Goal: Task Accomplishment & Management: Use online tool/utility

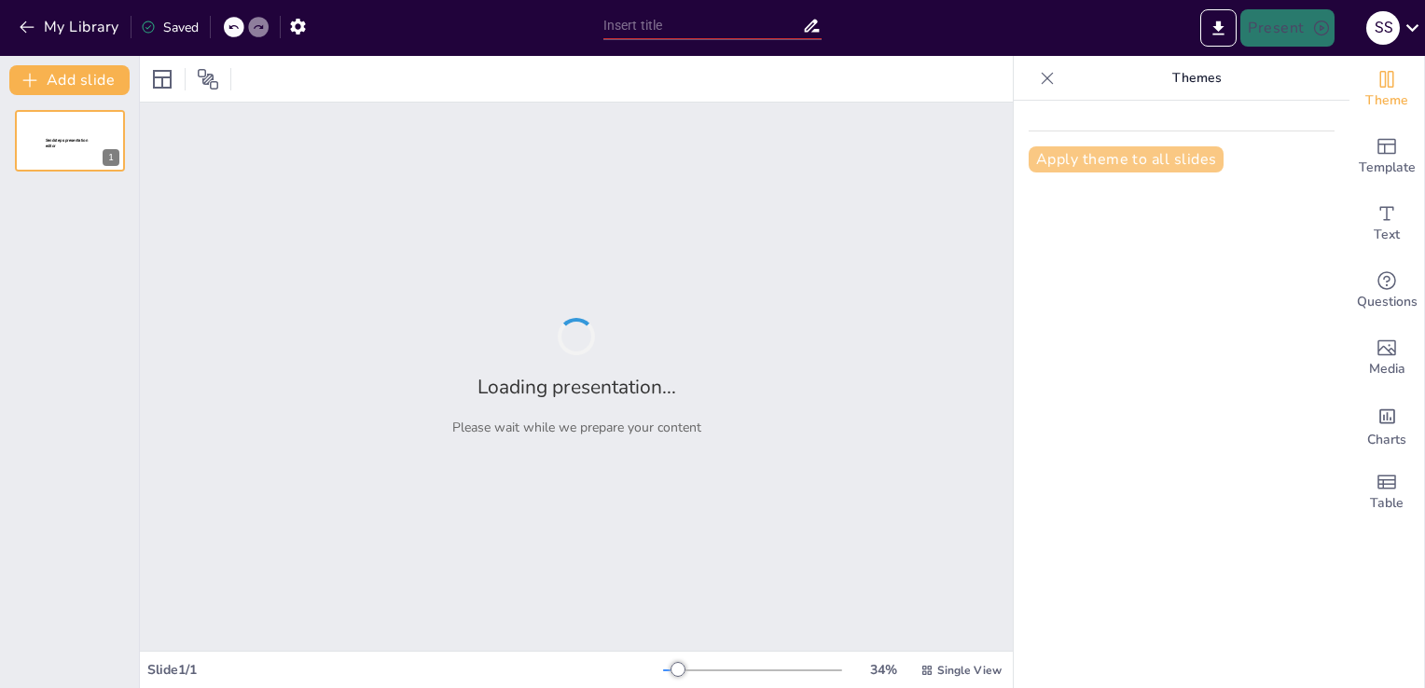
type input "Die Grundlagen der Physik: Naturgesetze und ihre Anwendungen"
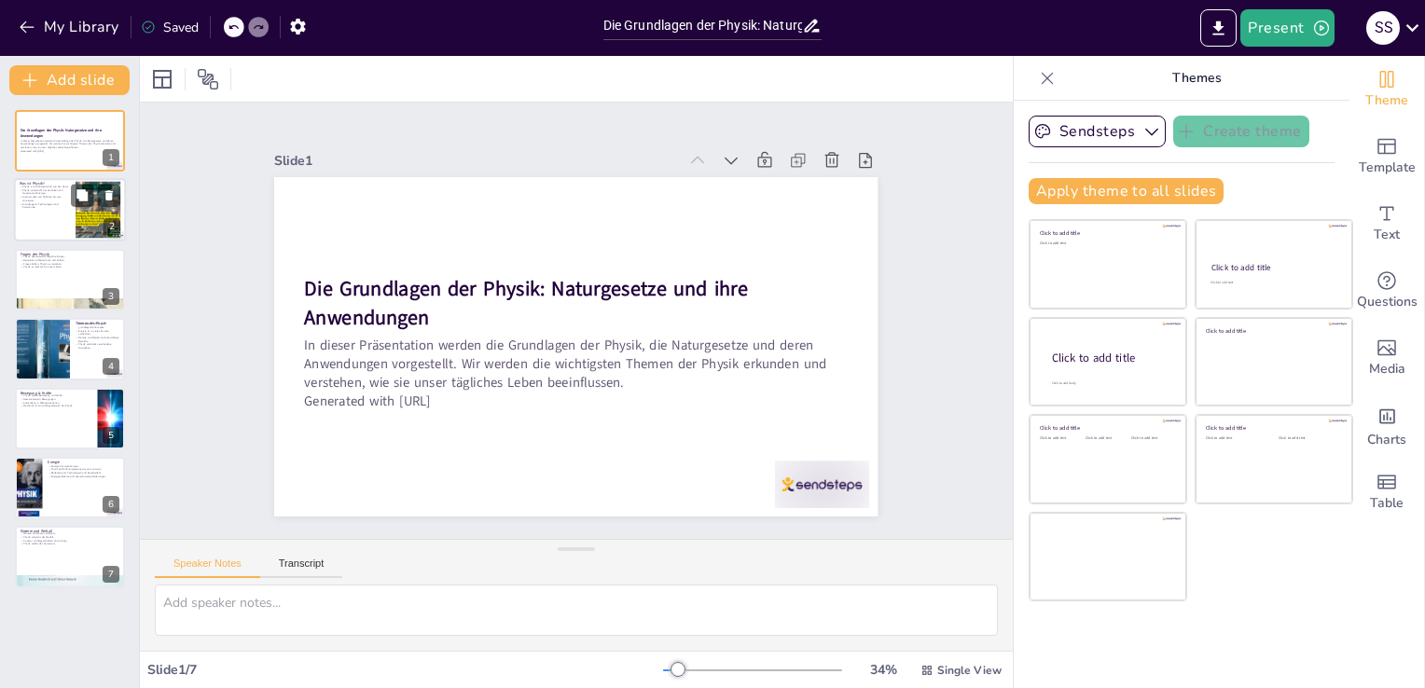
click at [54, 202] on p "Grundlage für Technologien und Fortschritte." at bounding box center [45, 205] width 50 height 7
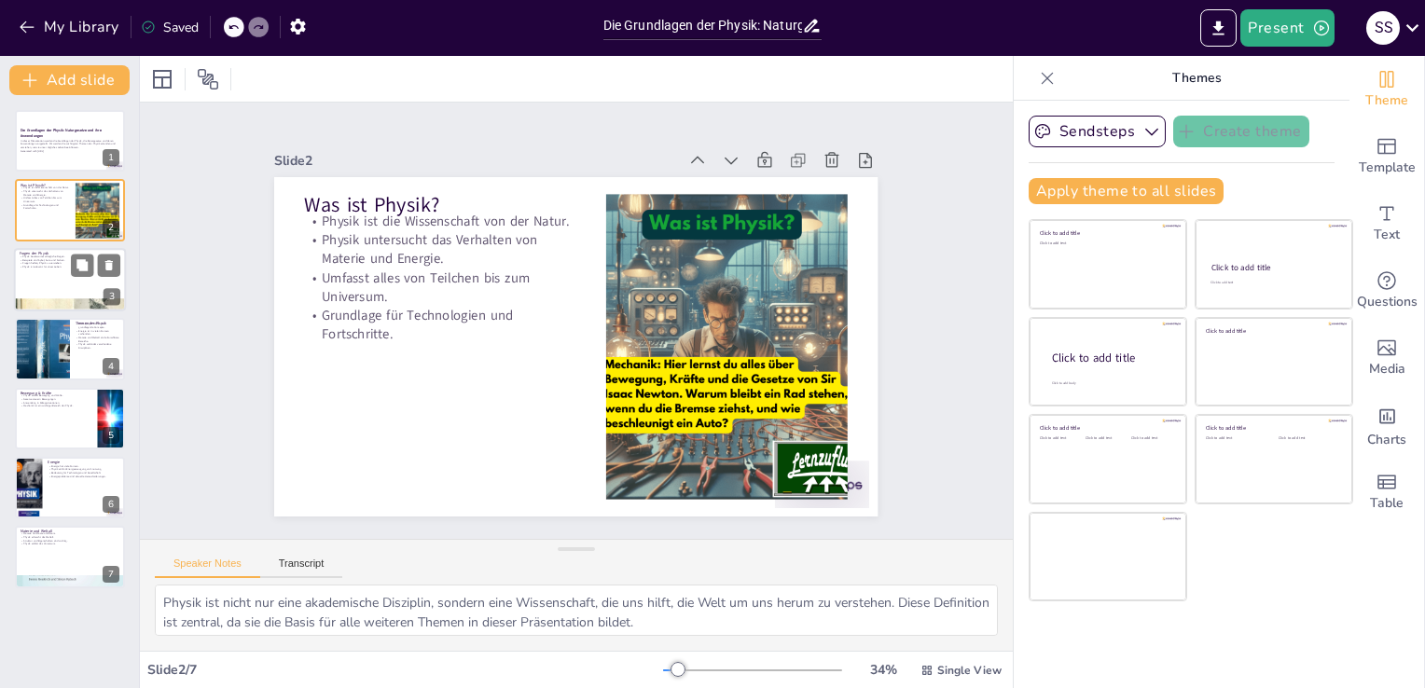
click at [111, 286] on div at bounding box center [70, 279] width 112 height 63
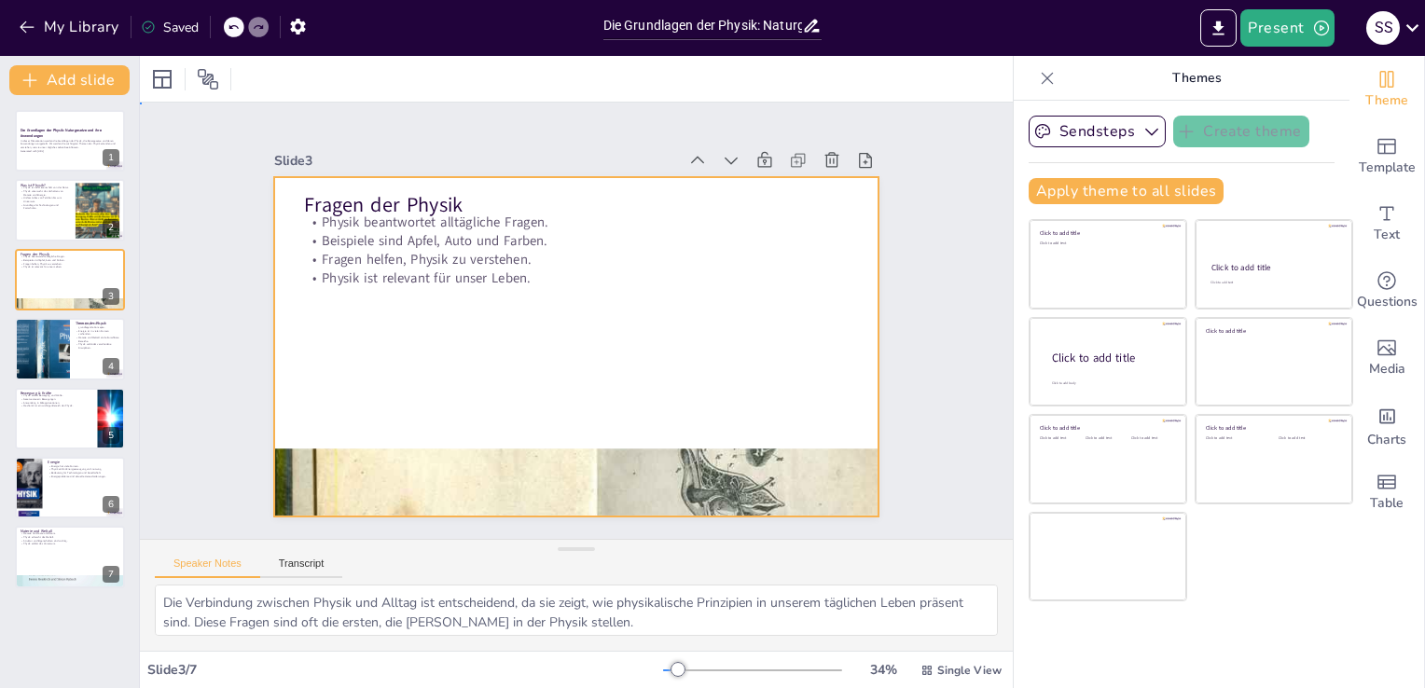
click at [477, 296] on div at bounding box center [567, 345] width 679 height 509
click at [502, 286] on div at bounding box center [573, 346] width 636 height 401
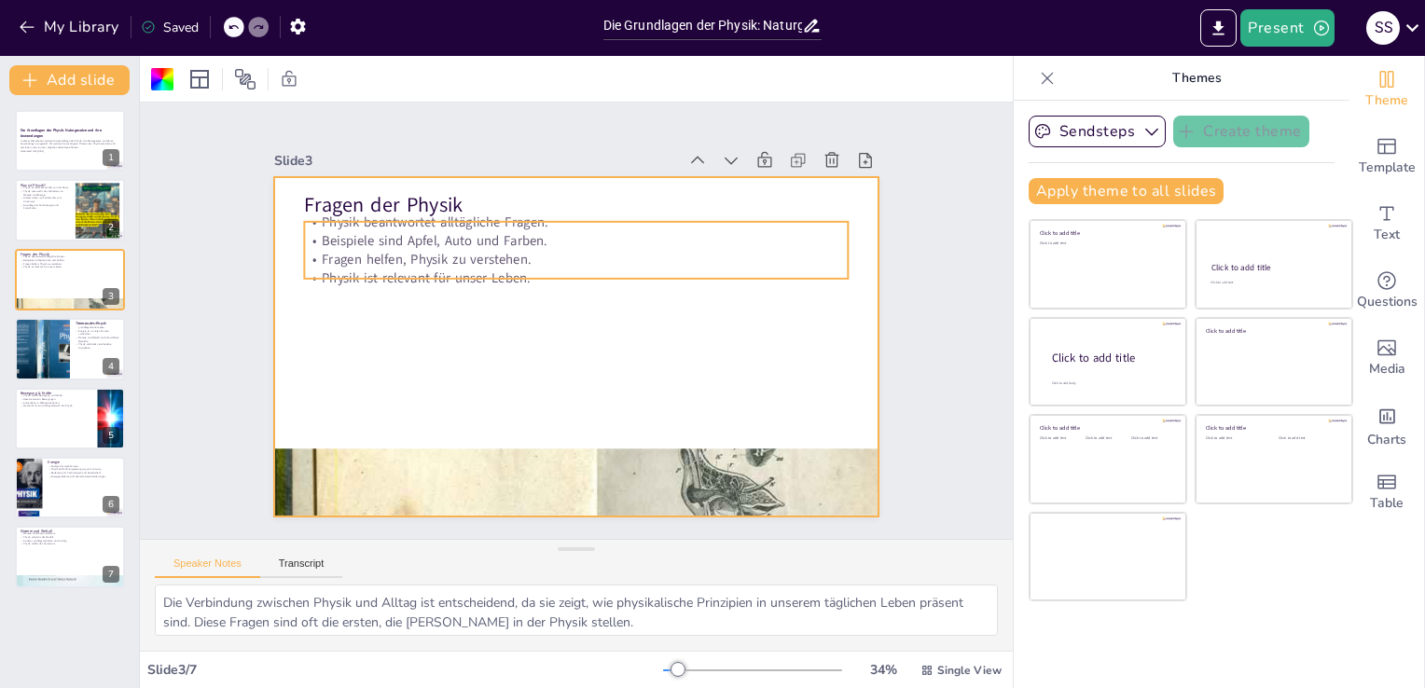
click at [542, 247] on p "Fragen helfen, Physik zu verstehen." at bounding box center [635, 302] width 186 height 522
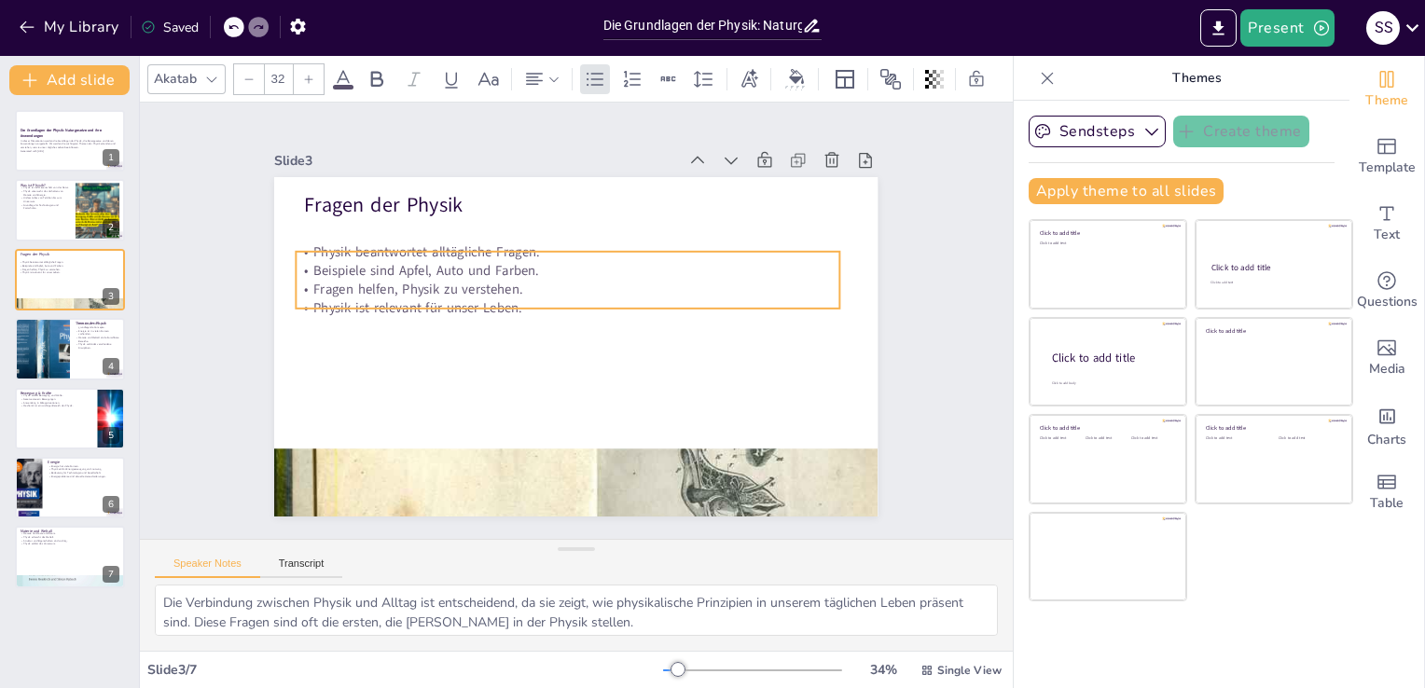
drag, startPoint x: 652, startPoint y: 267, endPoint x: 643, endPoint y: 296, distance: 31.0
click at [643, 296] on p "Physik ist relevant für unser Leben." at bounding box center [570, 306] width 535 height 131
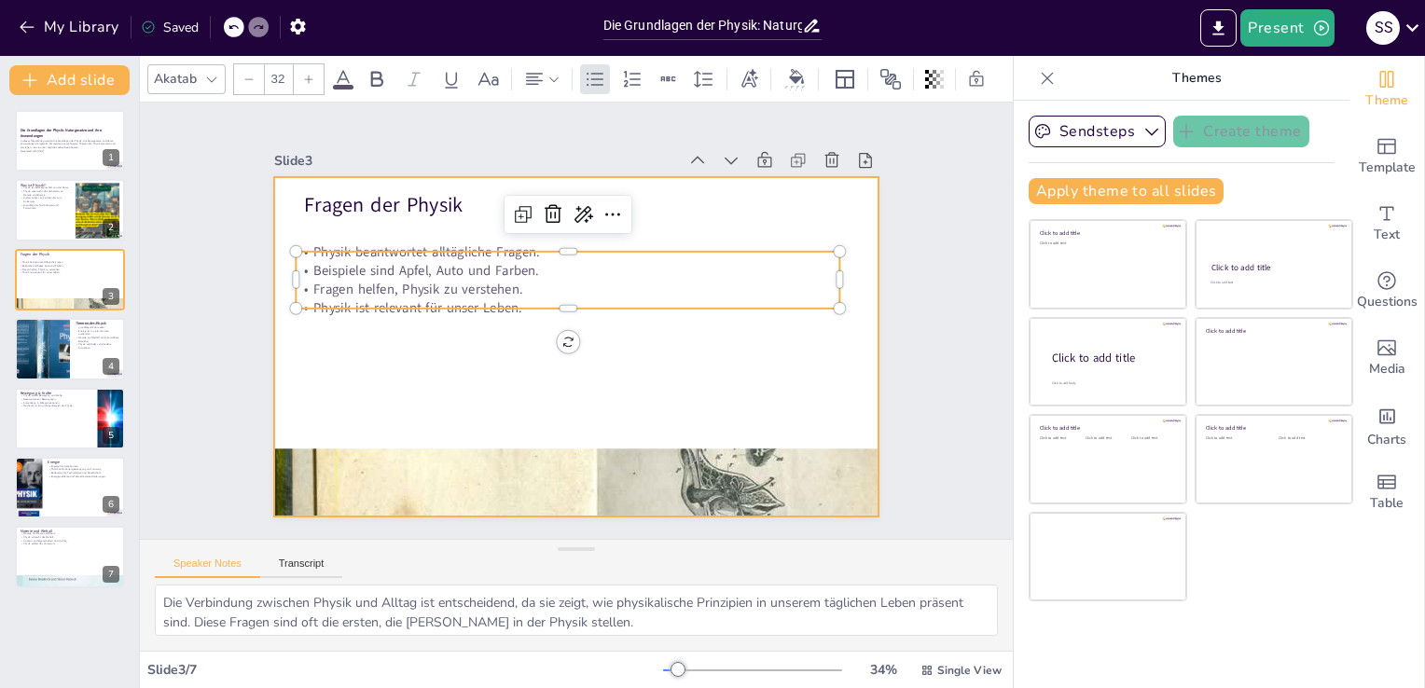
click at [644, 360] on div at bounding box center [571, 345] width 661 height 457
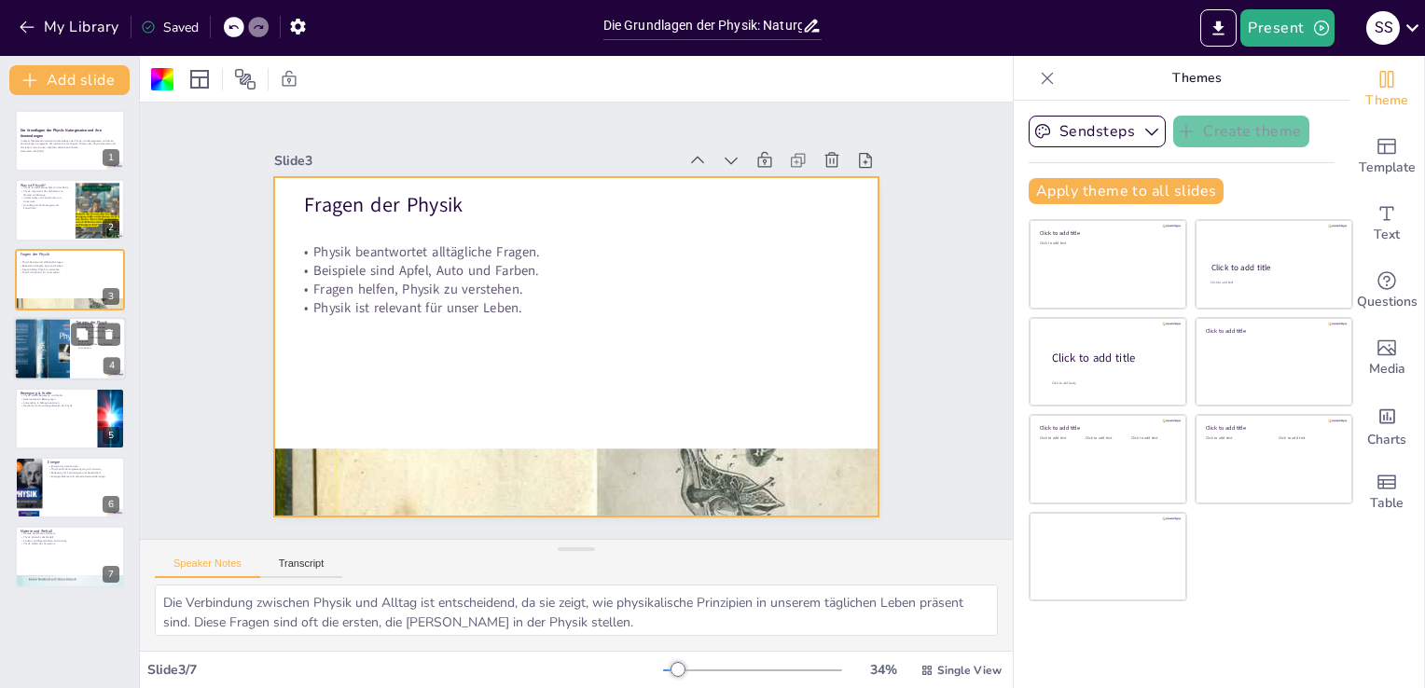
click at [57, 363] on div at bounding box center [42, 348] width 100 height 63
type textarea "Bewegung und Kräfte sind zentrale Themen in der Physik, die helfen, die Dynamik…"
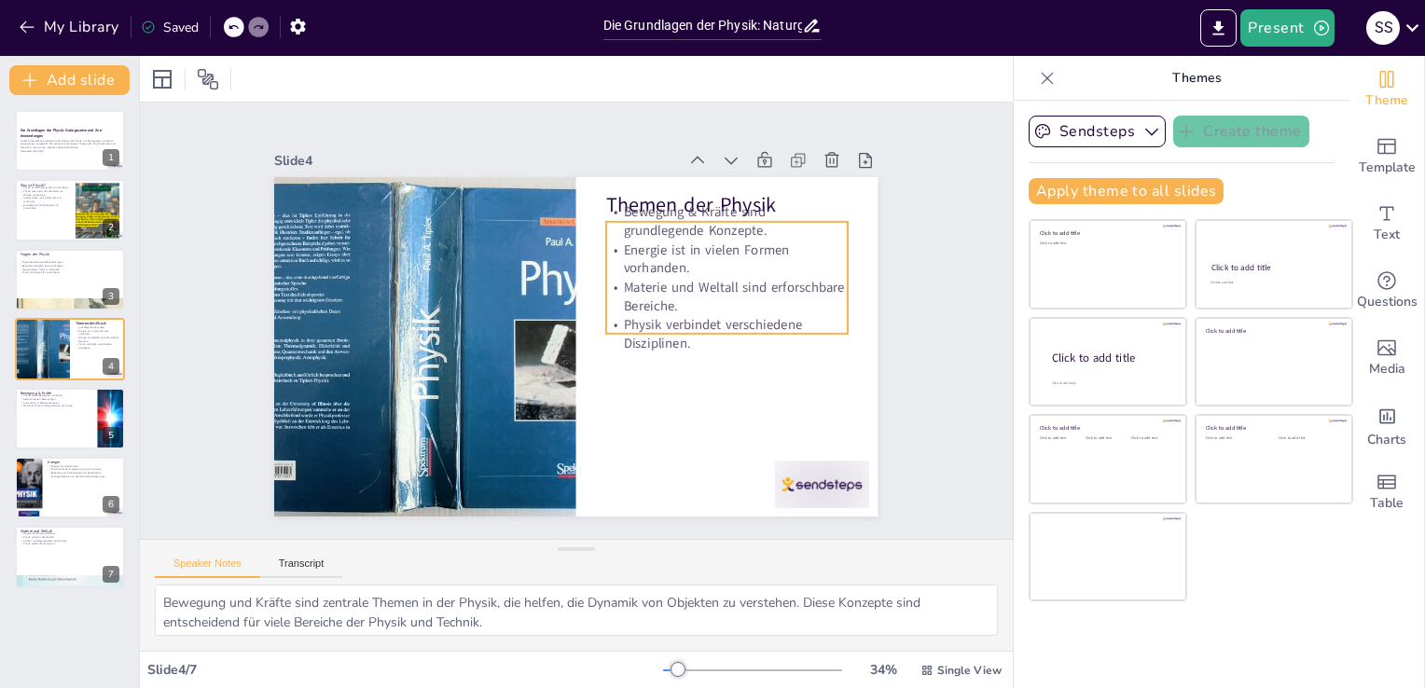
click at [729, 298] on p "Materie und Weltall sind erforschbare Bereiche." at bounding box center [718, 374] width 227 height 153
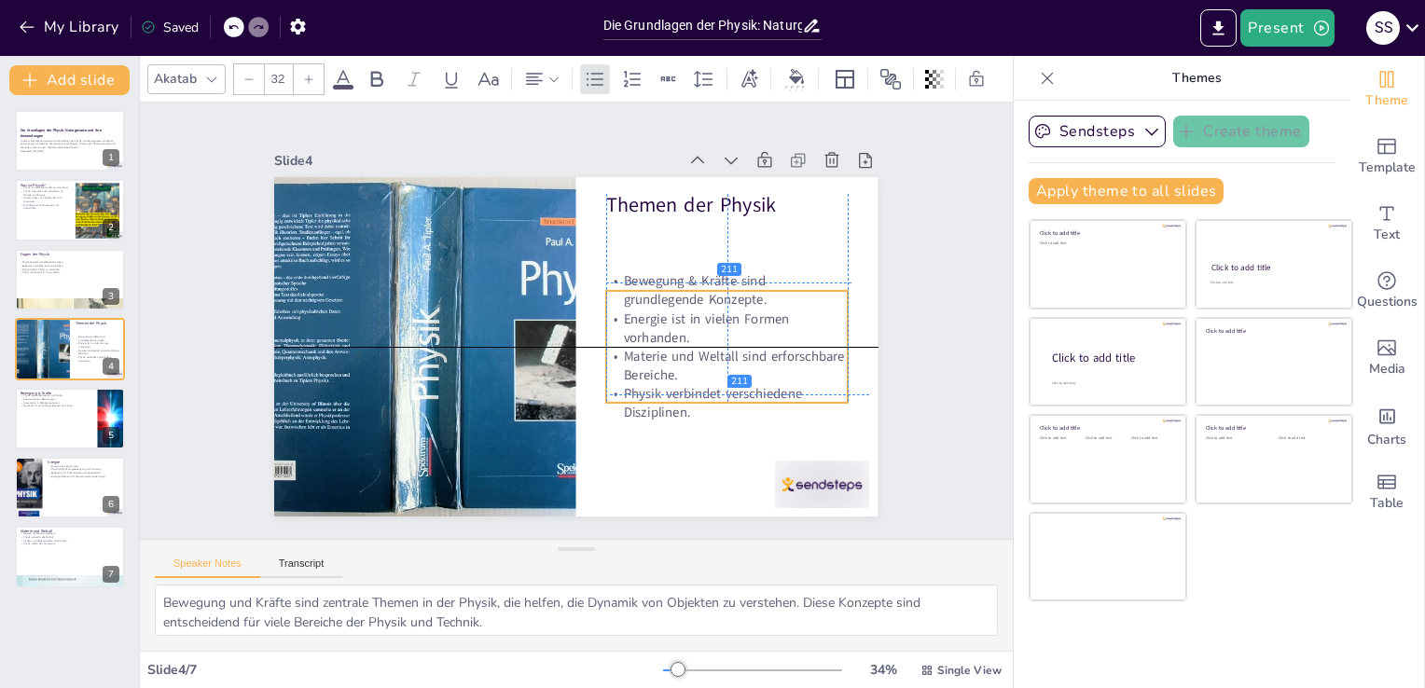
drag, startPoint x: 750, startPoint y: 318, endPoint x: 757, endPoint y: 388, distance: 70.2
click at [757, 390] on p "Physik verbindet verschiedene Disziplinen." at bounding box center [707, 433] width 244 height 87
click at [865, 226] on div "Slide 1 Die Grundlagen der Physik: Naturgesetze und ihre Anwendungen In dieser …" at bounding box center [575, 320] width 805 height 645
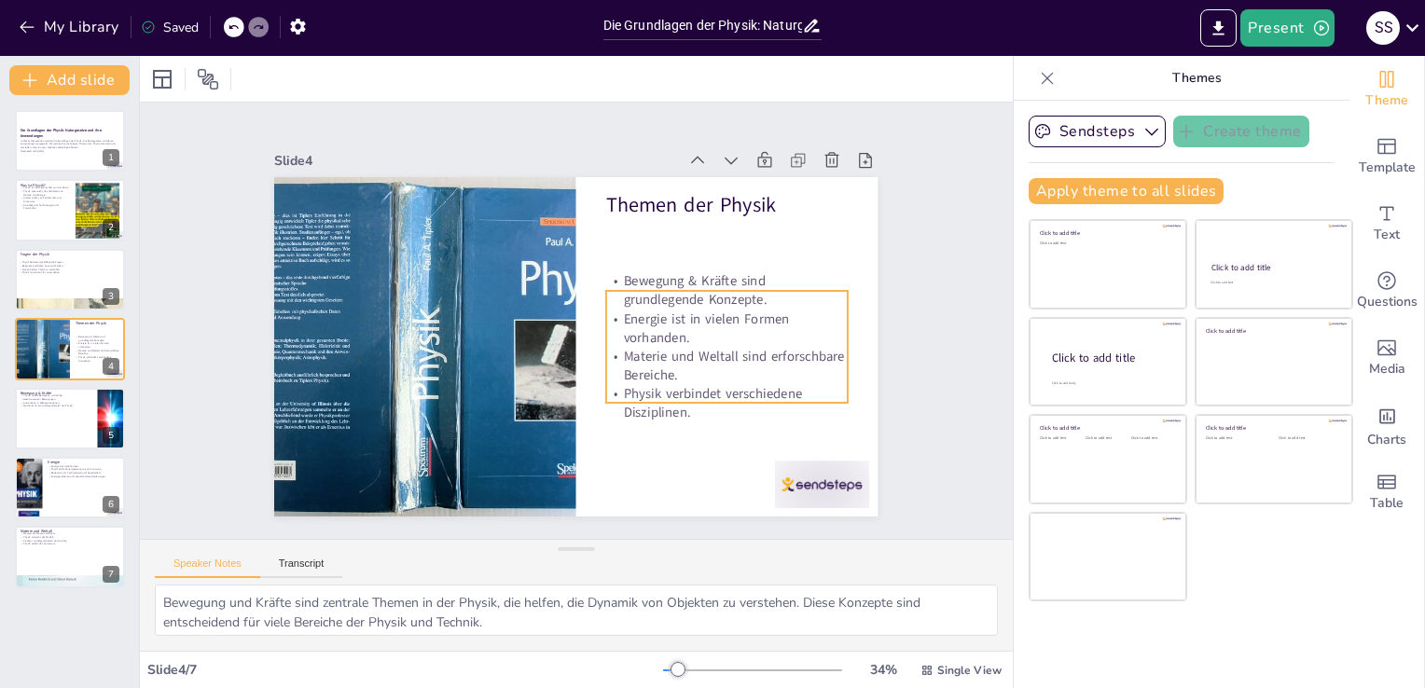
click at [749, 282] on div "Themen der Physik Bewegung & Kräfte sind grundlegende Konzepte. Energie ist in …" at bounding box center [571, 345] width 661 height 457
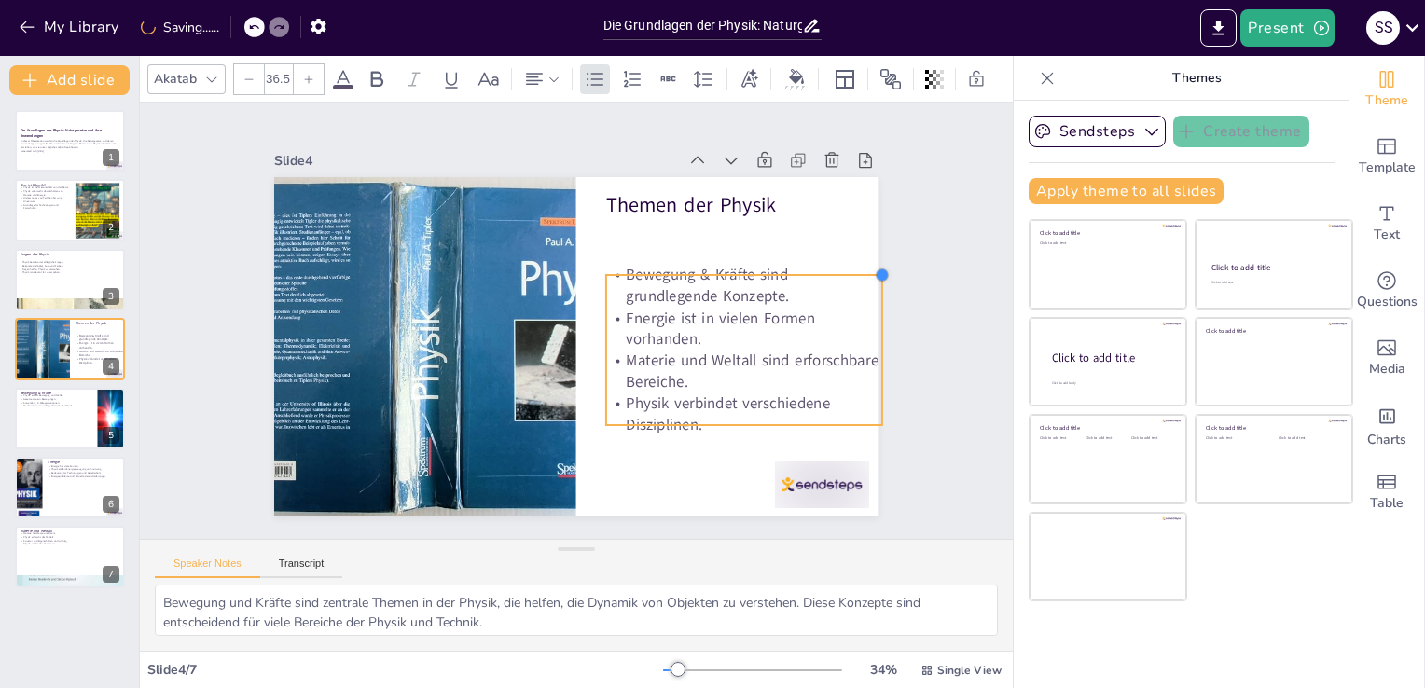
type input "35.7"
drag, startPoint x: 836, startPoint y: 287, endPoint x: 748, endPoint y: 274, distance: 89.5
click at [748, 274] on div "Themen der Physik Bewegung & Kräfte sind grundlegende Konzepte. Energie ist in …" at bounding box center [563, 344] width 692 height 596
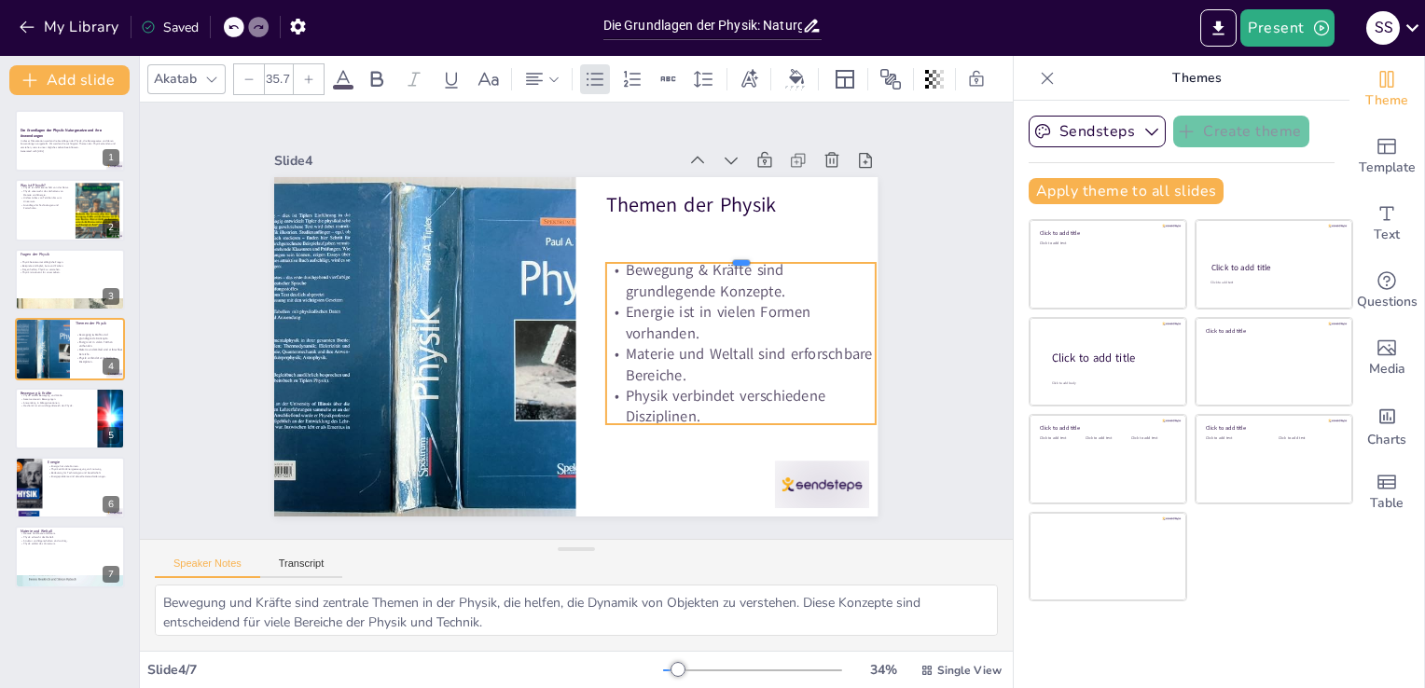
drag, startPoint x: 685, startPoint y: 267, endPoint x: 670, endPoint y: 252, distance: 21.1
click at [670, 267] on div at bounding box center [753, 328] width 253 height 123
click at [588, 276] on div at bounding box center [590, 349] width 64 height 158
click at [618, 278] on p "Bewegung & Kräfte sind grundlegende Konzepte." at bounding box center [743, 352] width 263 height 148
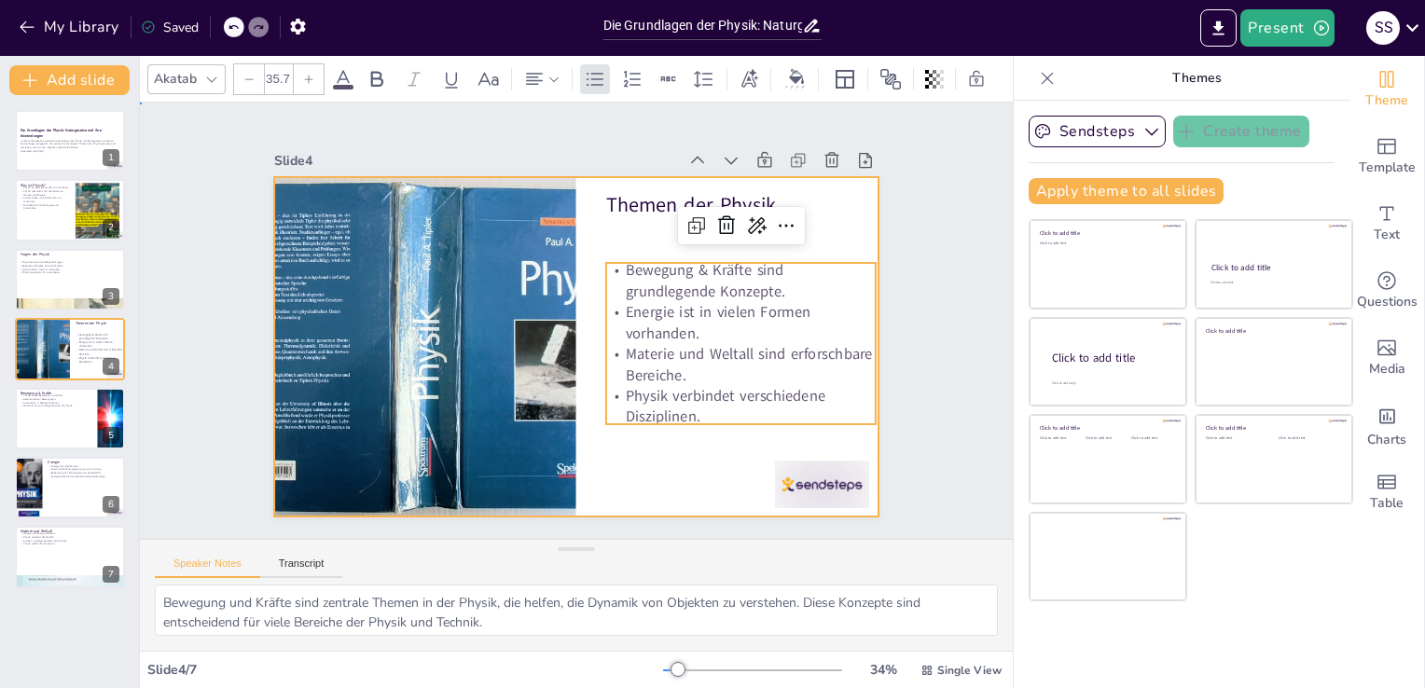
click at [613, 485] on div at bounding box center [565, 345] width 689 height 556
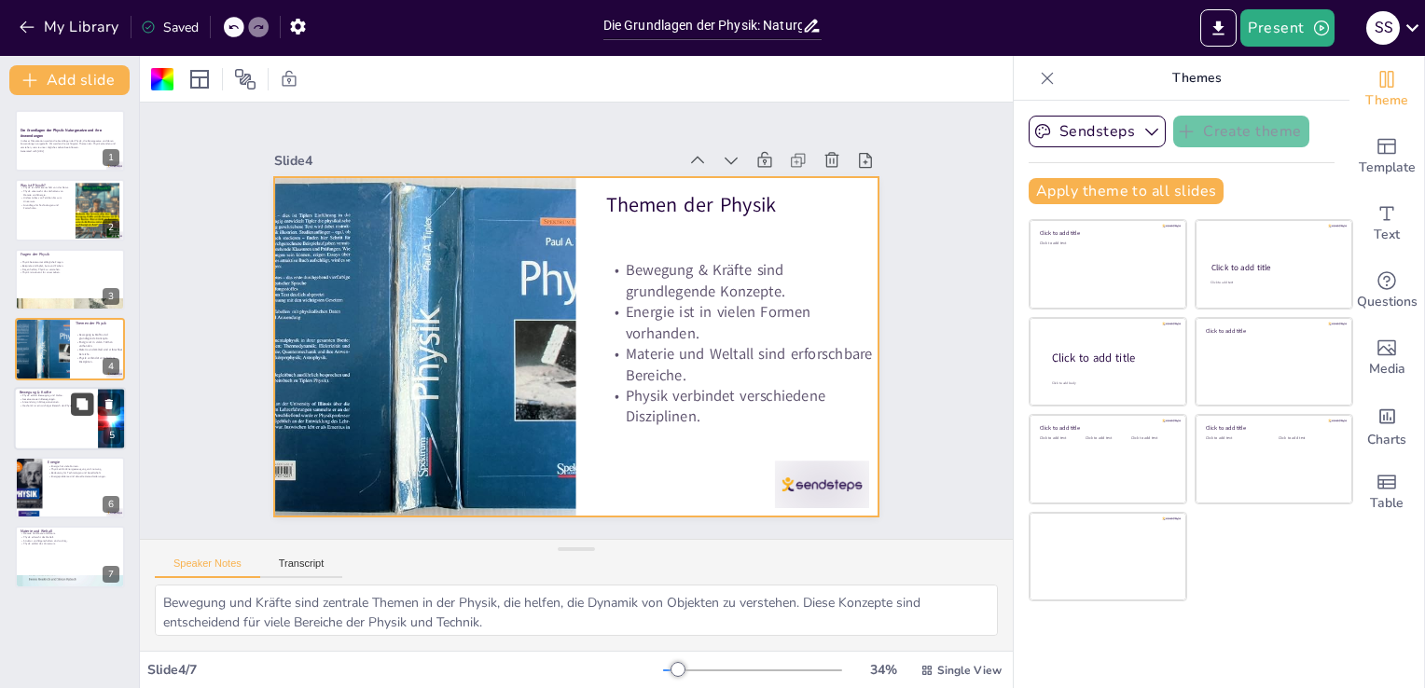
click at [86, 399] on icon at bounding box center [81, 403] width 11 height 11
type textarea "Die Erklärung von Bewegung und Kräften ist eine der zentralen Aufgaben der Phys…"
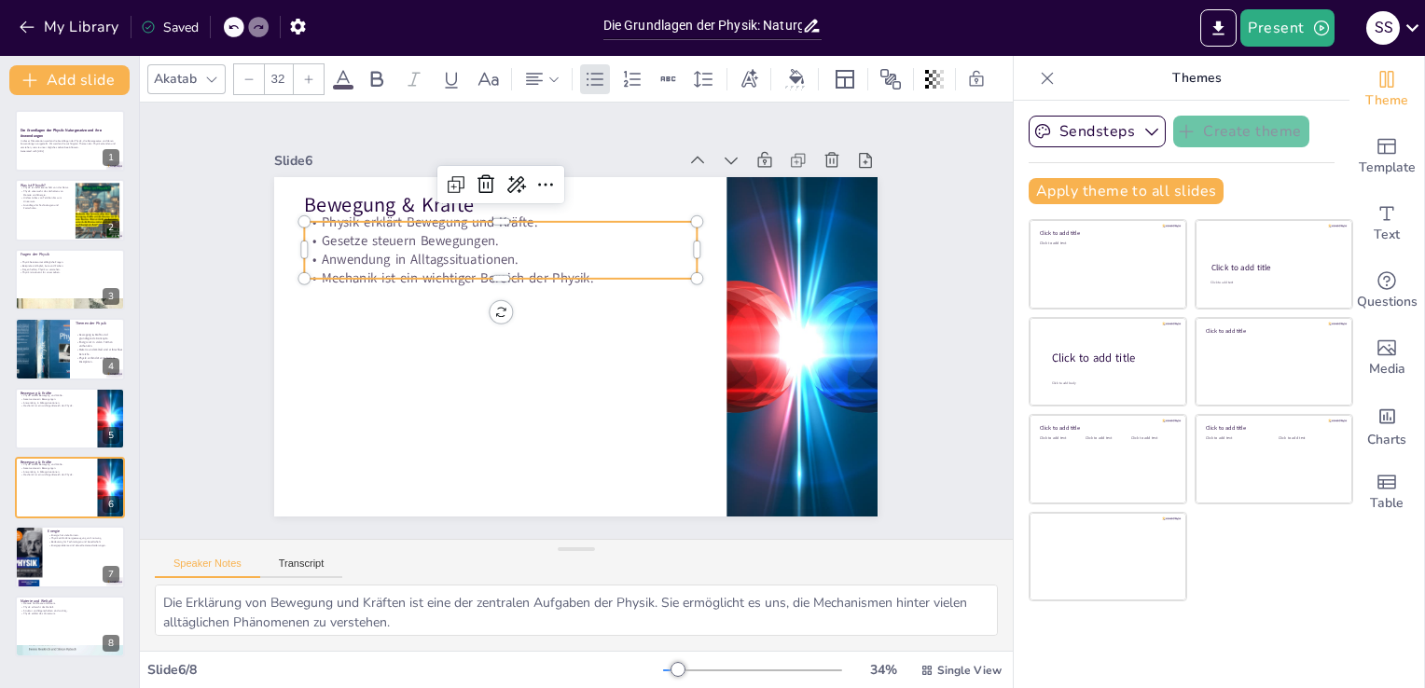
click at [484, 229] on p "Gesetze steuern Bewegungen." at bounding box center [528, 221] width 379 height 139
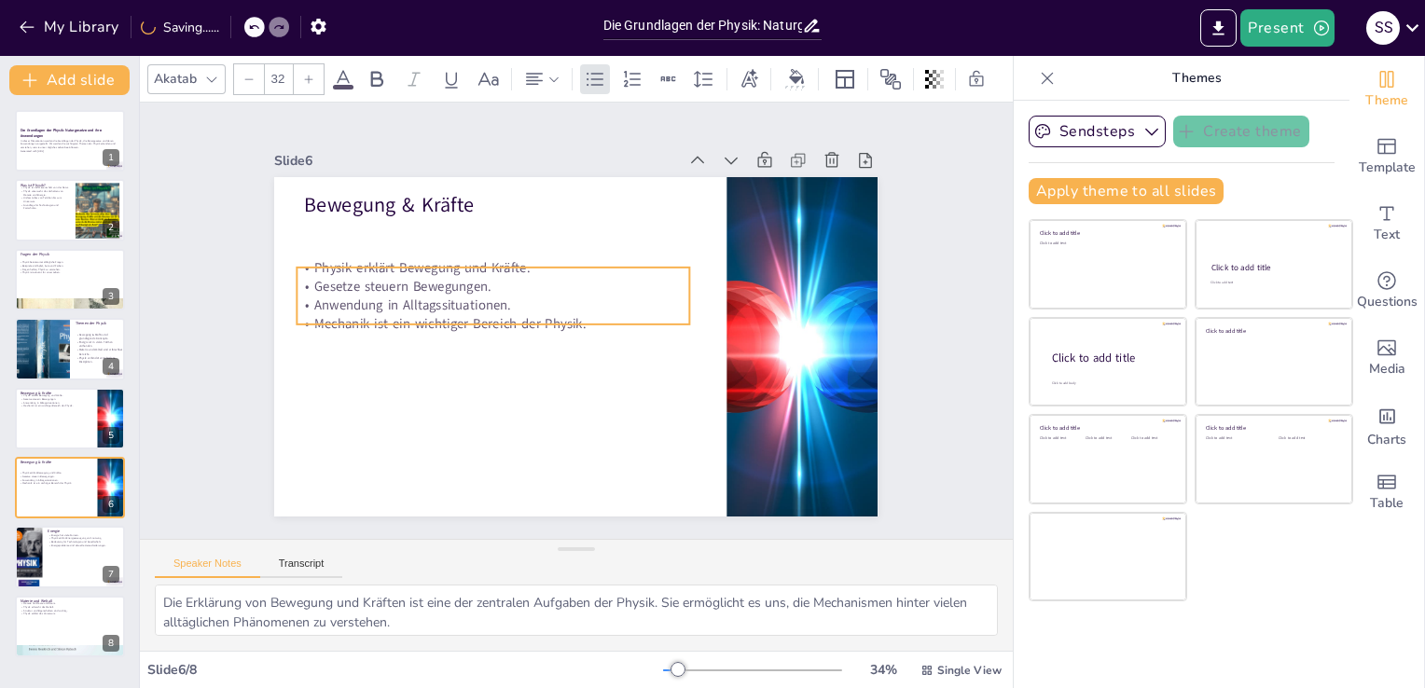
drag, startPoint x: 585, startPoint y: 268, endPoint x: 577, endPoint y: 313, distance: 46.3
click at [577, 314] on p "Mechanik ist ein wichtiger Bereich der Physik." at bounding box center [493, 323] width 392 height 19
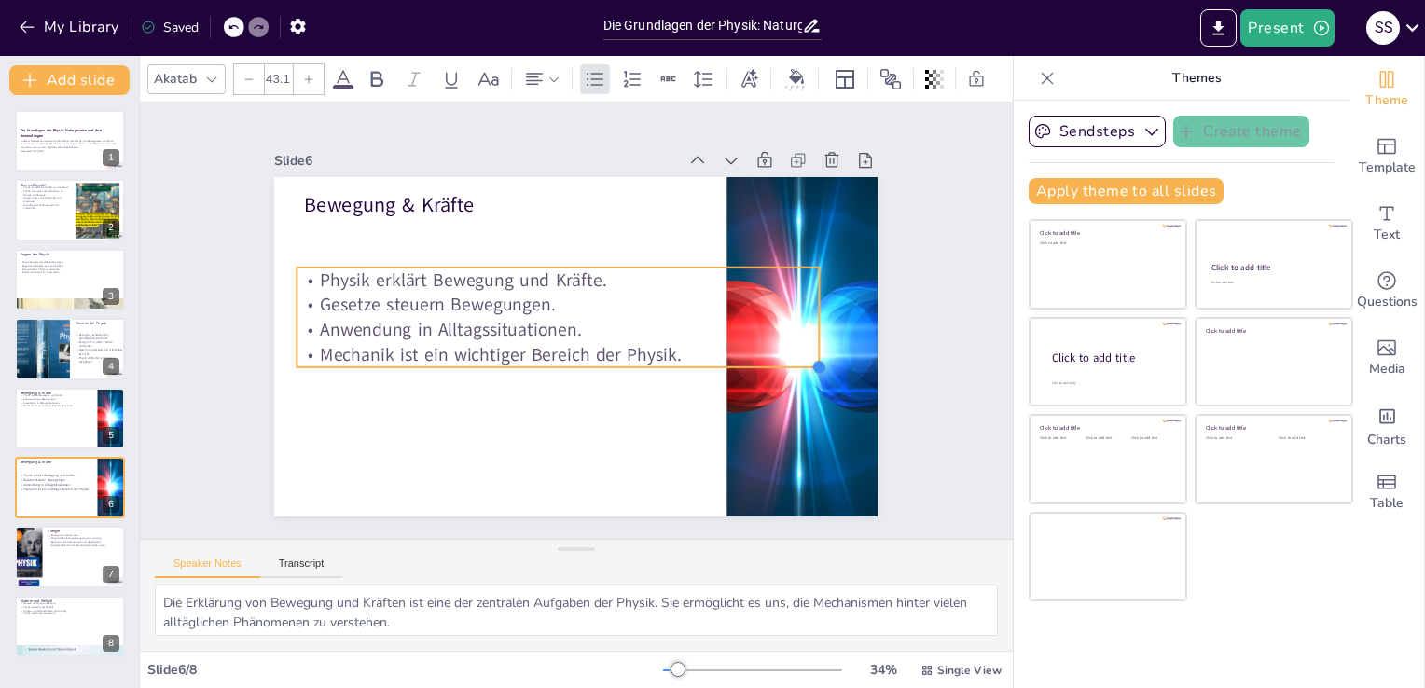
type input "42.5"
drag, startPoint x: 679, startPoint y: 315, endPoint x: 662, endPoint y: 334, distance: 25.1
click at [662, 334] on div "Bewegung & Kräfte Physik erklärt Bewegung und Kräfte. Gesetze steuern Bewegunge…" at bounding box center [567, 345] width 679 height 509
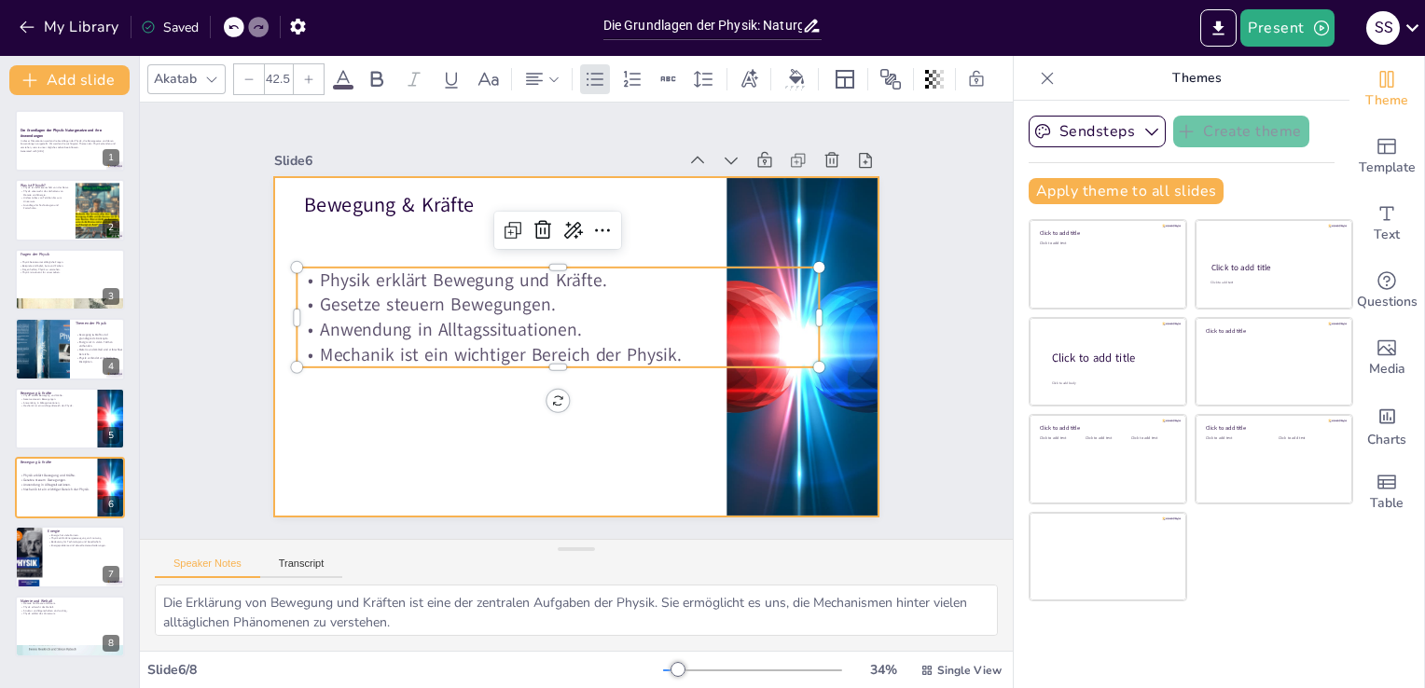
click at [567, 443] on div at bounding box center [560, 341] width 687 height 629
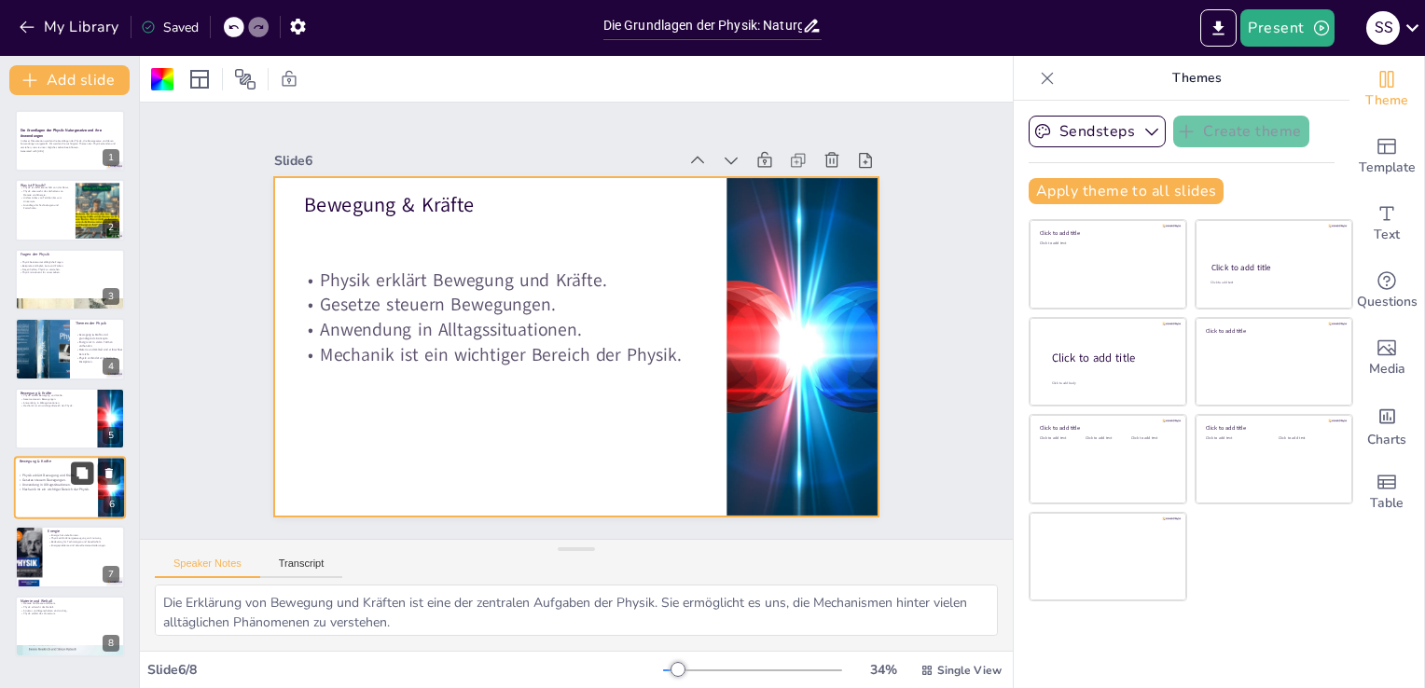
click at [92, 476] on div at bounding box center [95, 472] width 49 height 22
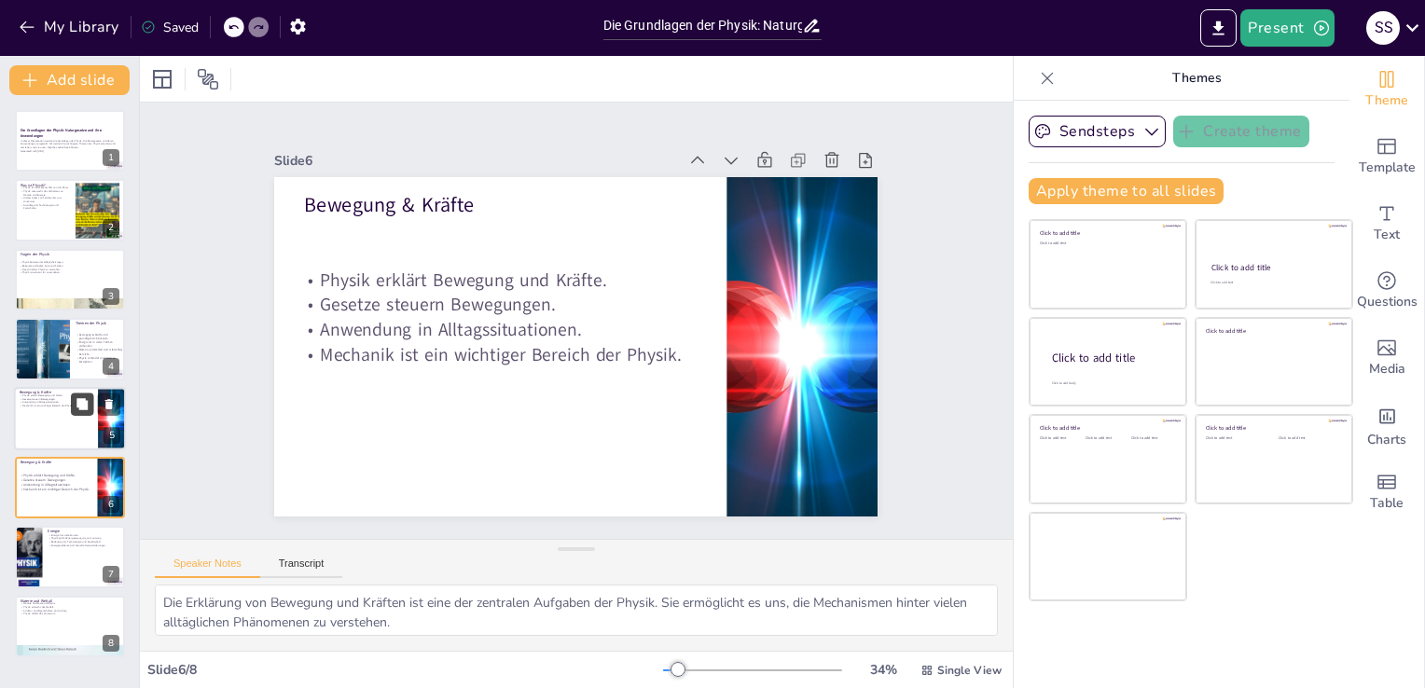
click at [78, 405] on icon at bounding box center [81, 403] width 11 height 11
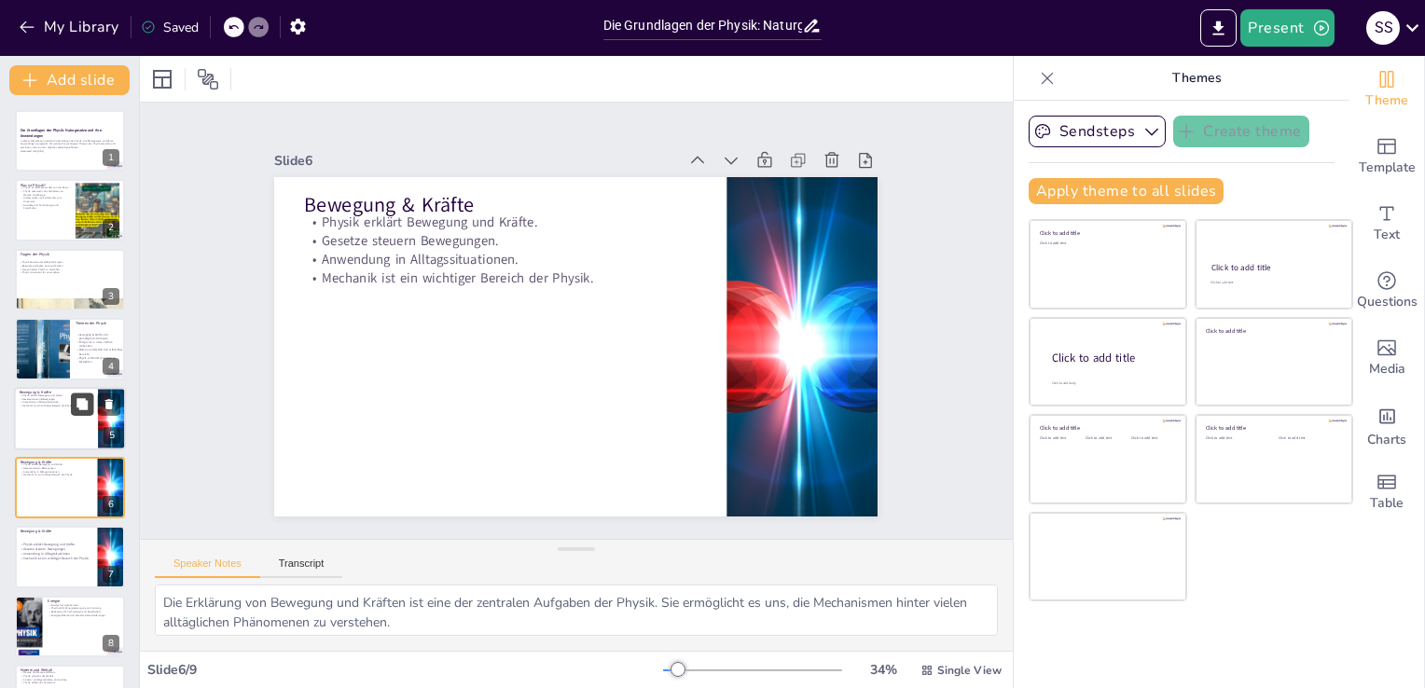
scroll to position [53, 0]
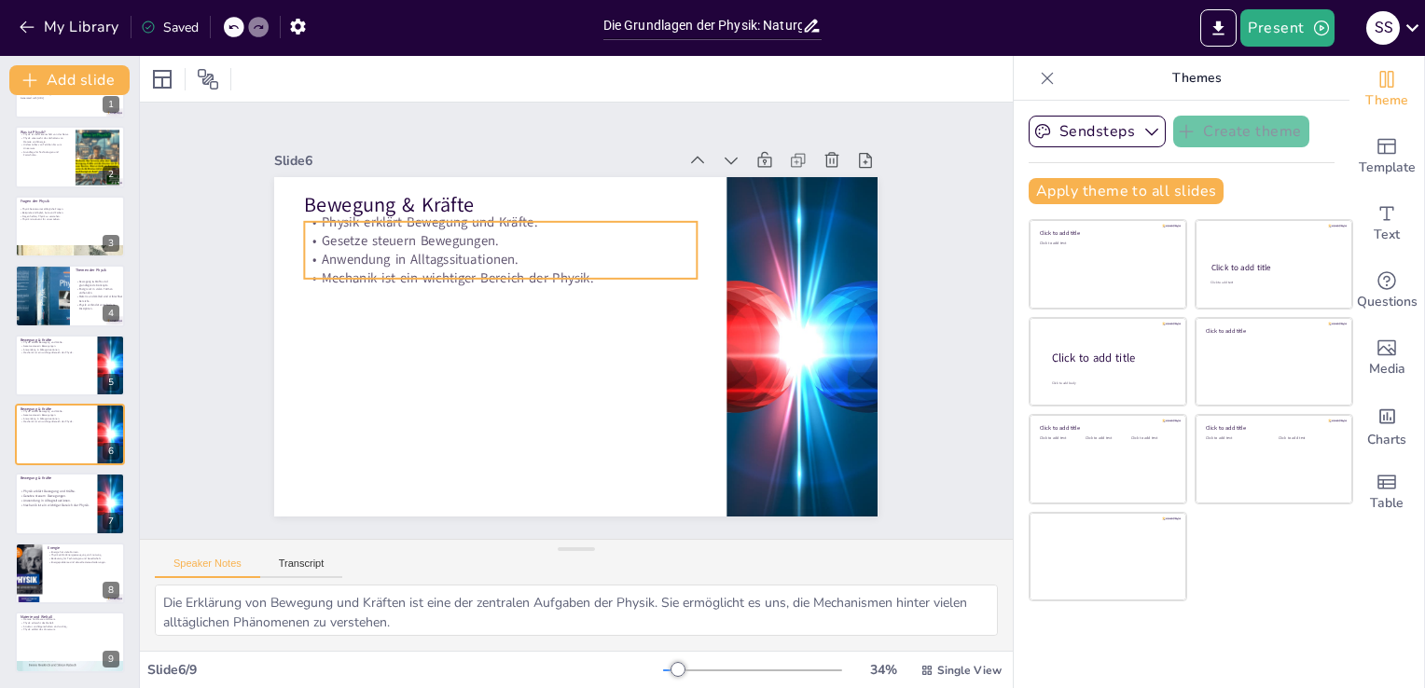
click at [463, 226] on p "Gesetze steuern Bewegungen." at bounding box center [528, 221] width 379 height 139
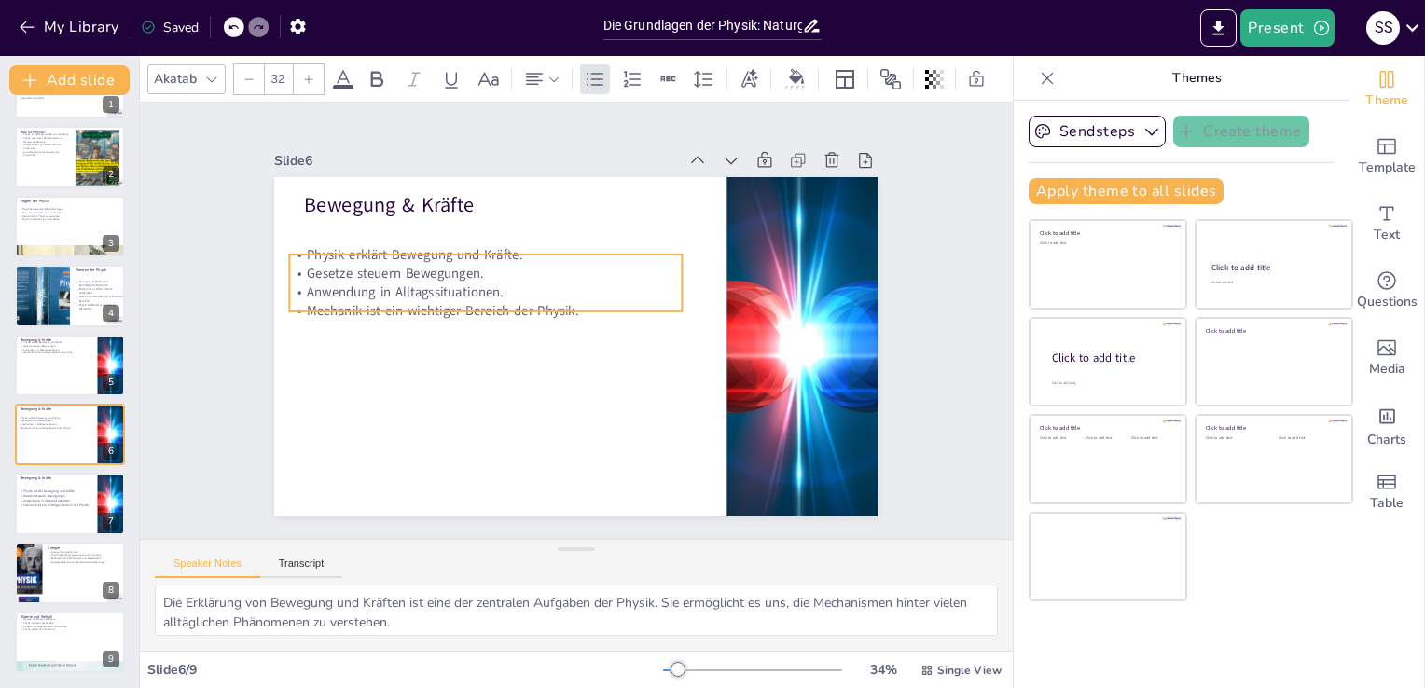
drag, startPoint x: 440, startPoint y: 268, endPoint x: 421, endPoint y: 300, distance: 37.6
click at [421, 300] on p "Mechanik ist ein wichtiger Bereich der Physik." at bounding box center [497, 274] width 365 height 176
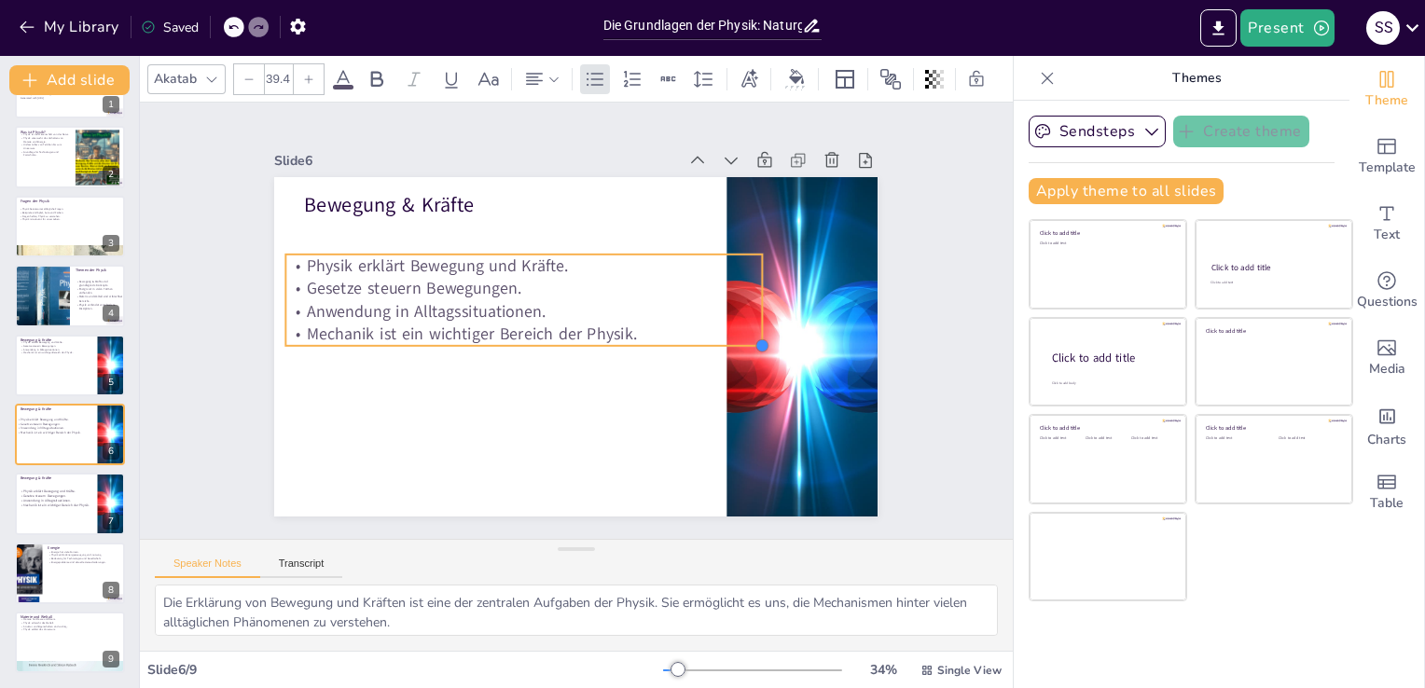
type input "39.9"
drag, startPoint x: 666, startPoint y: 310, endPoint x: 674, endPoint y: 324, distance: 16.3
click at [674, 324] on div "Bewegung & Kräfte Physik erklärt Bewegung und Kräfte. Gesetze steuern Bewegunge…" at bounding box center [565, 345] width 689 height 556
click at [674, 324] on p "Mechanik ist ein wichtiger Bereich der Physik." at bounding box center [528, 321] width 473 height 173
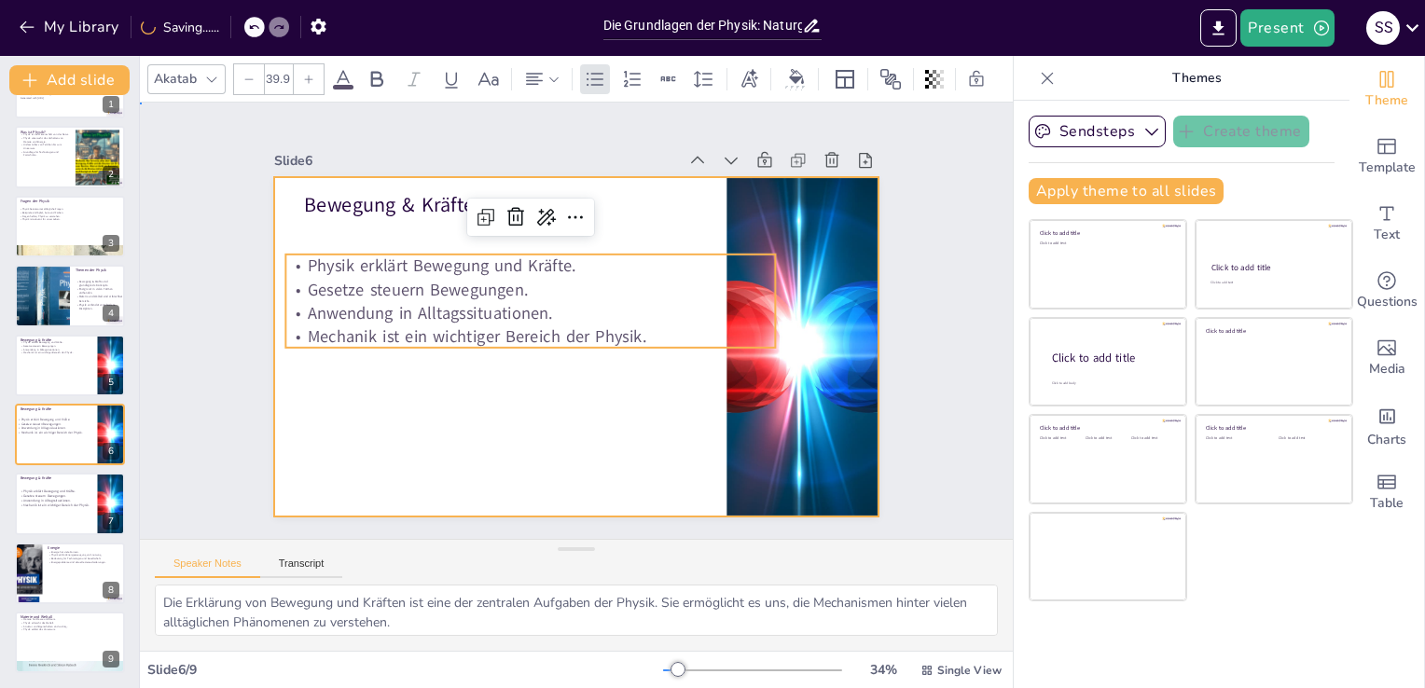
click at [582, 390] on div at bounding box center [550, 329] width 509 height 679
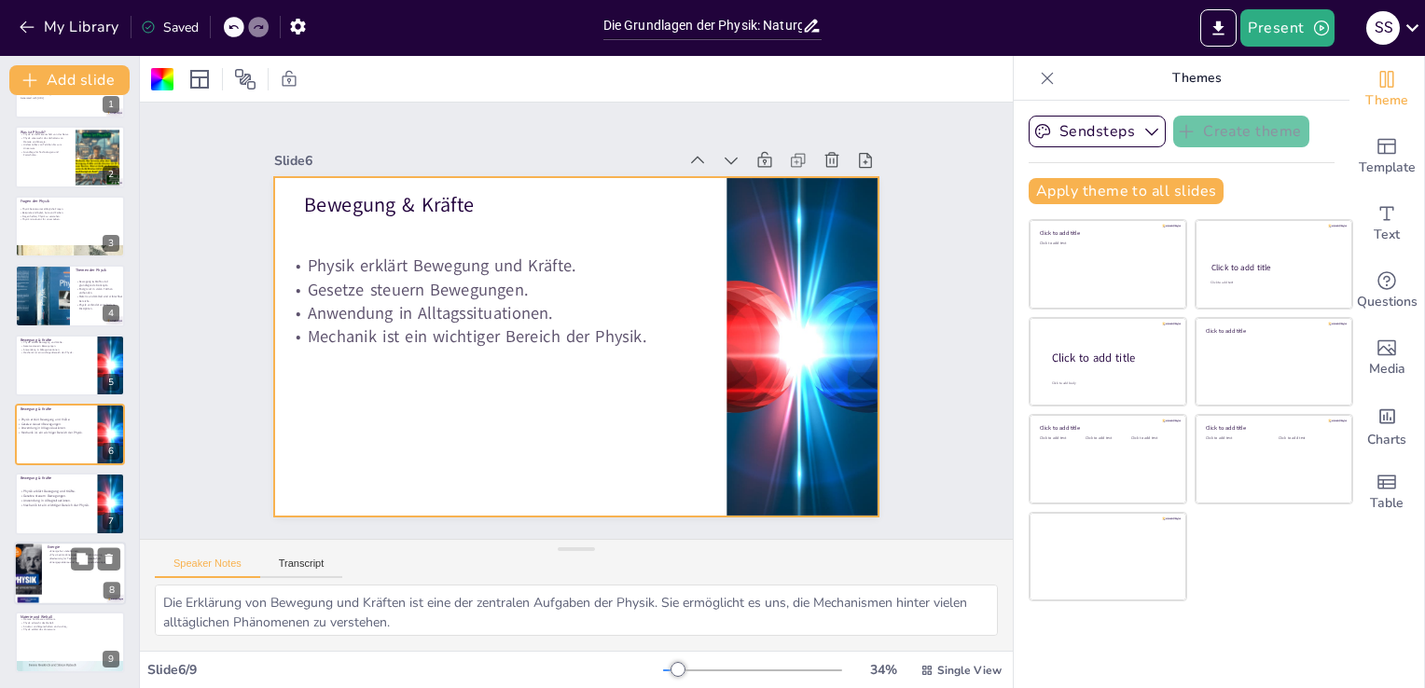
click at [79, 587] on div at bounding box center [70, 573] width 112 height 63
type textarea "Das Verständnis der verschiedenen Formen von Energie ist grundlegend für die Ph…"
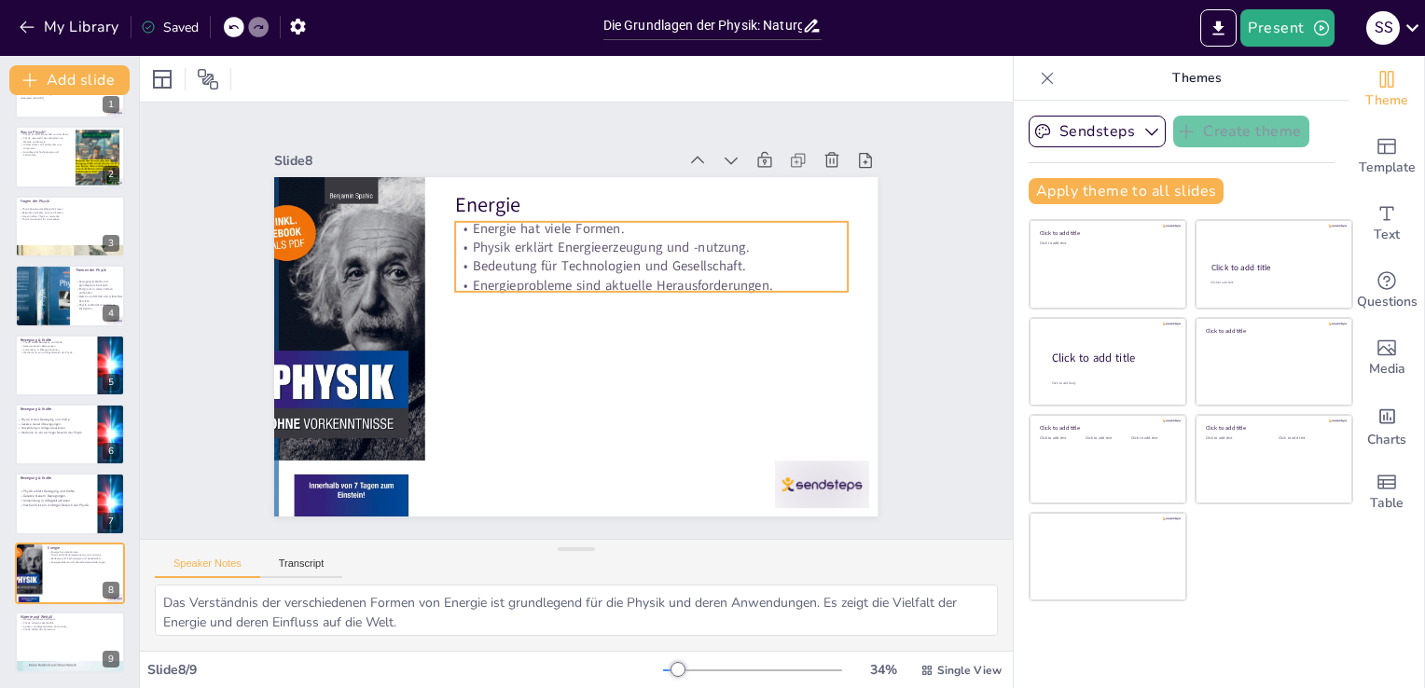
click at [677, 256] on p "Bedeutung für Technologien und Gesellschaft." at bounding box center [661, 283] width 388 height 100
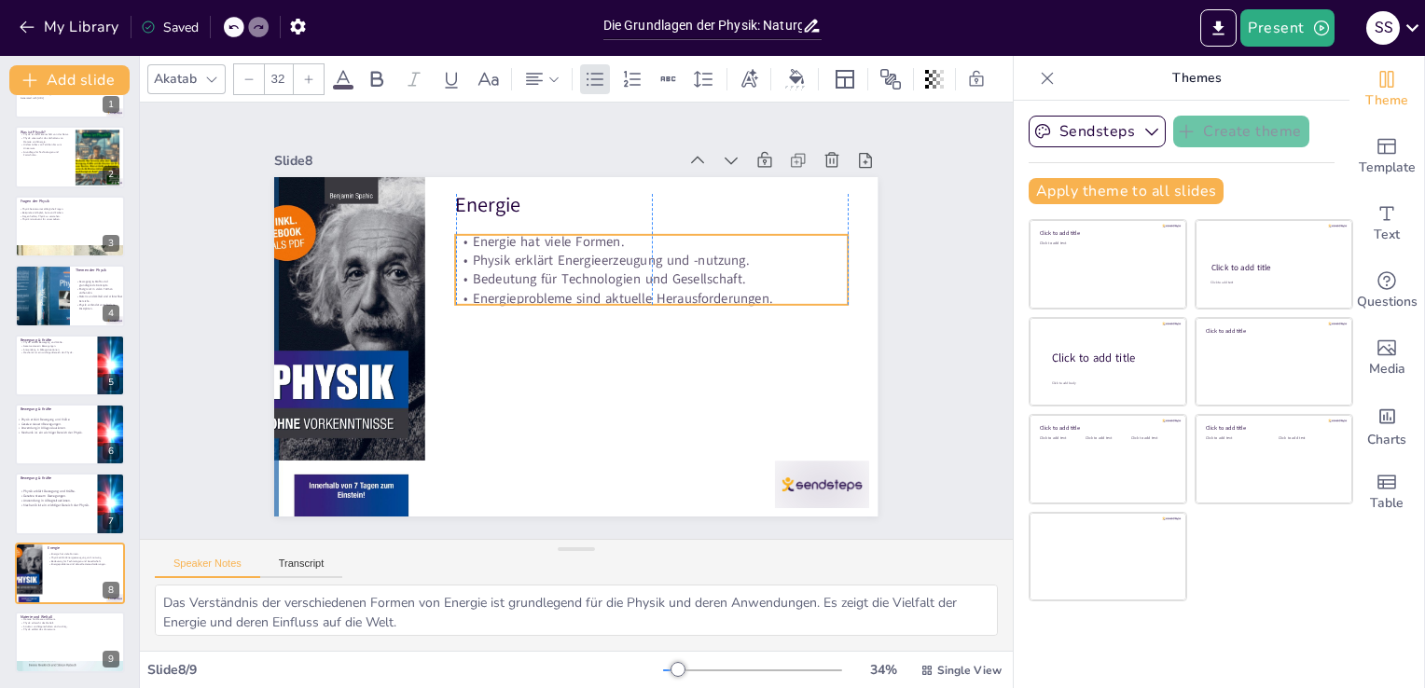
drag, startPoint x: 679, startPoint y: 283, endPoint x: 677, endPoint y: 296, distance: 13.2
click at [677, 296] on p "Energieprobleme sind aktuelle Herausforderungen." at bounding box center [654, 322] width 379 height 139
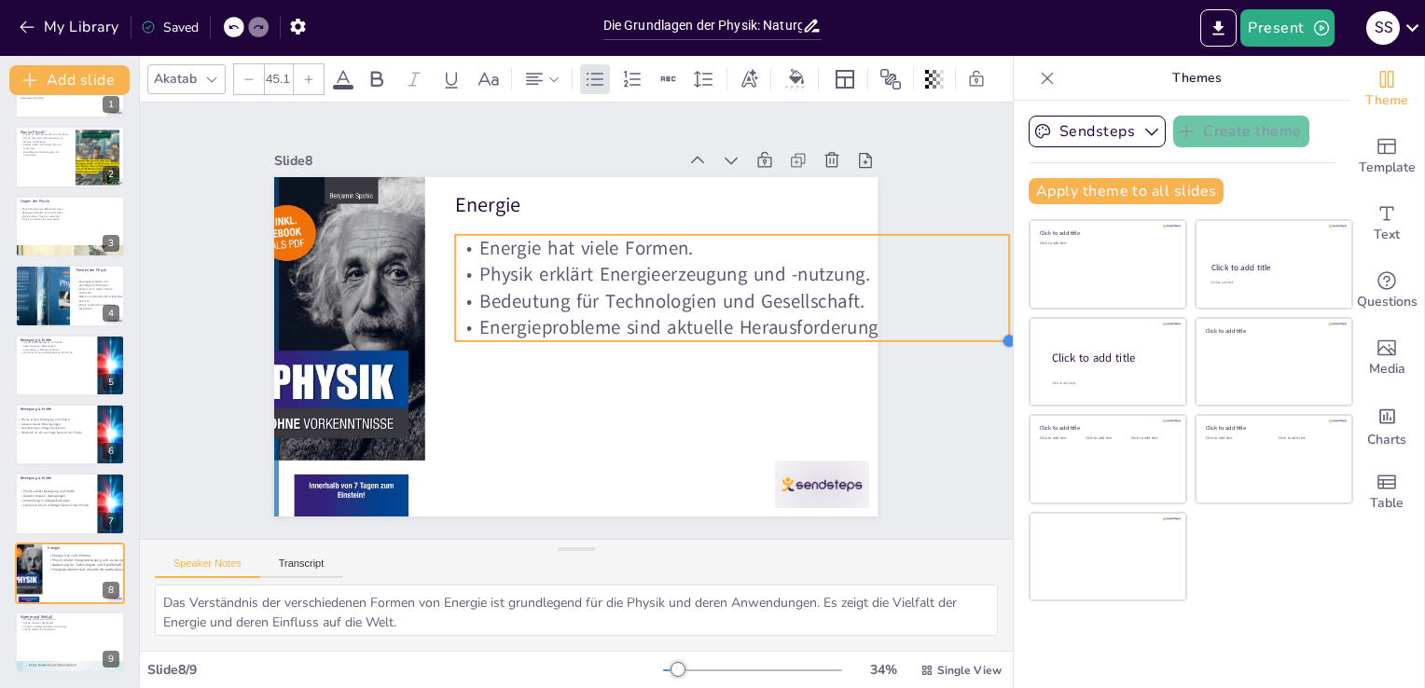
drag, startPoint x: 837, startPoint y: 298, endPoint x: 824, endPoint y: 327, distance: 31.7
click at [824, 327] on div "Energie Energie hat viele Formen. Physik erklärt Energieerzeugung und -nutzung.…" at bounding box center [571, 346] width 661 height 458
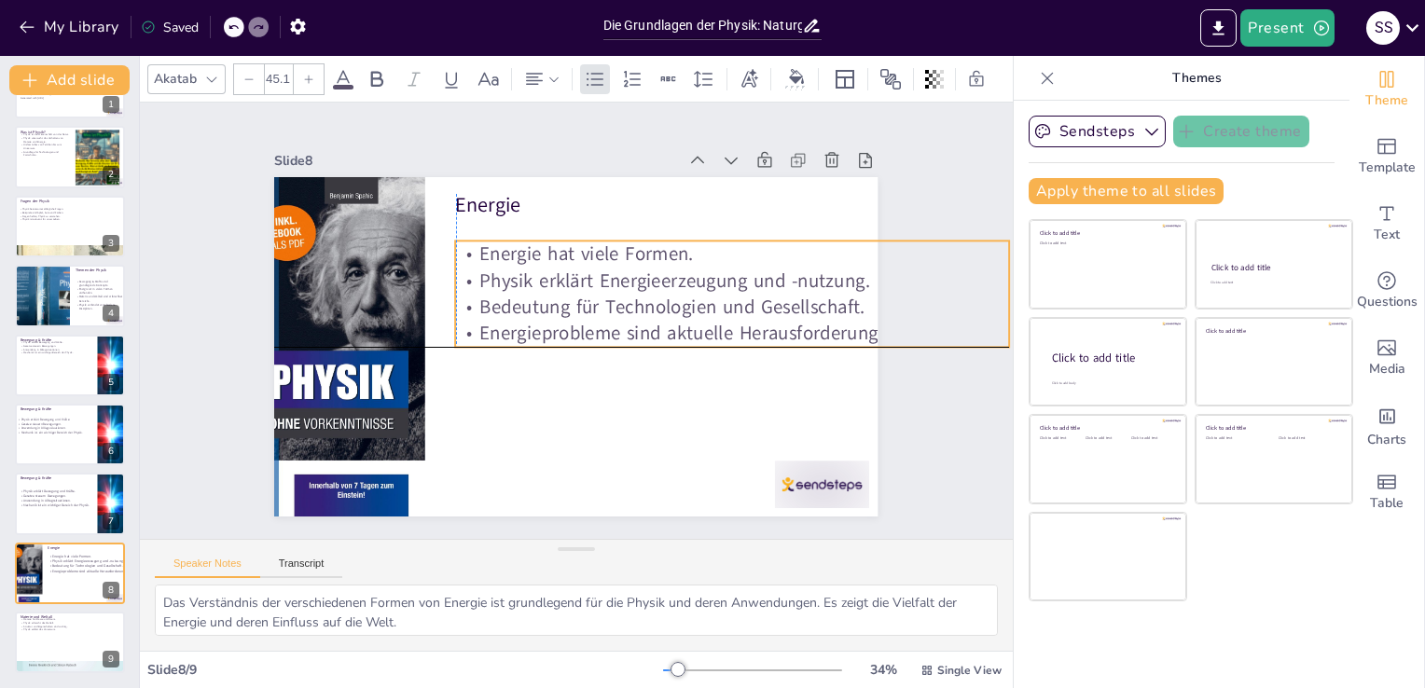
click at [694, 330] on p "Energieprobleme sind aktuelle Herausforderungen." at bounding box center [720, 381] width 534 height 196
type input "44.2"
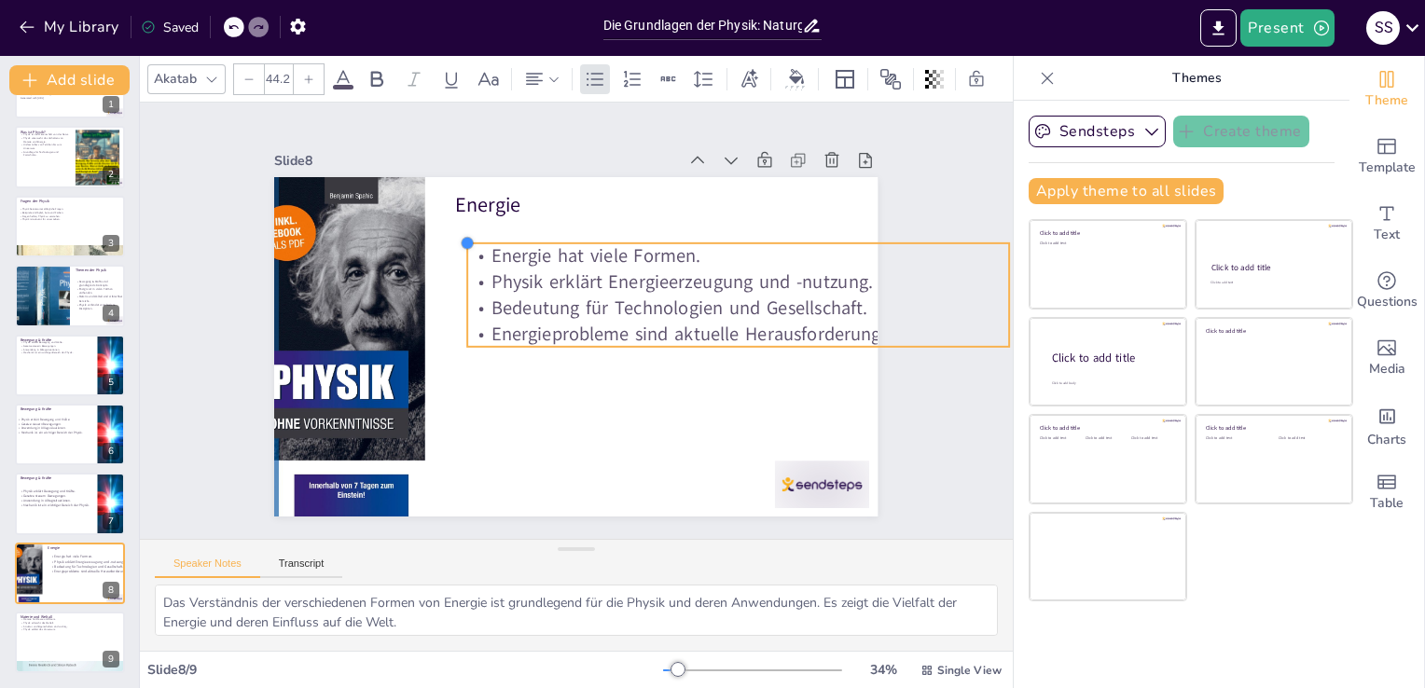
drag, startPoint x: 439, startPoint y: 233, endPoint x: 451, endPoint y: 243, distance: 15.9
click at [499, 215] on div at bounding box center [509, 206] width 20 height 20
click at [453, 259] on div at bounding box center [481, 250] width 56 height 101
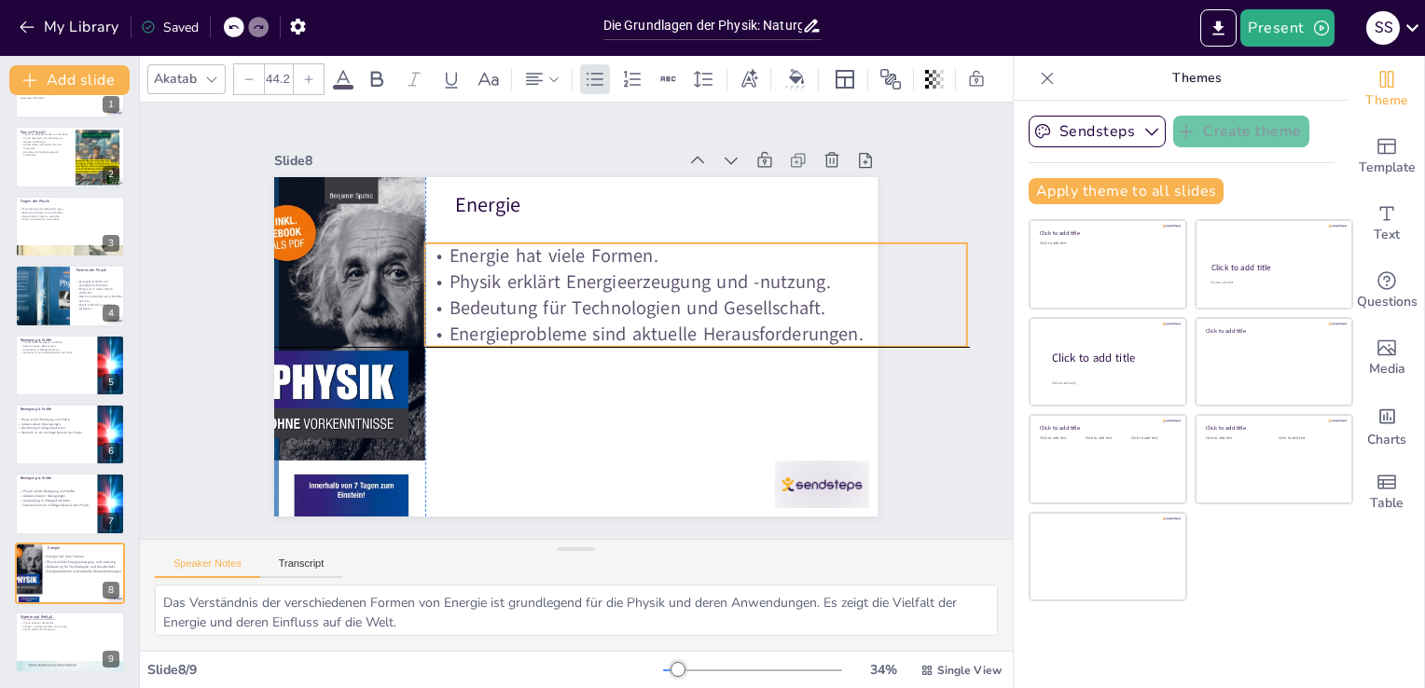
drag, startPoint x: 785, startPoint y: 334, endPoint x: 746, endPoint y: 338, distance: 39.4
click at [746, 338] on p "Energieprobleme sind aktuelle Herausforderungen." at bounding box center [685, 370] width 523 height 192
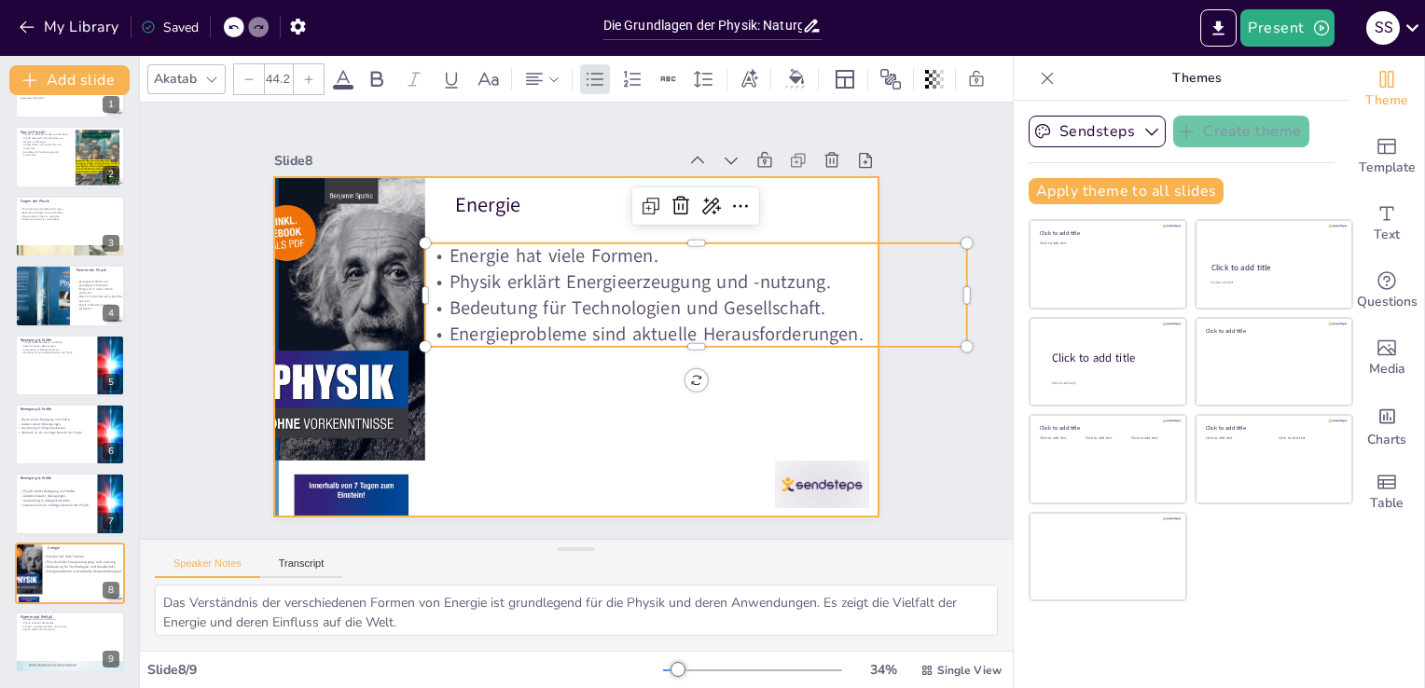
click at [742, 417] on div at bounding box center [571, 346] width 661 height 458
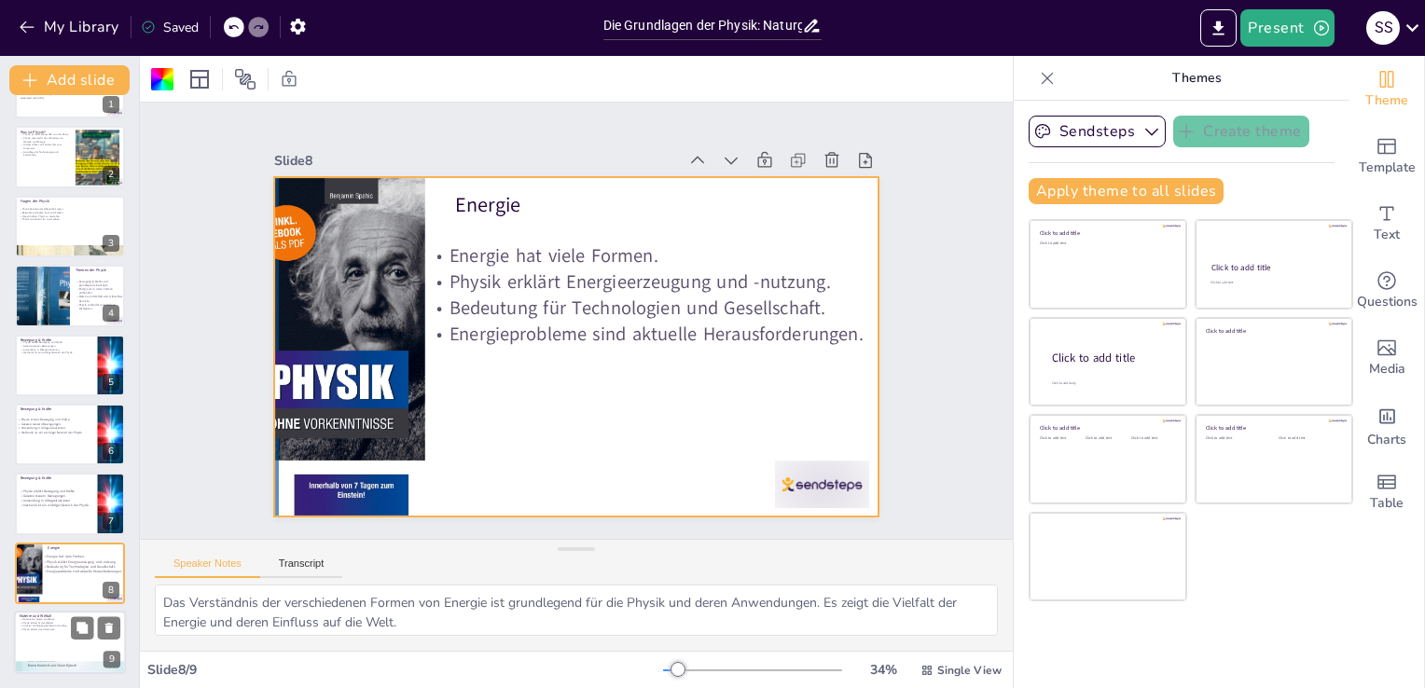
click at [89, 654] on div at bounding box center [70, 642] width 112 height 63
type textarea "Das Verständnis von [PERSON_NAME] ist grundlegend für alle physikalischen Diszi…"
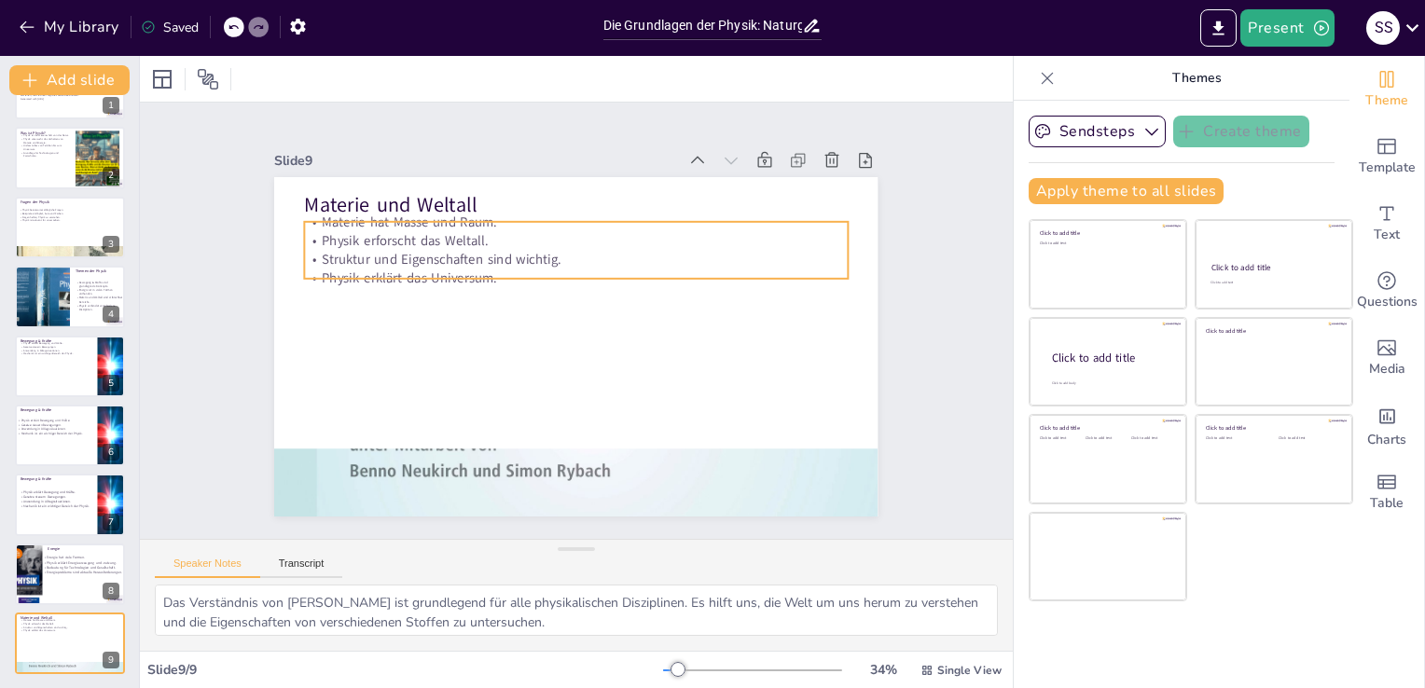
click at [455, 246] on p "Struktur und Eigenschaften sind wichtig." at bounding box center [582, 260] width 542 height 76
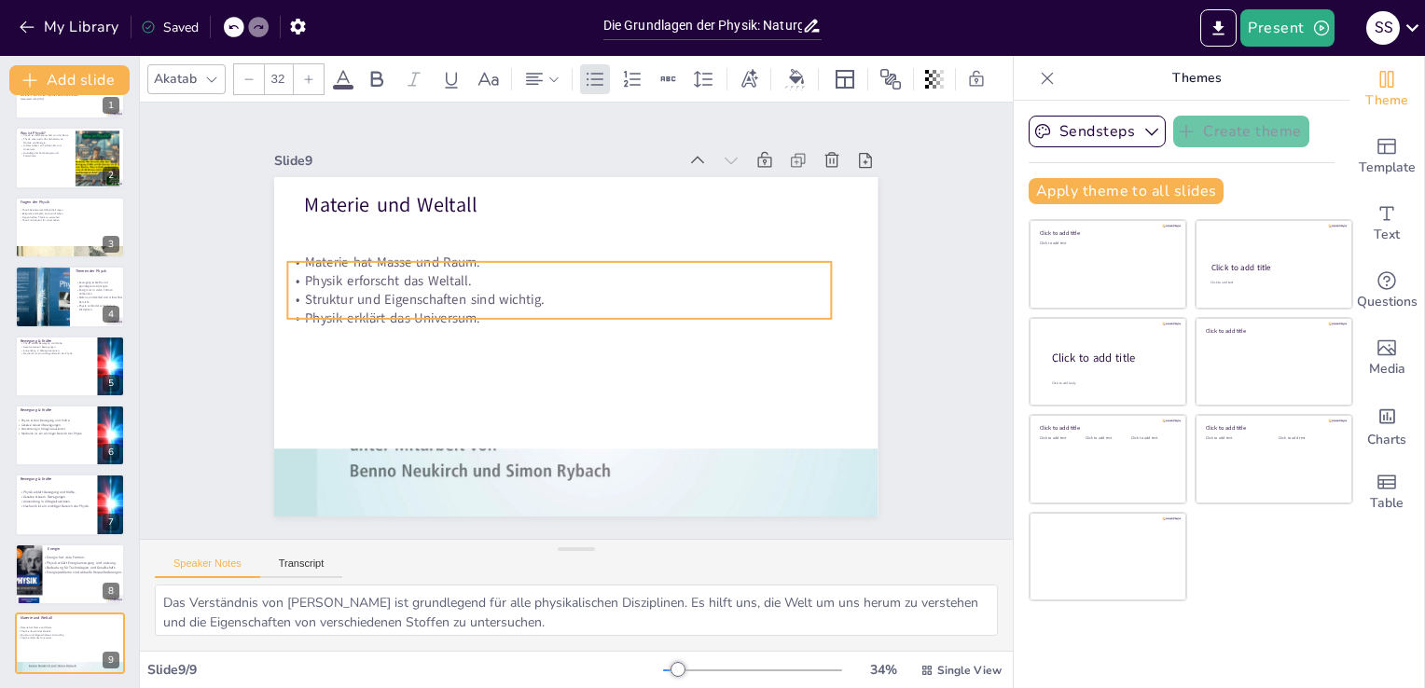
drag, startPoint x: 523, startPoint y: 268, endPoint x: 506, endPoint y: 309, distance: 43.5
click at [506, 309] on p "Physik erklärt das Universum." at bounding box center [560, 314] width 535 height 131
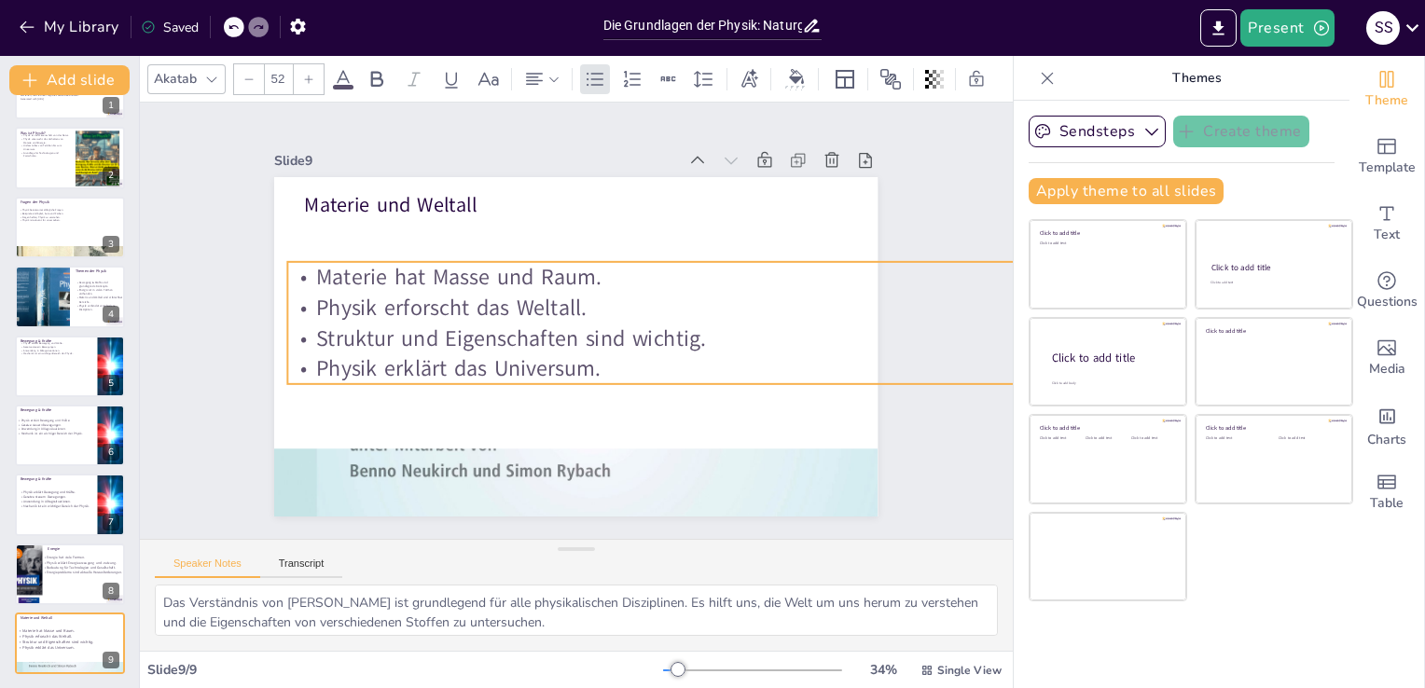
drag, startPoint x: 815, startPoint y: 310, endPoint x: 861, endPoint y: 346, distance: 58.5
click at [861, 346] on div "Materie und Weltall Materie hat Masse und Raum. Physik erforscht das Weltall. S…" at bounding box center [575, 346] width 603 height 339
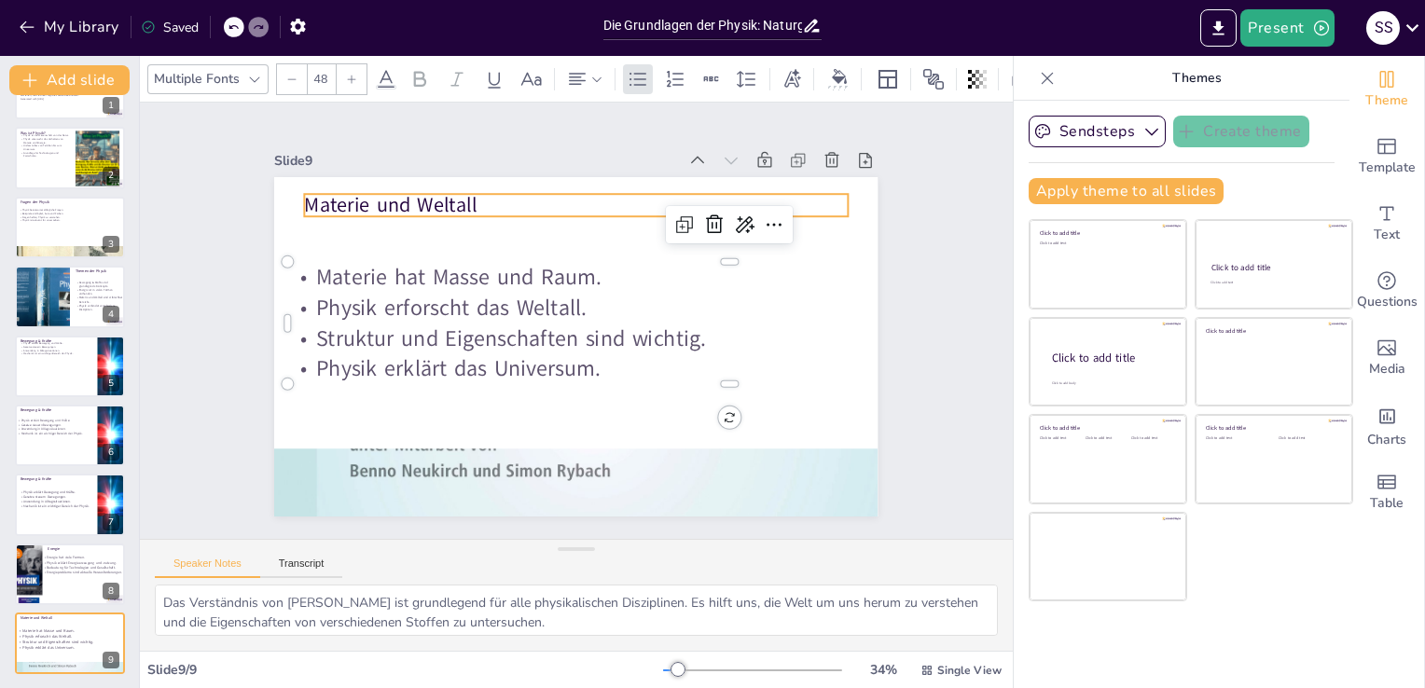
click at [421, 186] on div "Materie und Weltall Materie hat Masse und Raum. Physik erforscht das Weltall. S…" at bounding box center [567, 345] width 679 height 509
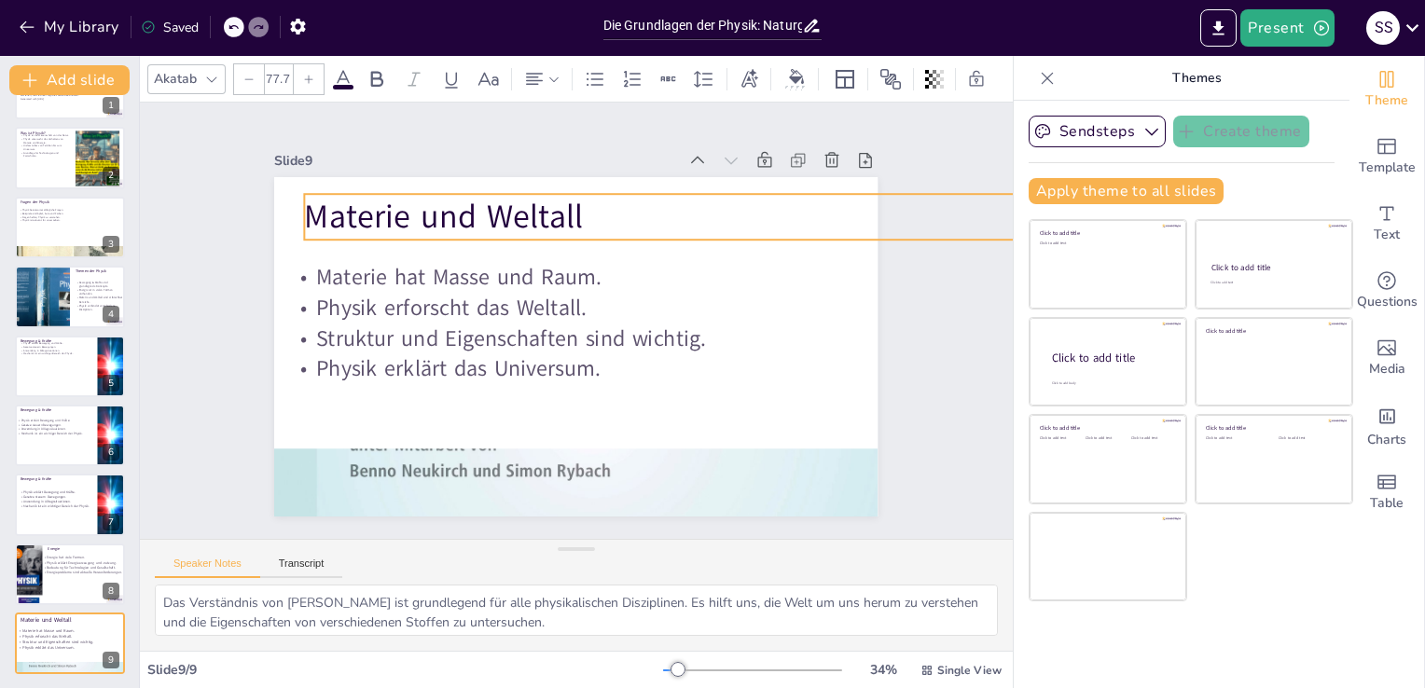
drag, startPoint x: 835, startPoint y: 212, endPoint x: 823, endPoint y: 226, distance: 18.5
click at [823, 226] on div "Materie und Weltall Materie hat Masse und Raum. Physik erforscht das Weltall. S…" at bounding box center [571, 346] width 661 height 458
click at [969, 331] on div "Slide 1 Die Grundlagen der Physik: Naturgesetze und ihre Anwendungen In dieser …" at bounding box center [576, 321] width 944 height 609
type input "52"
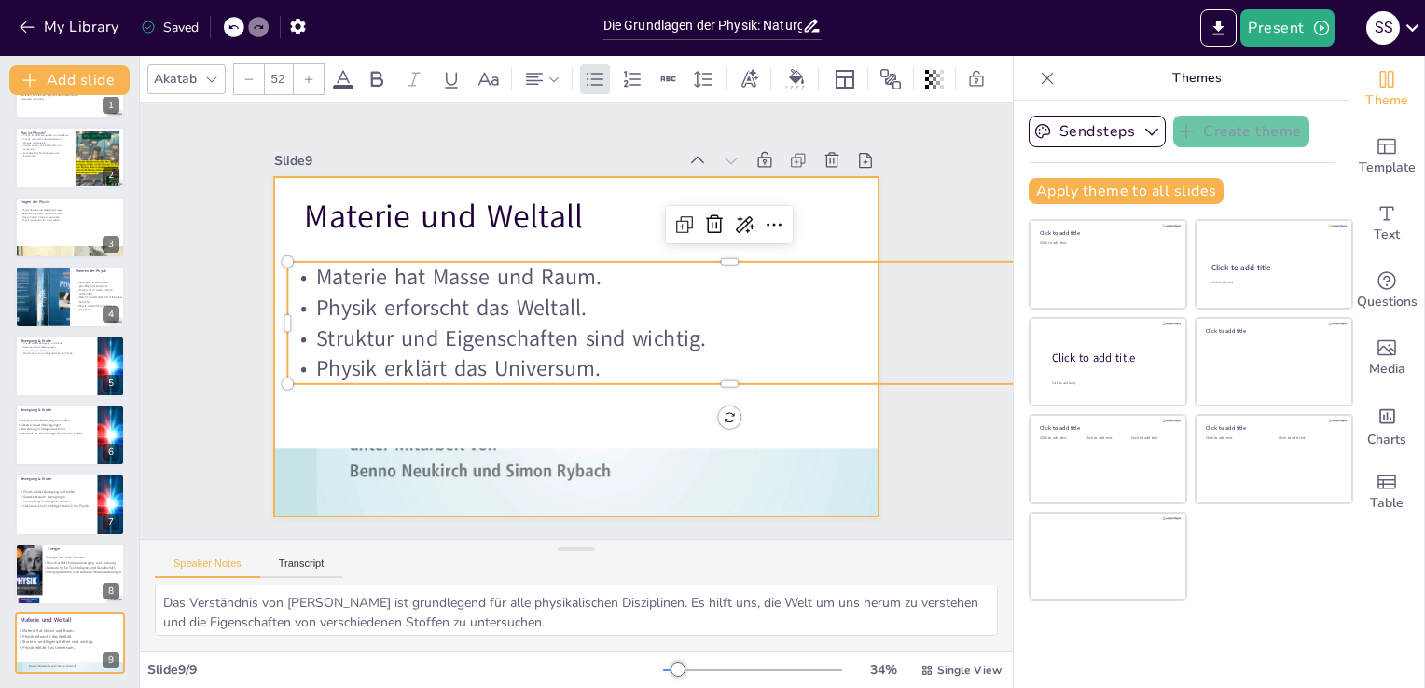
click at [551, 436] on div at bounding box center [553, 310] width 556 height 689
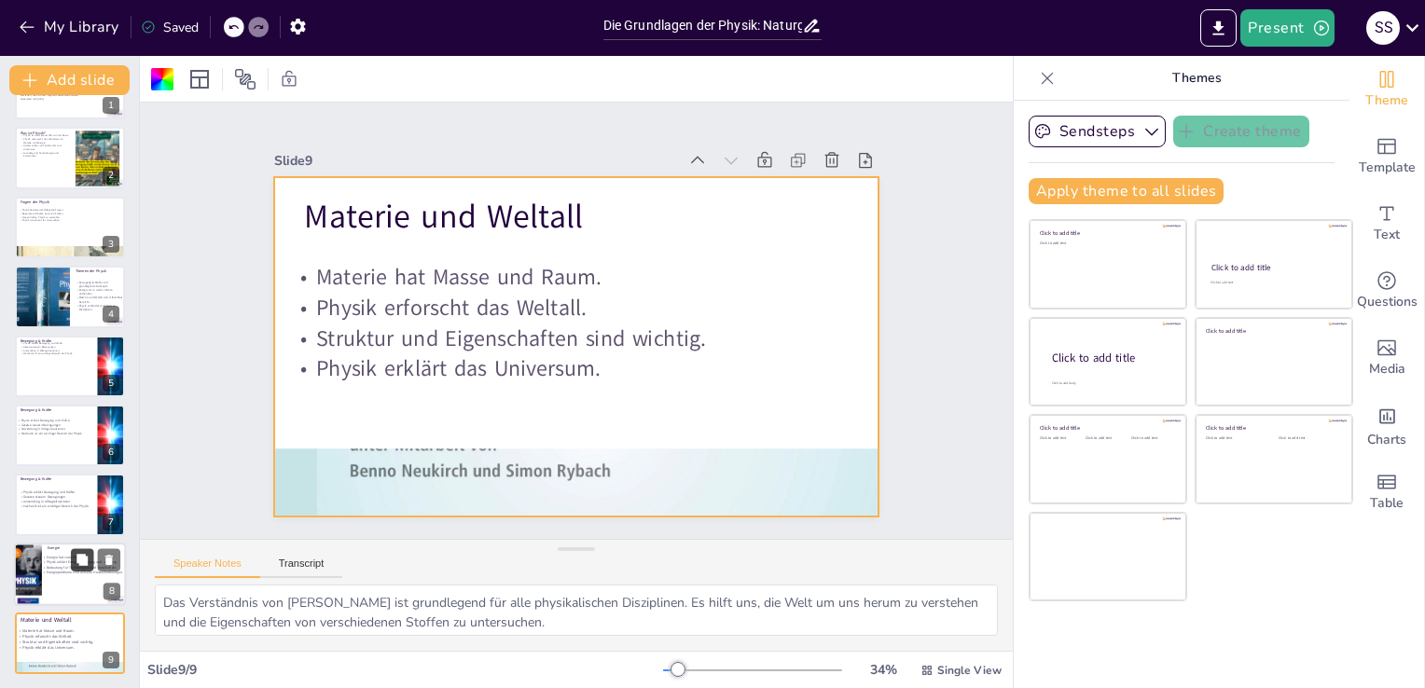
click at [92, 554] on button at bounding box center [82, 559] width 22 height 22
type textarea "Das Verständnis der verschiedenen Formen von Energie ist grundlegend für die Ph…"
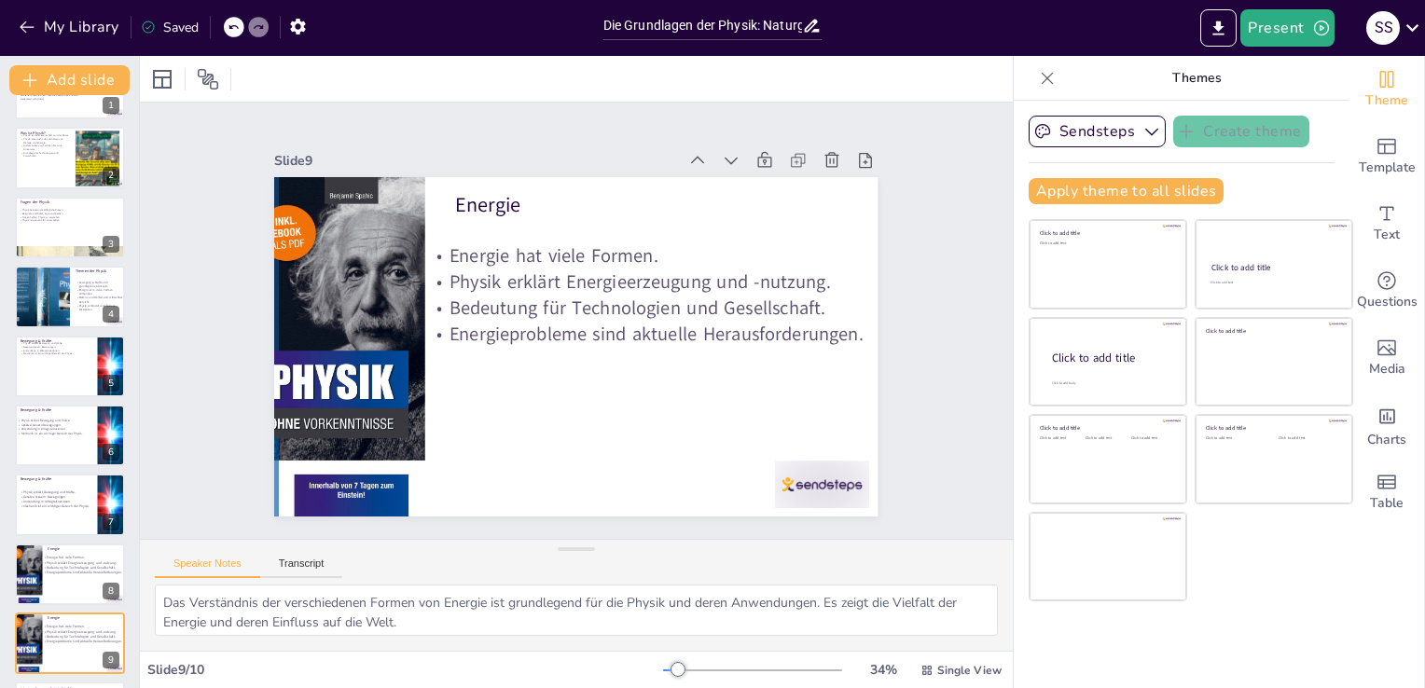
scroll to position [123, 0]
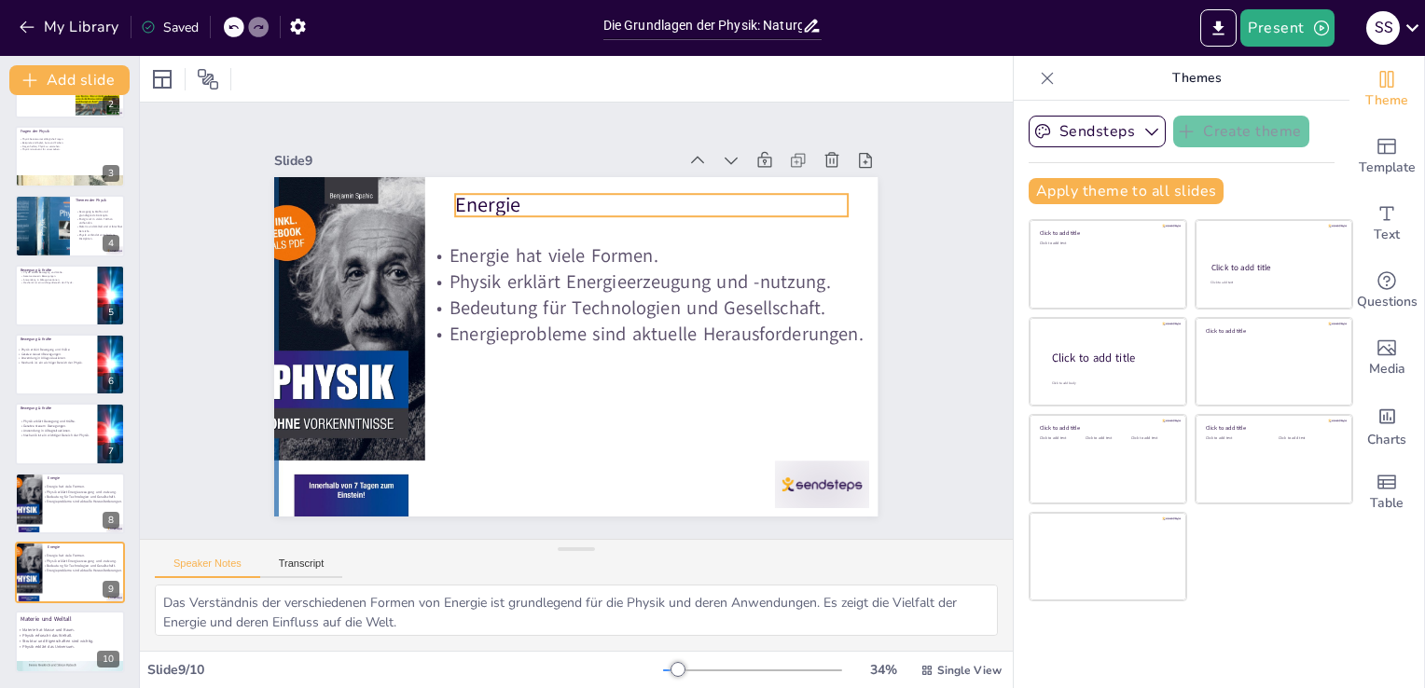
click at [512, 200] on p "Energie" at bounding box center [663, 213] width 392 height 69
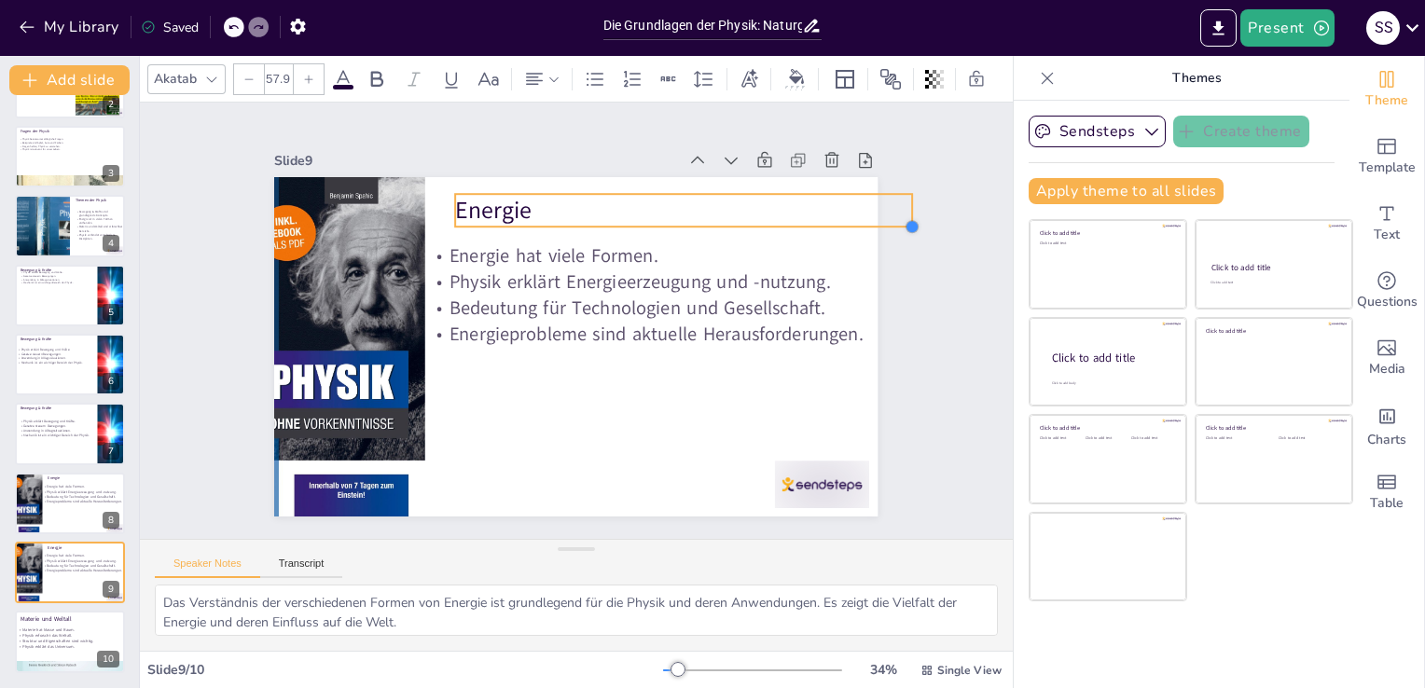
type input "59.9"
drag, startPoint x: 834, startPoint y: 213, endPoint x: 850, endPoint y: 218, distance: 16.8
click at [850, 218] on div "Energie Energie hat viele Formen. Physik erklärt Energieerzeugung und -nutzung.…" at bounding box center [573, 346] width 636 height 401
click at [53, 479] on div at bounding box center [70, 503] width 112 height 63
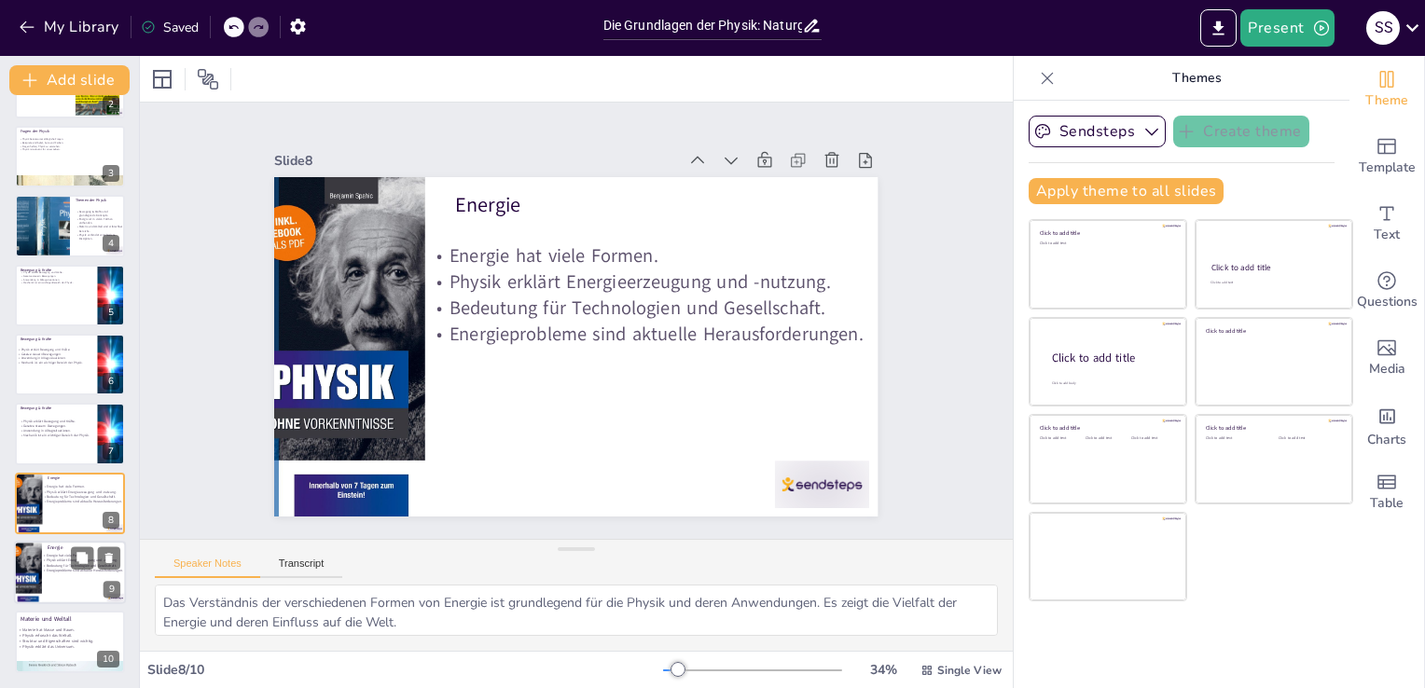
click at [41, 558] on div at bounding box center [28, 572] width 42 height 63
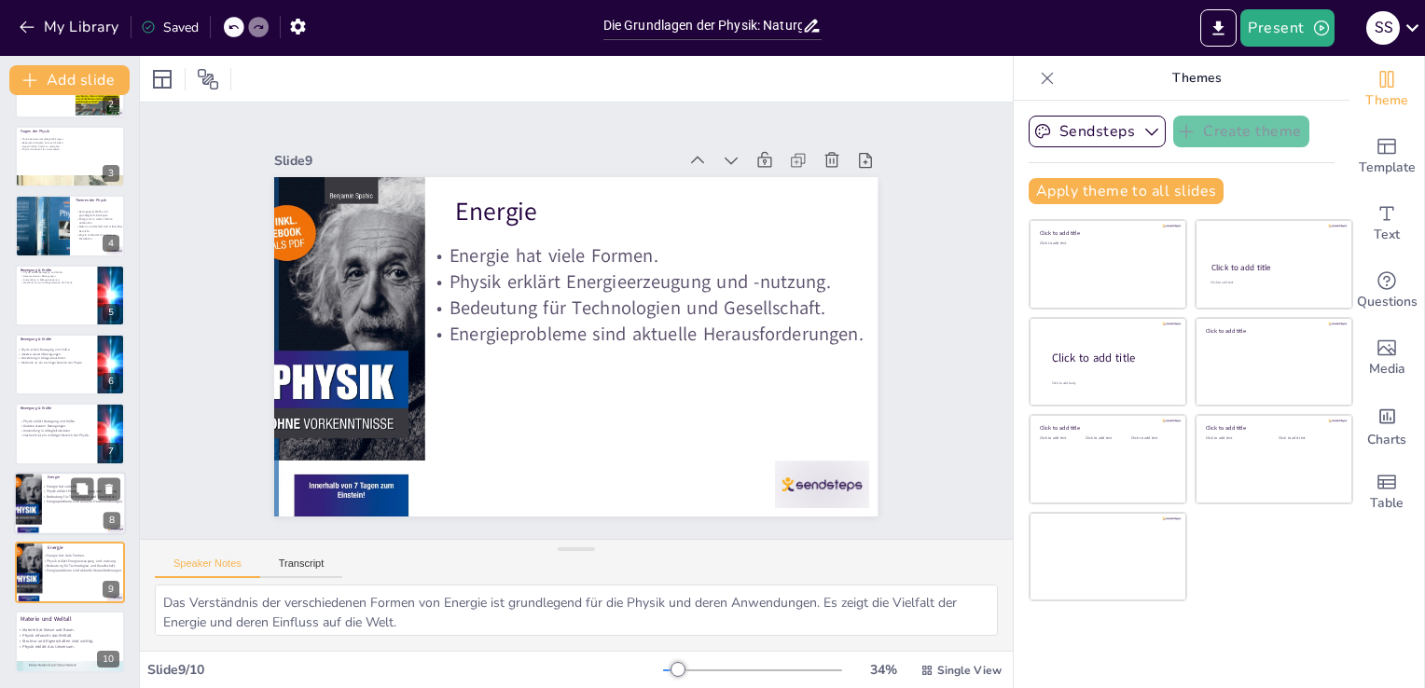
click at [41, 516] on div at bounding box center [28, 503] width 42 height 63
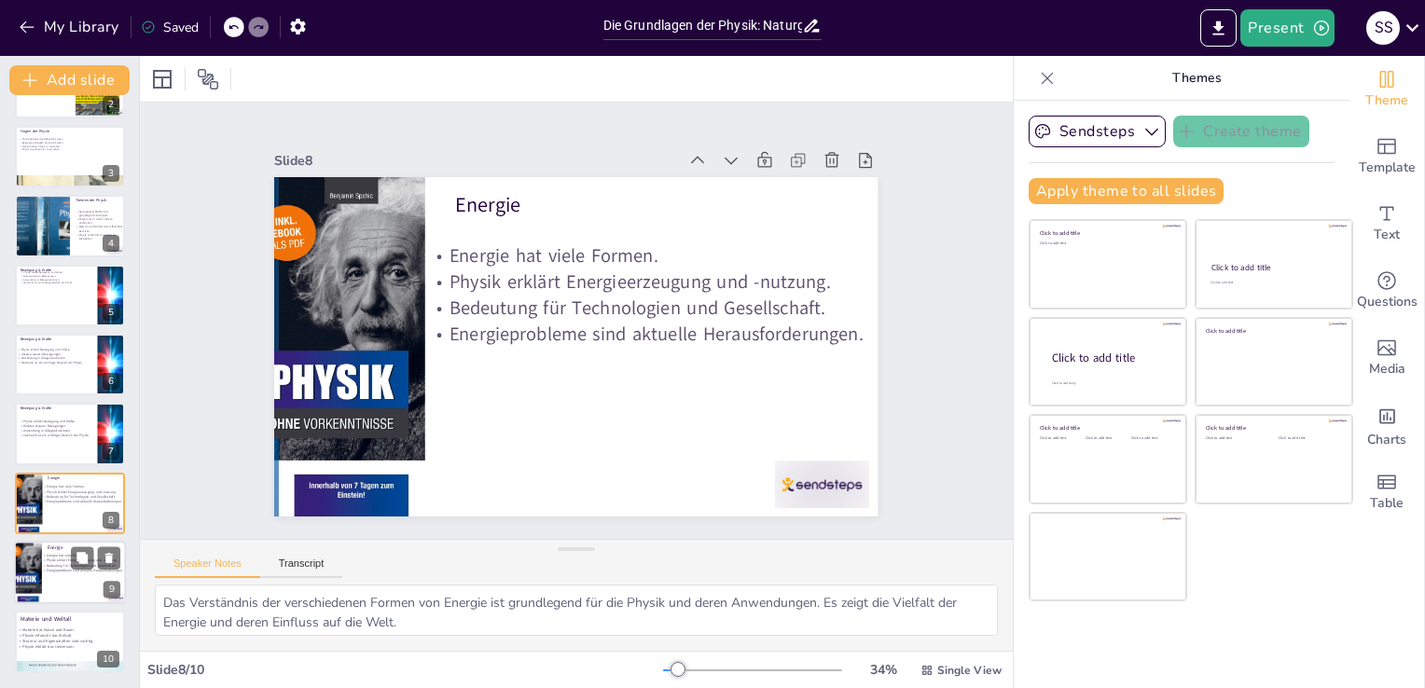
click at [59, 554] on p "Energie hat viele Formen." at bounding box center [92, 556] width 101 height 5
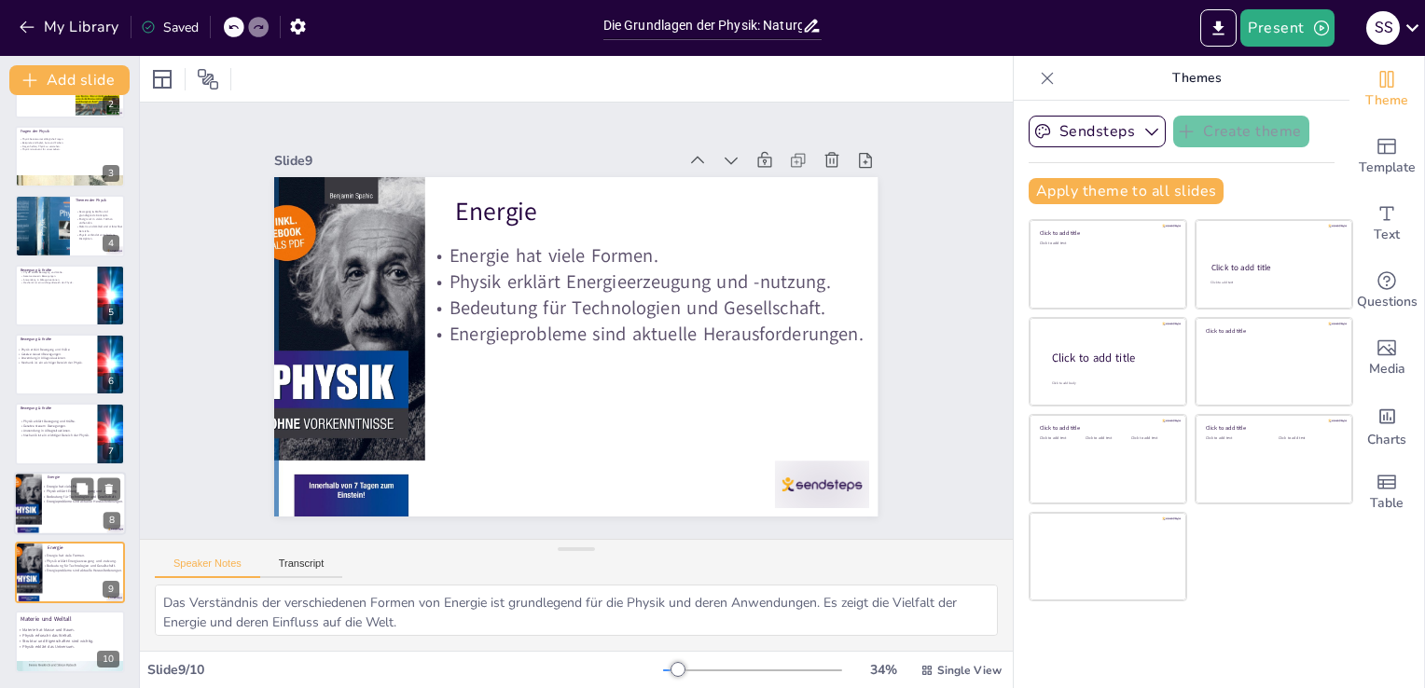
click at [70, 520] on div at bounding box center [70, 503] width 112 height 63
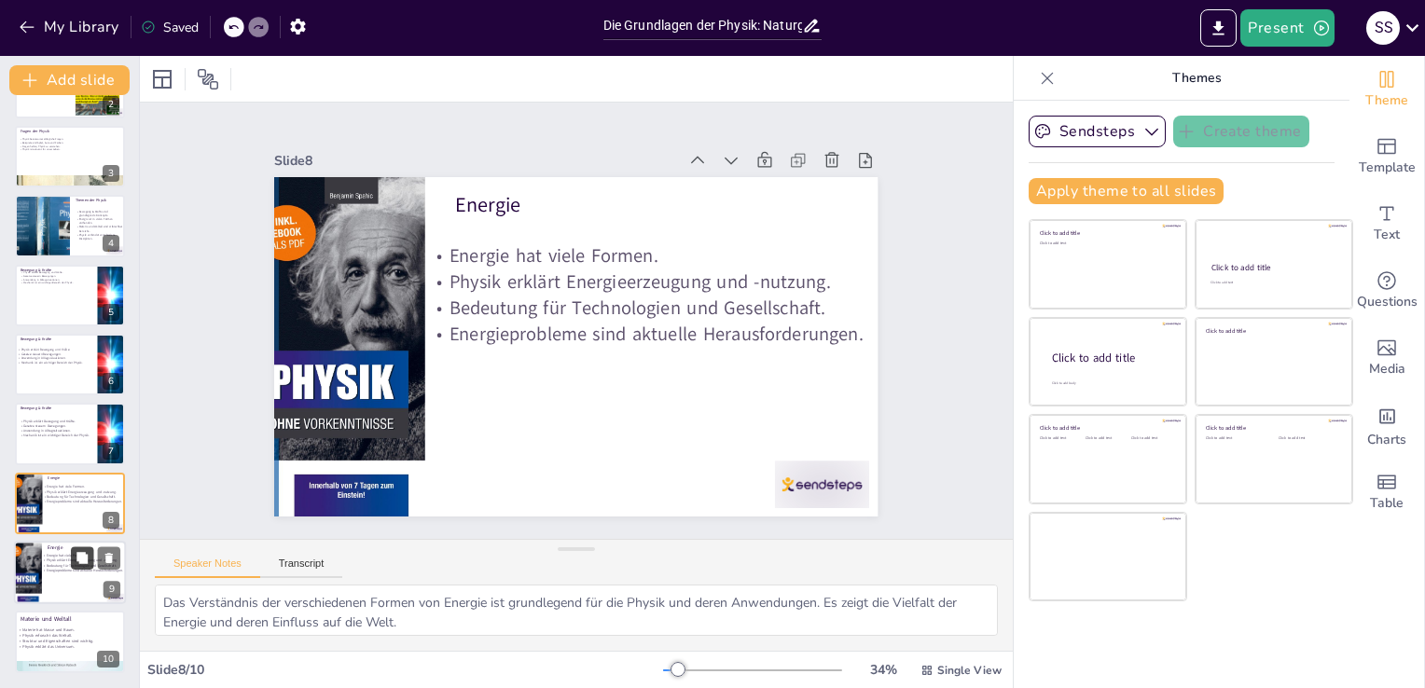
click at [76, 567] on button at bounding box center [82, 557] width 22 height 22
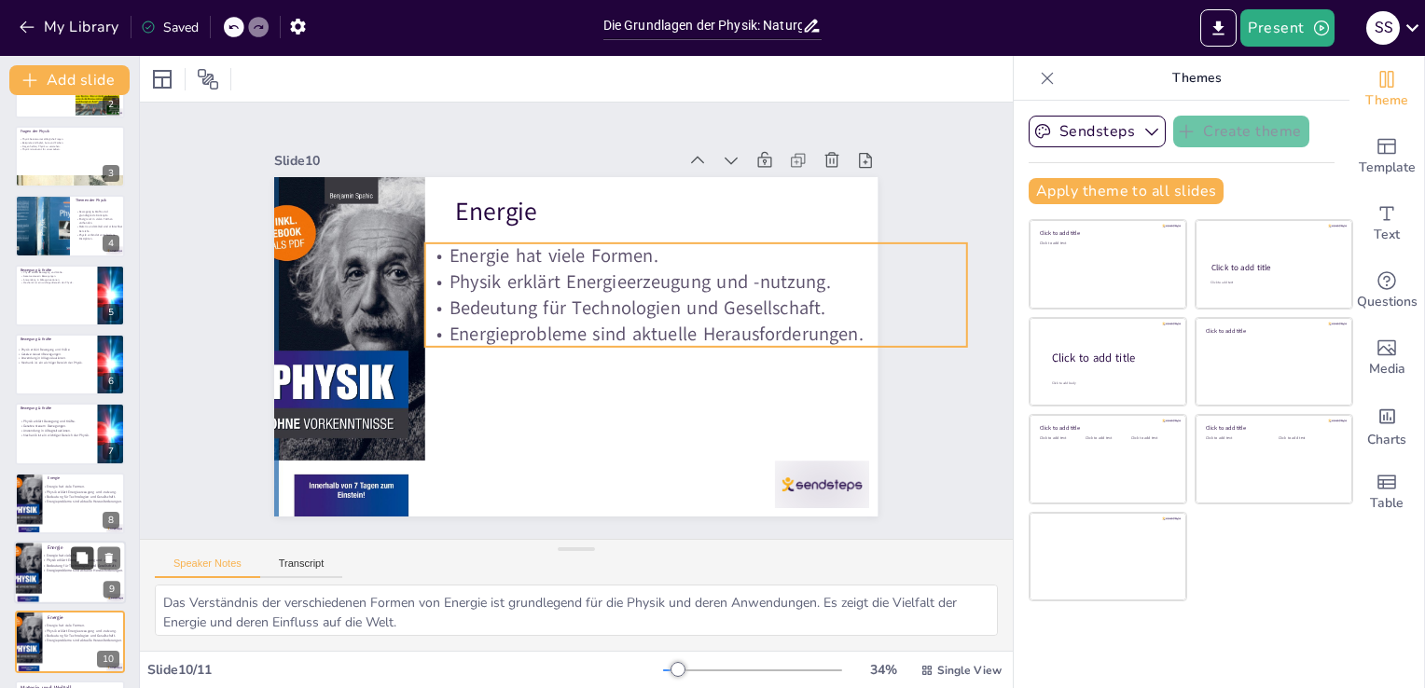
scroll to position [192, 0]
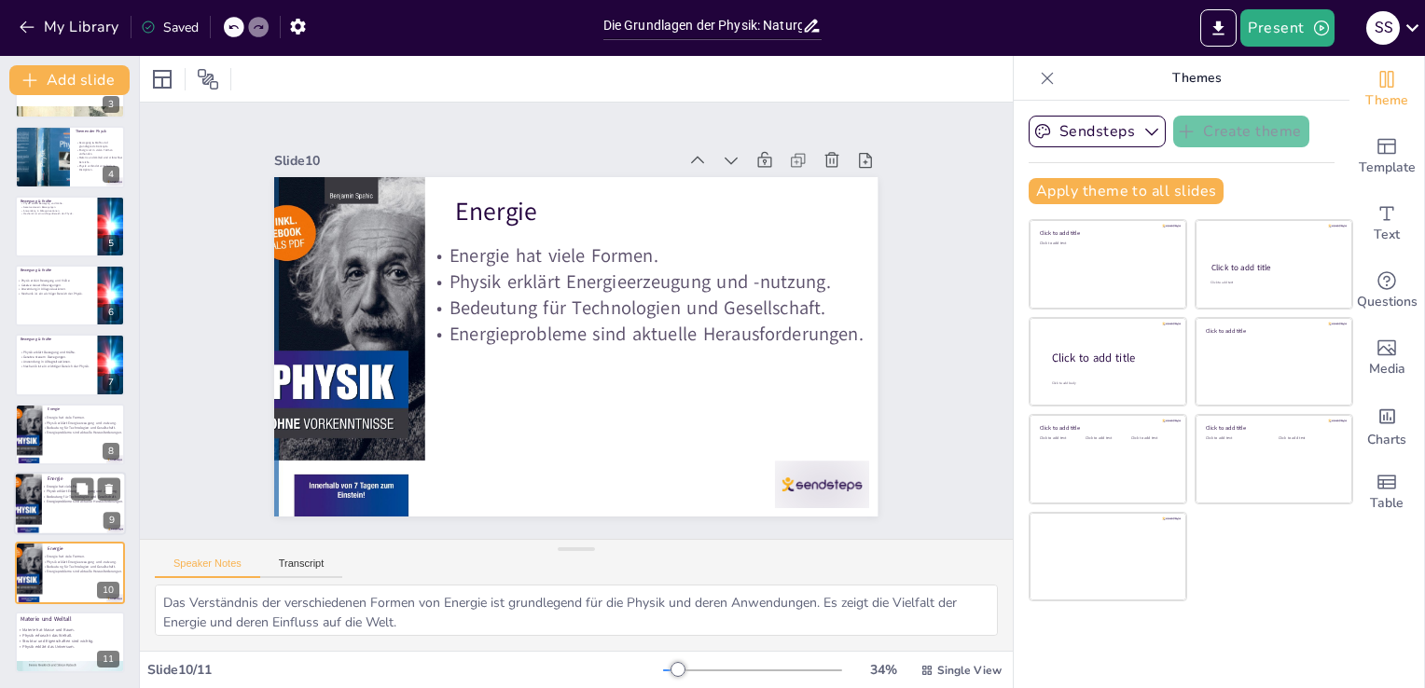
click at [103, 511] on div at bounding box center [70, 503] width 112 height 63
click at [98, 555] on button at bounding box center [109, 558] width 22 height 22
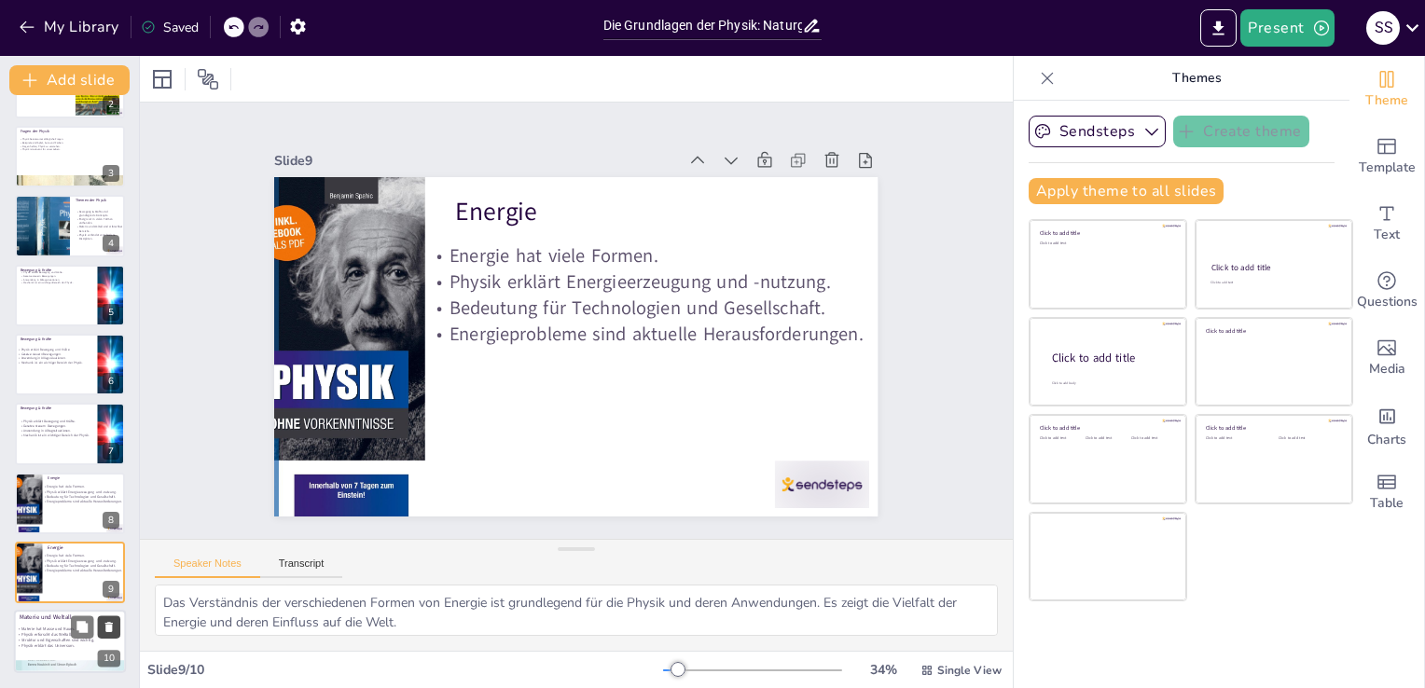
scroll to position [123, 0]
click at [87, 511] on div at bounding box center [70, 503] width 112 height 63
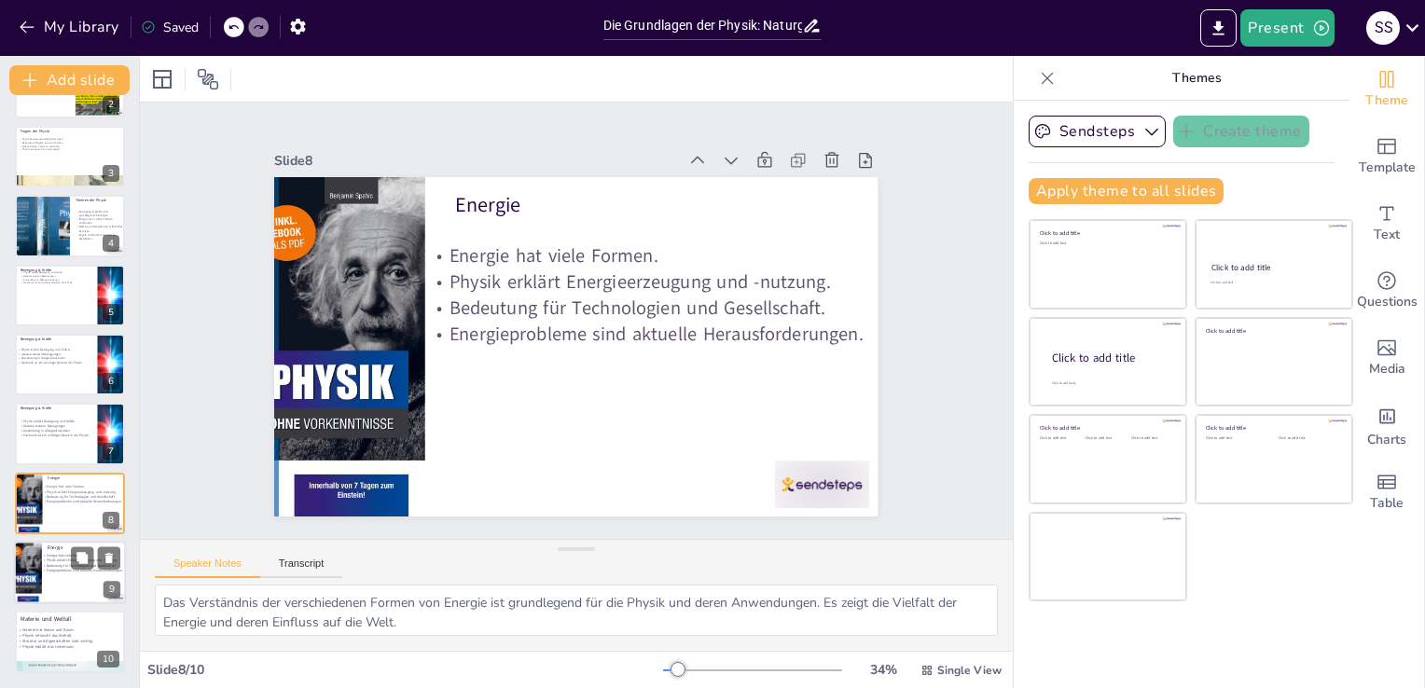
click at [56, 571] on p "Energieprobleme sind aktuelle Herausforderungen." at bounding box center [92, 570] width 101 height 5
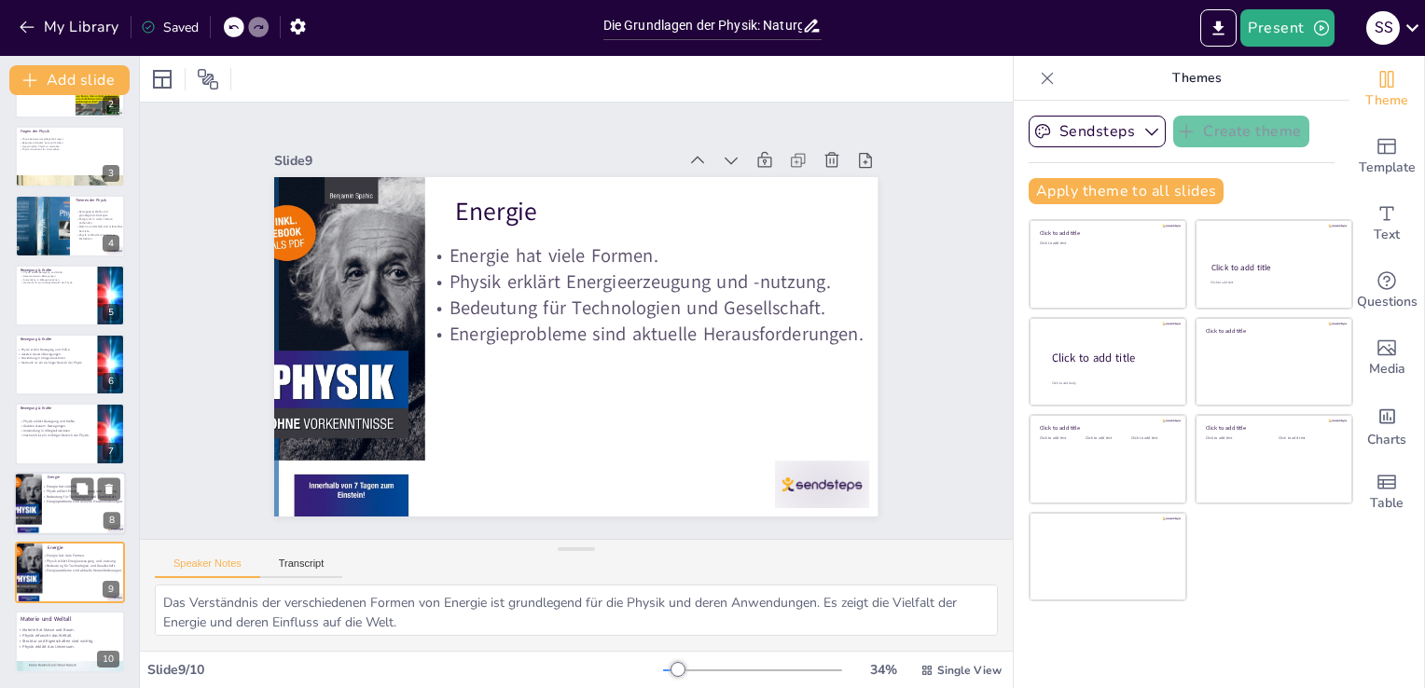
click at [63, 509] on div at bounding box center [70, 503] width 112 height 63
click at [117, 487] on button at bounding box center [109, 488] width 22 height 22
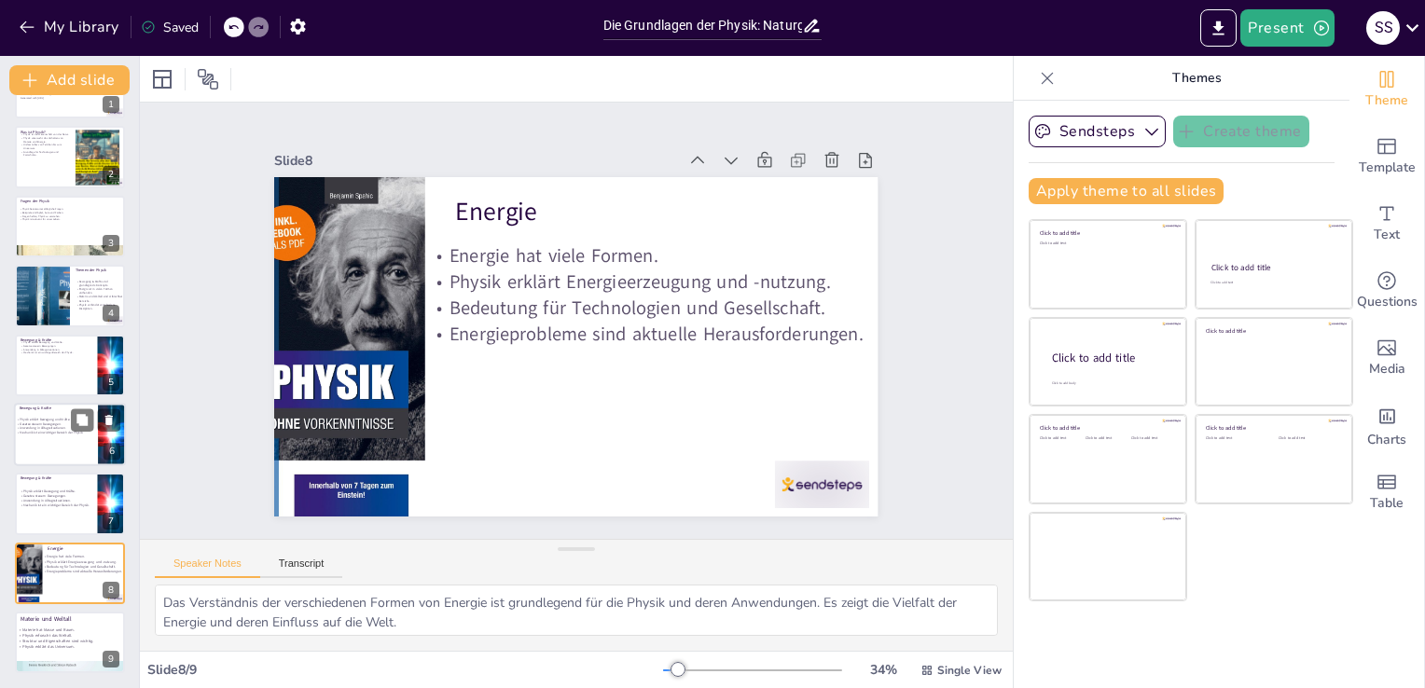
click at [89, 438] on div at bounding box center [70, 434] width 112 height 63
type textarea "Die Erklärung von Bewegung und Kräften ist eine der zentralen Aufgaben der Phys…"
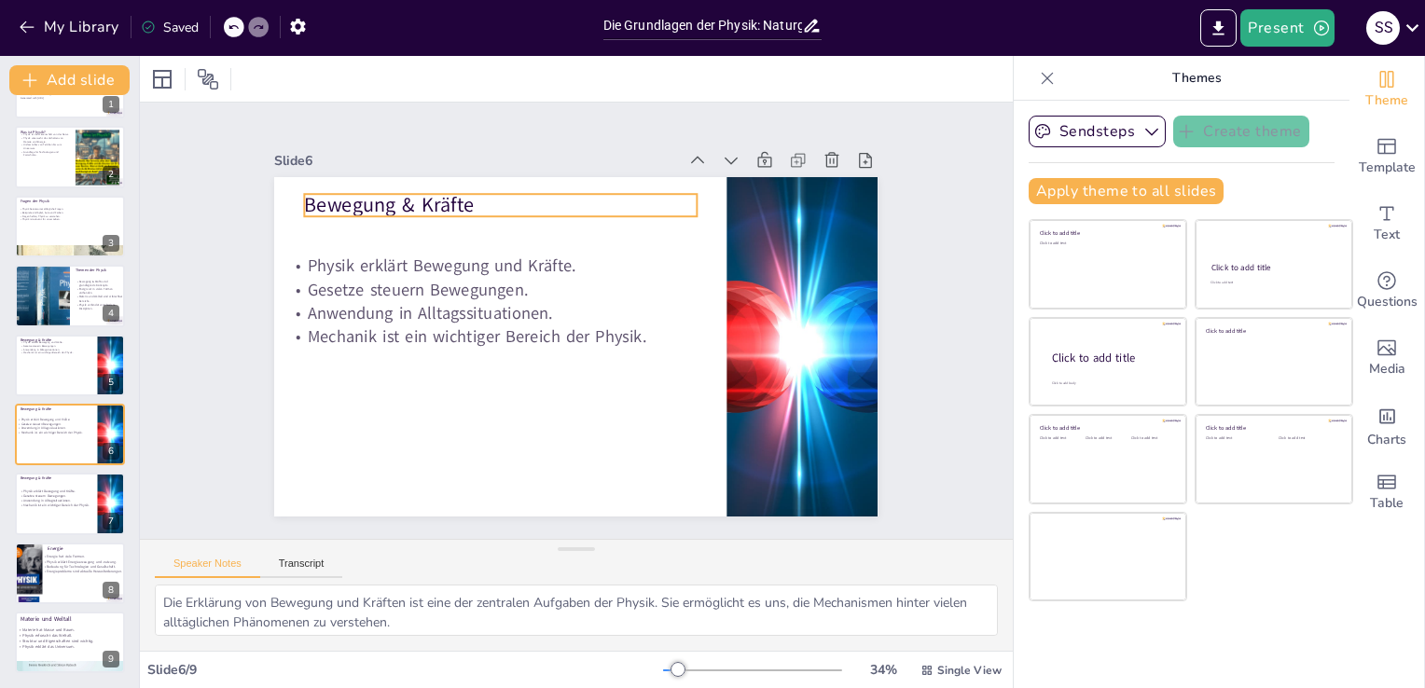
click at [403, 186] on div "Bewegung & Kräfte Physik erklärt Bewegung und Kräfte. Gesetze steuern Bewegunge…" at bounding box center [567, 344] width 679 height 509
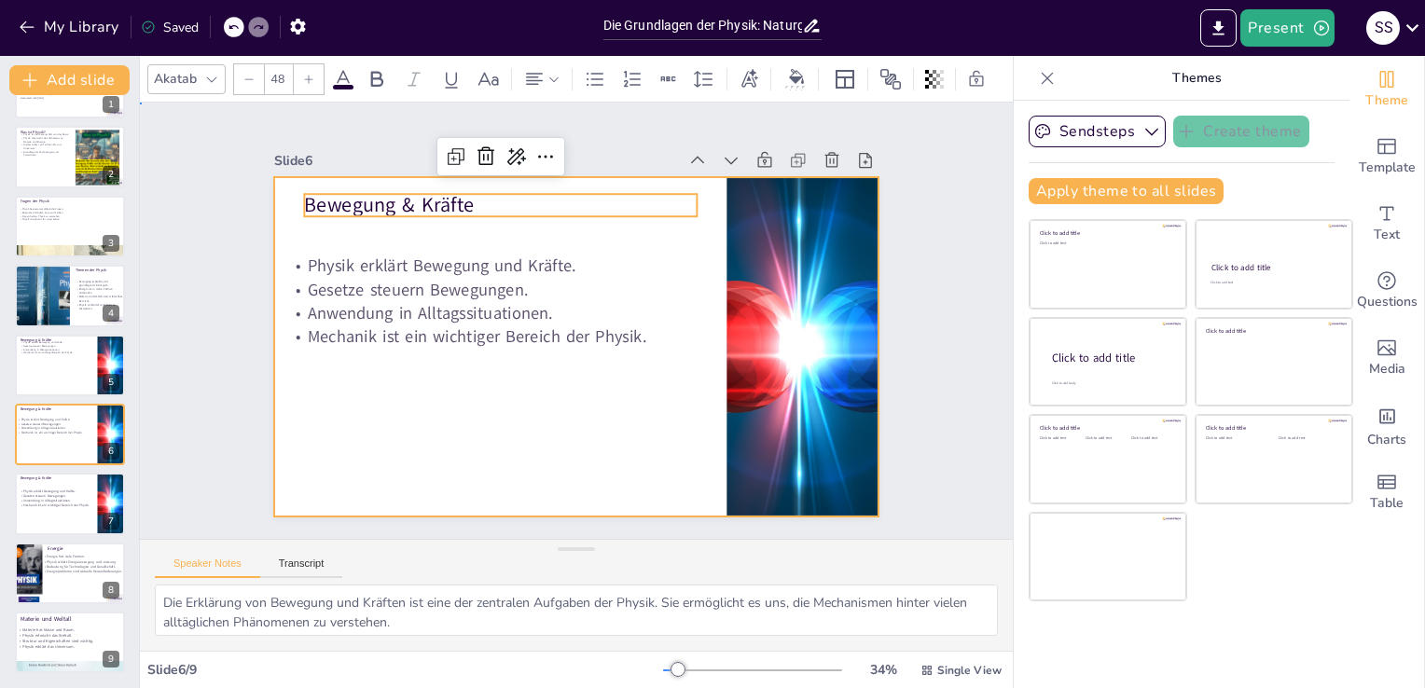
click at [684, 217] on div at bounding box center [559, 339] width 676 height 655
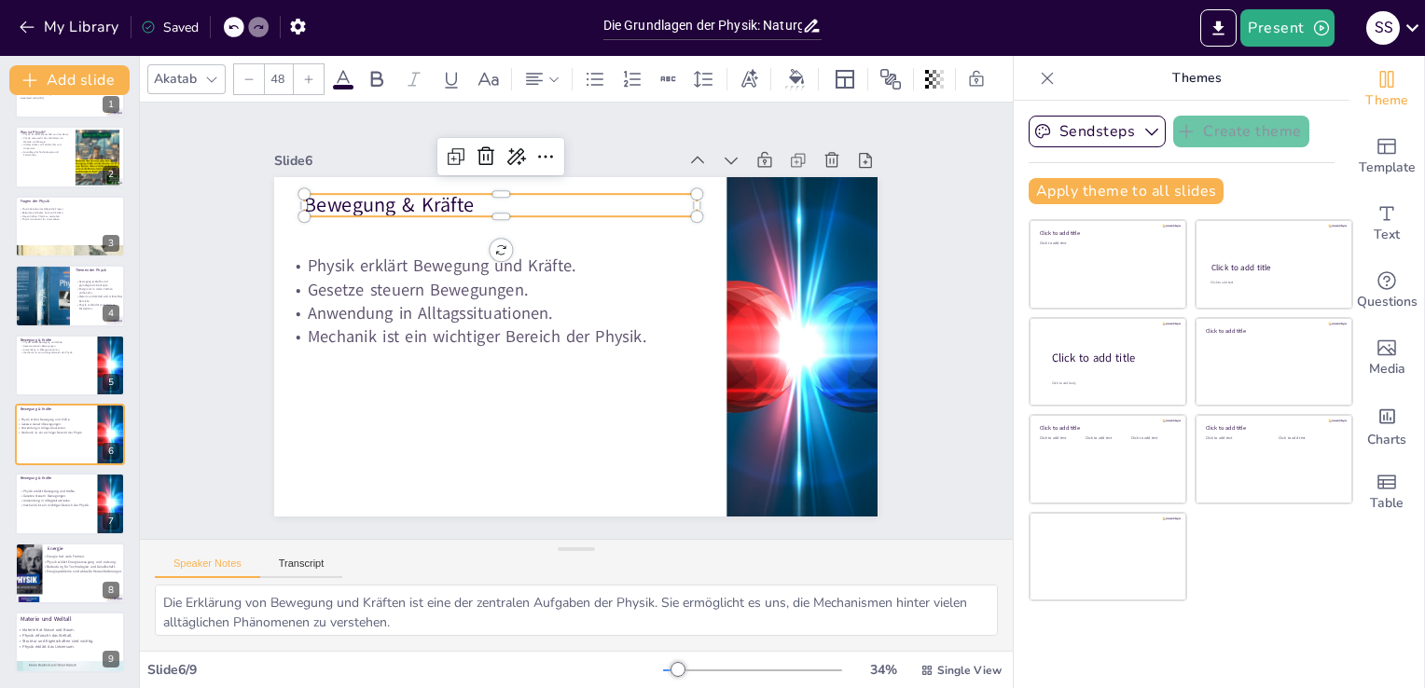
click at [662, 199] on p "Bewegung & Kräfte" at bounding box center [540, 188] width 381 height 148
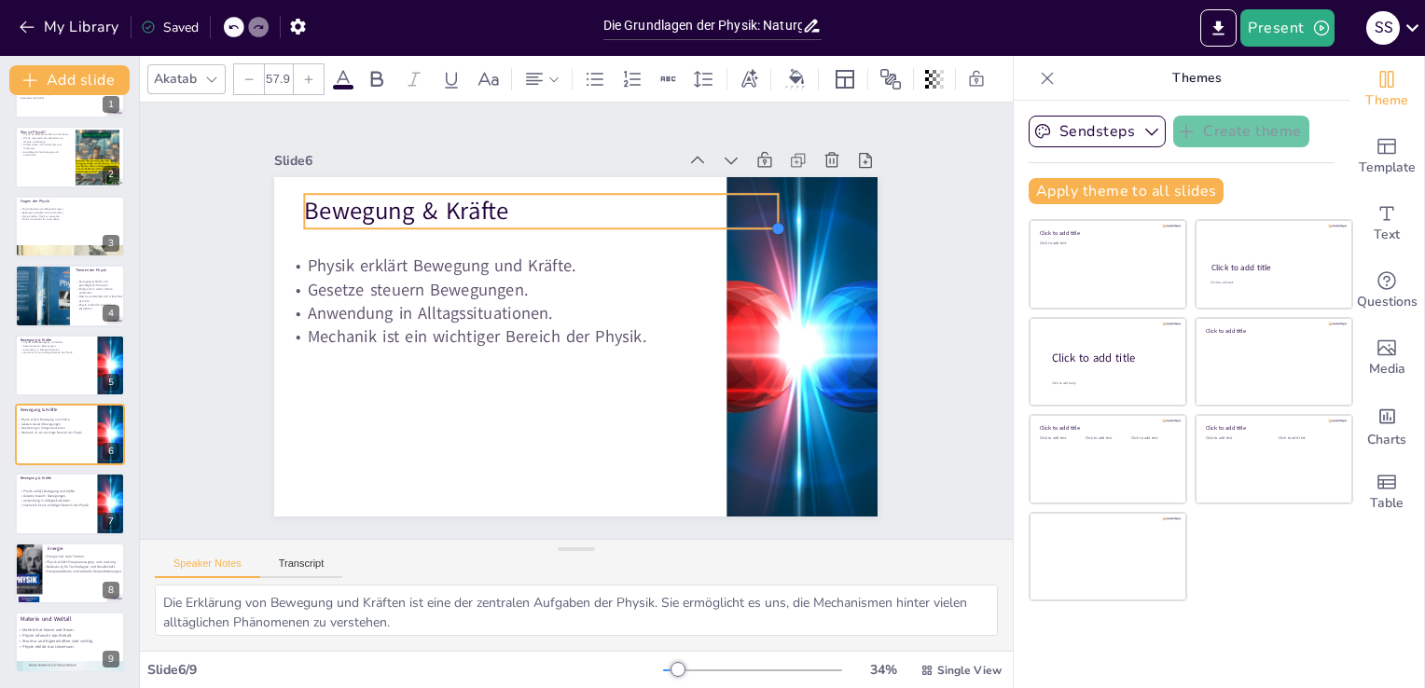
type input "61.8"
drag, startPoint x: 685, startPoint y: 208, endPoint x: 694, endPoint y: 214, distance: 10.6
click at [694, 214] on div "Bewegung & Kräfte Physik erklärt Bewegung und Kräfte. Gesetze steuern Bewegunge…" at bounding box center [565, 345] width 689 height 556
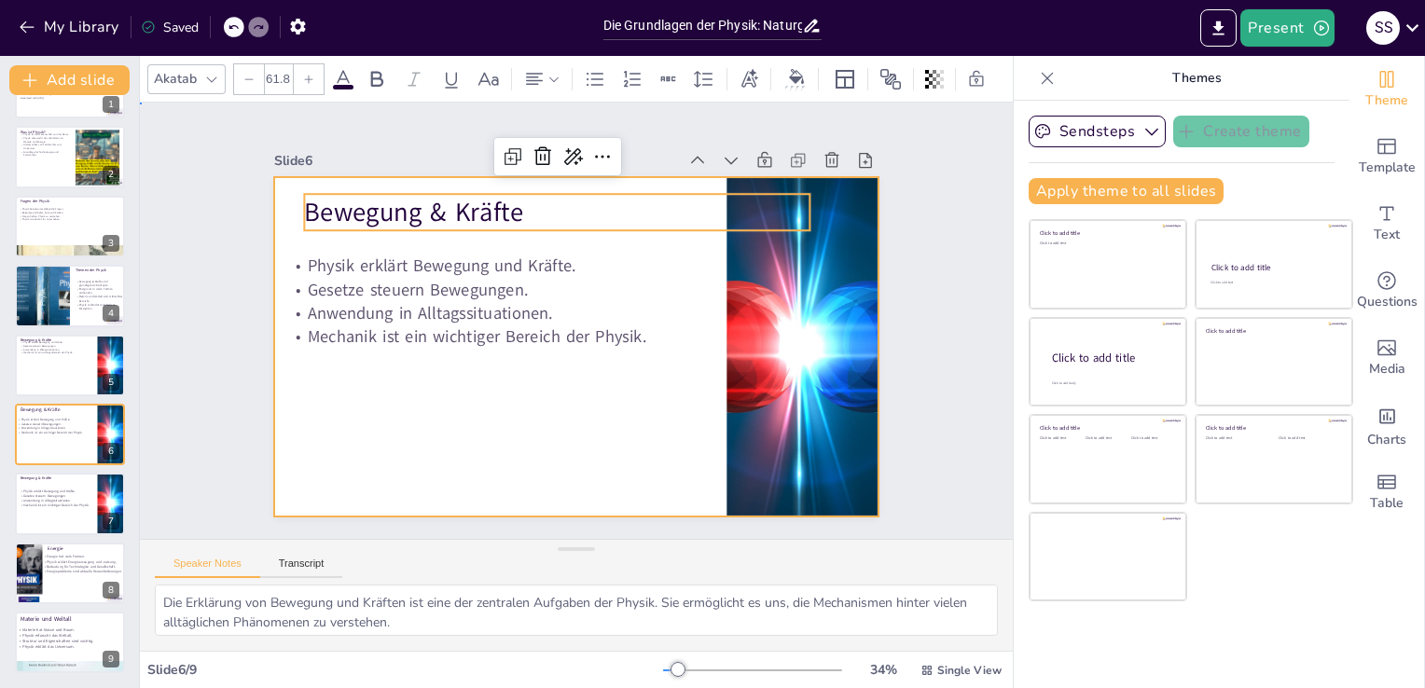
click at [571, 400] on div at bounding box center [565, 297] width 689 height 556
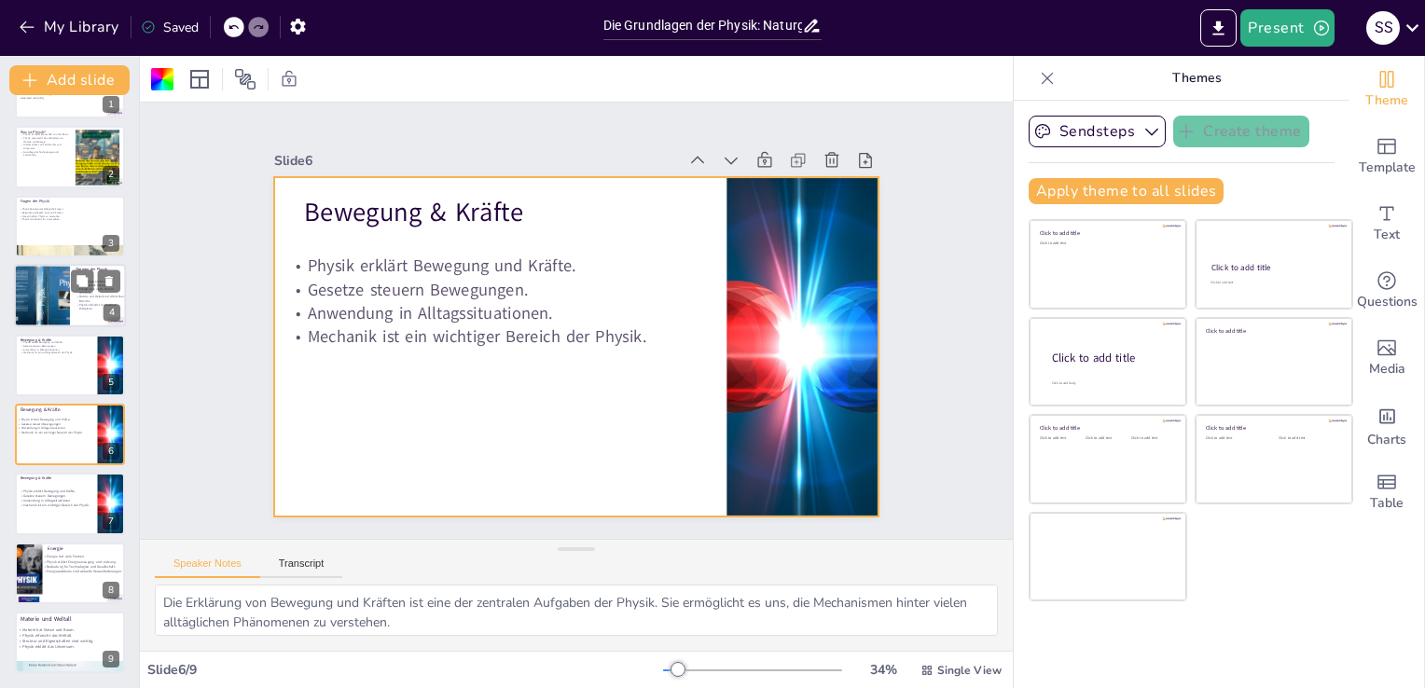
click at [69, 305] on div at bounding box center [42, 295] width 100 height 63
type textarea "Bewegung und Kräfte sind zentrale Themen in der Physik, die helfen, die Dynamik…"
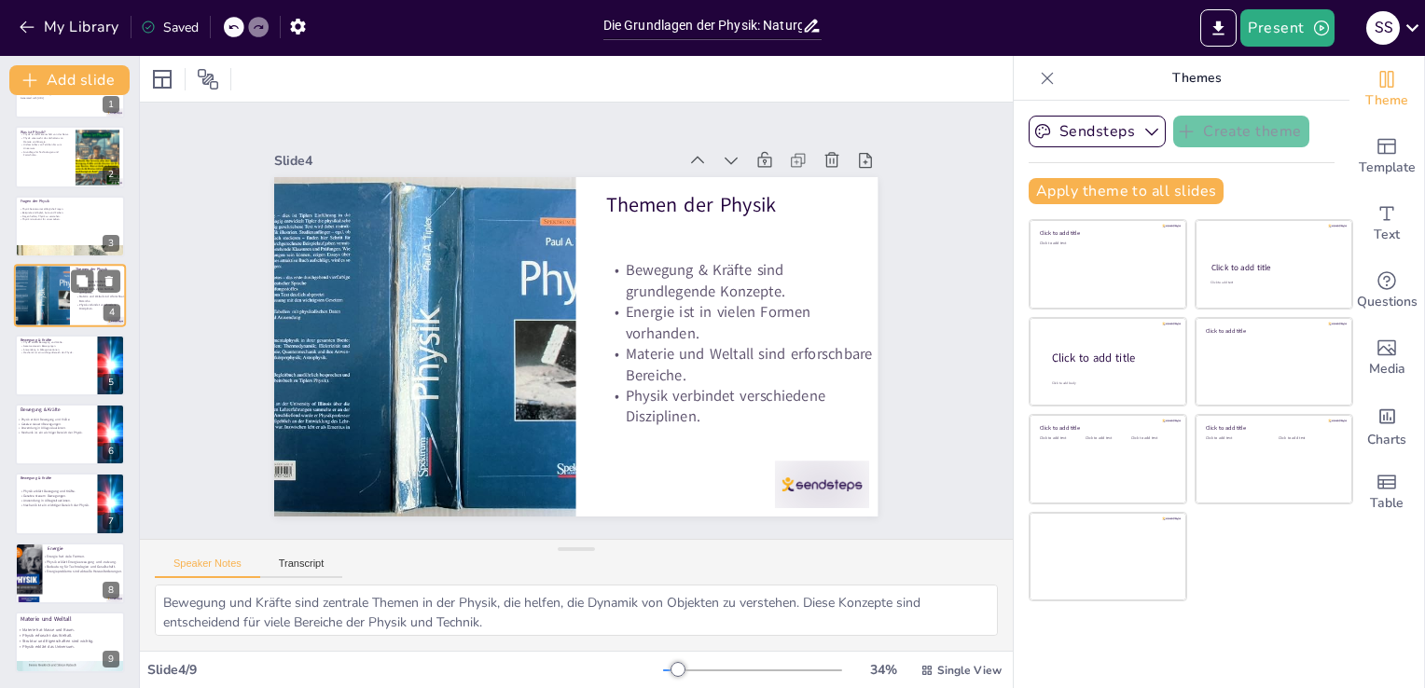
scroll to position [0, 0]
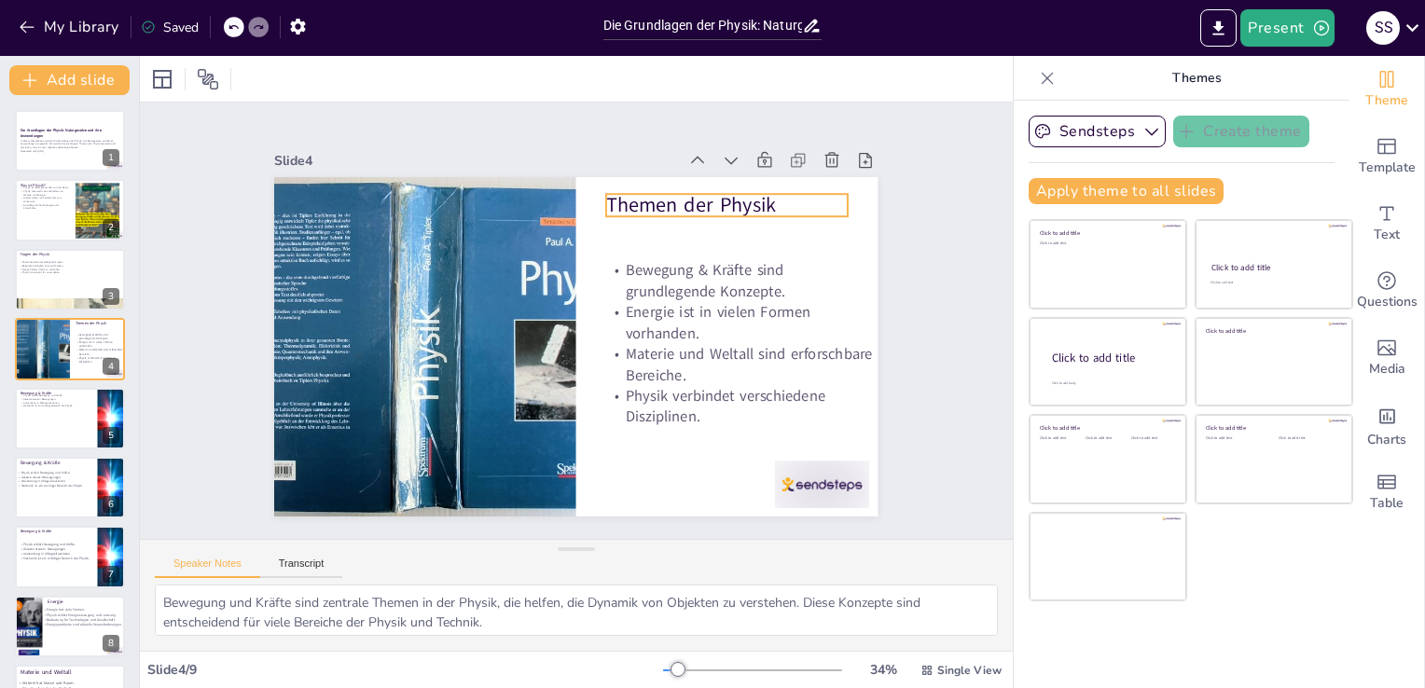
click at [717, 214] on p "Themen der Physik" at bounding box center [761, 276] width 232 height 124
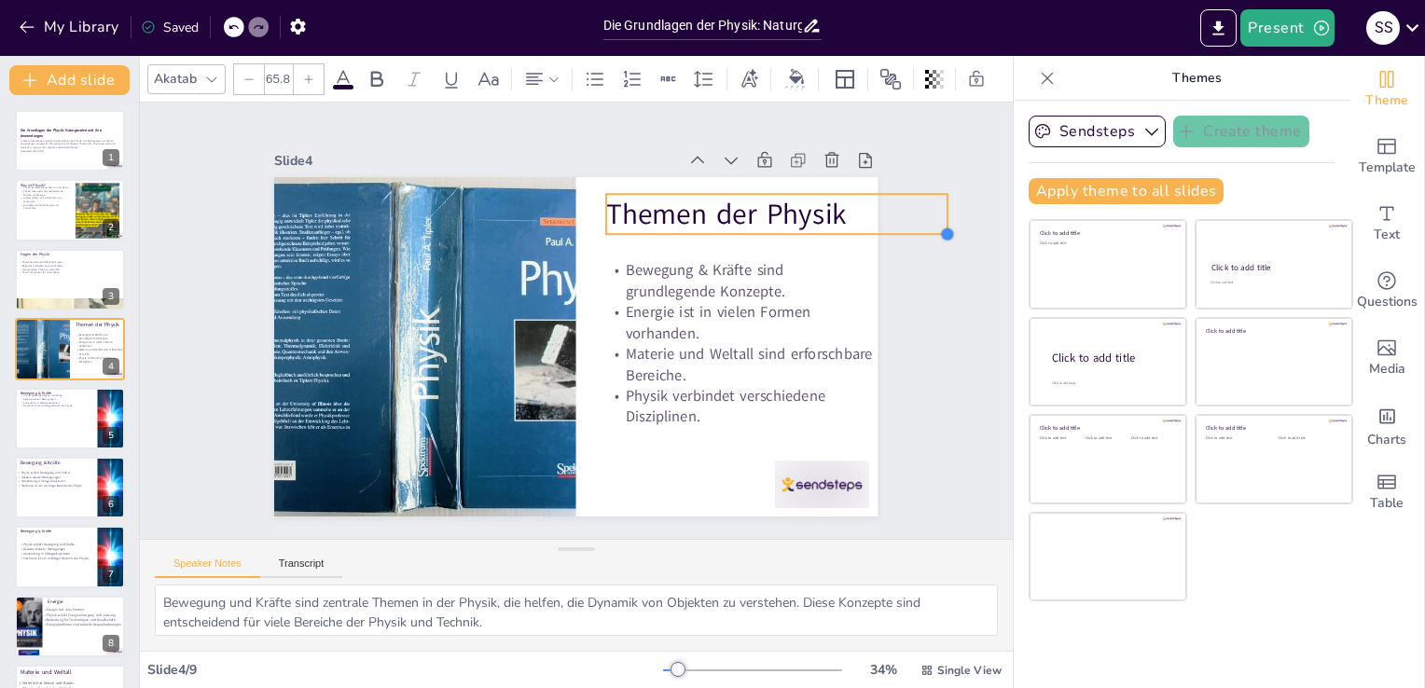
type input "61.8"
drag, startPoint x: 835, startPoint y: 216, endPoint x: 817, endPoint y: 223, distance: 19.8
click at [817, 223] on div "Themen der Physik Bewegung & Kräfte sind grundlegende Konzepte. Energie ist in …" at bounding box center [565, 345] width 689 height 556
click at [889, 280] on div "Slide 1 Die Grundlagen der Physik: Naturgesetze und ihre Anwendungen In dieser …" at bounding box center [576, 320] width 794 height 591
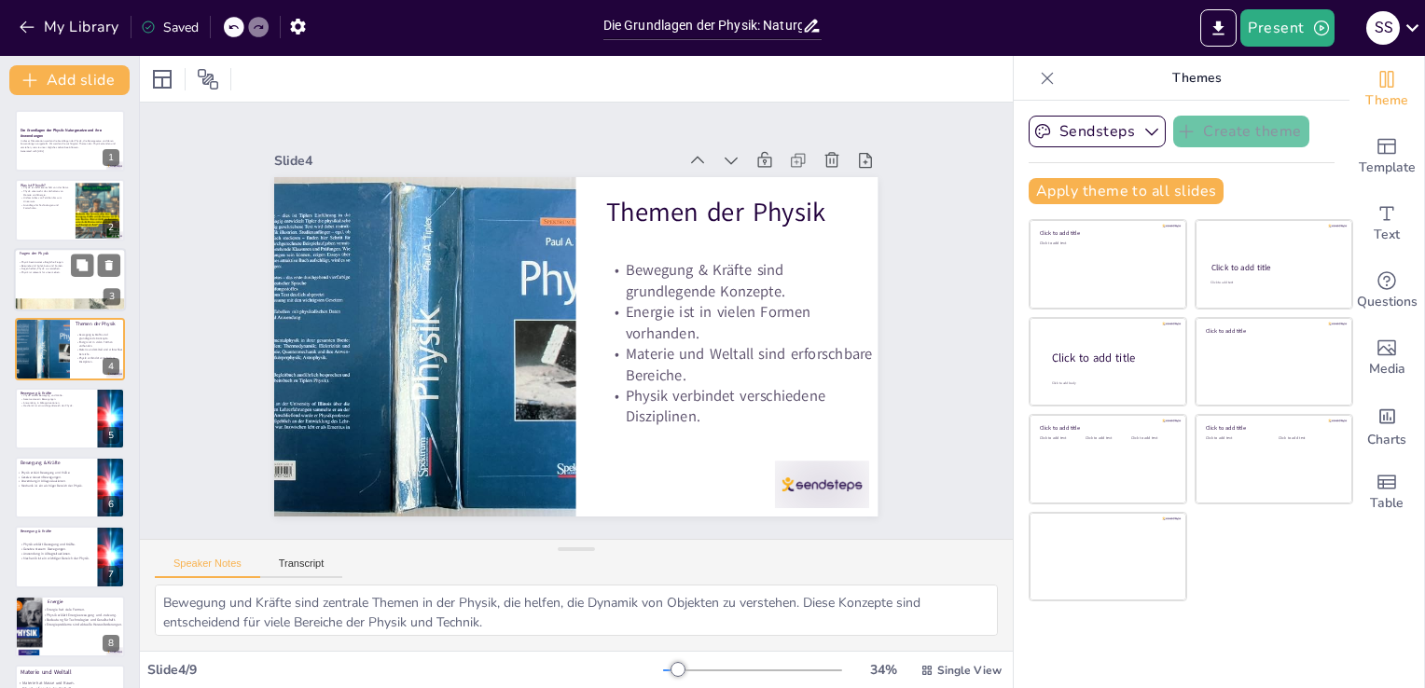
click at [55, 260] on p "Physik beantwortet alltägliche Fragen." at bounding box center [68, 262] width 101 height 4
type textarea "Die Verbindung zwischen Physik und Alltag ist entscheidend, da sie zeigt, wie p…"
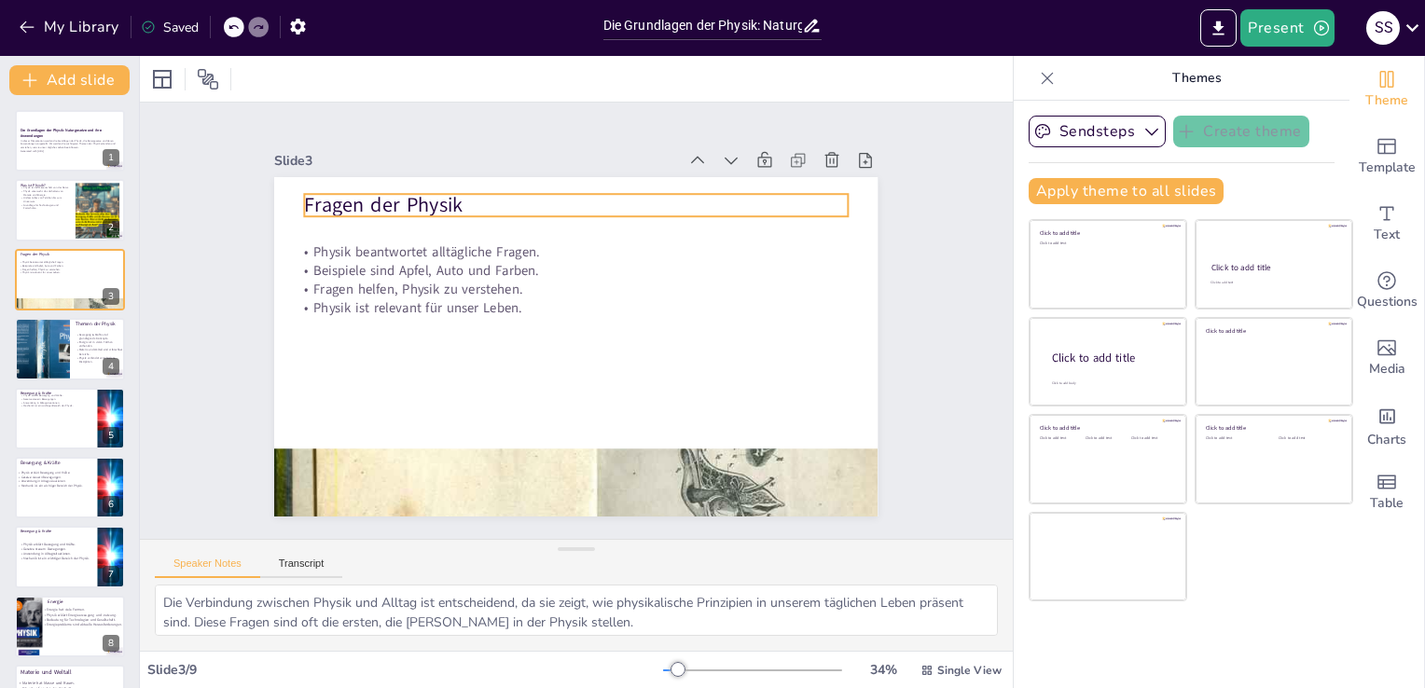
click at [438, 184] on div "Fragen der Physik Physik beantwortet alltägliche Fragen. Beispiele sind Apfel, …" at bounding box center [567, 345] width 679 height 509
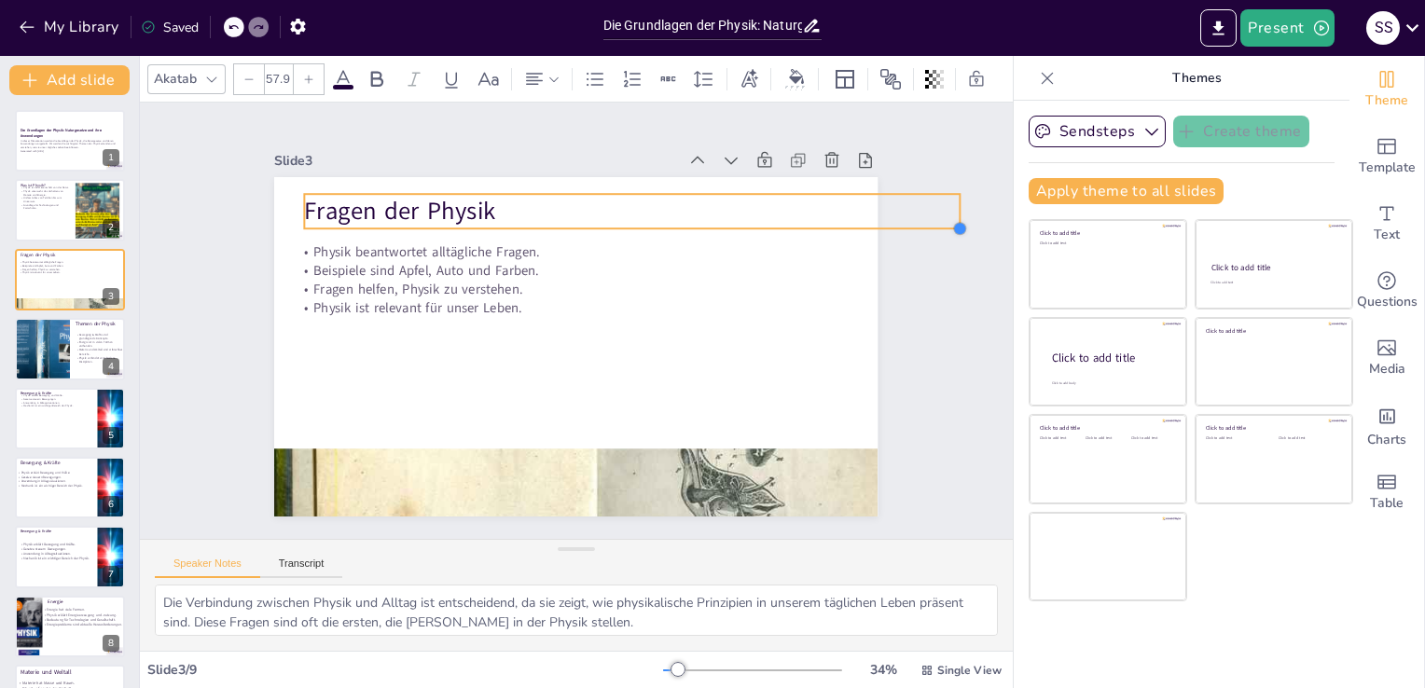
click at [839, 212] on div "Fragen der Physik Physik beantwortet alltägliche Fragen. Beispiele sind Apfel, …" at bounding box center [571, 345] width 661 height 457
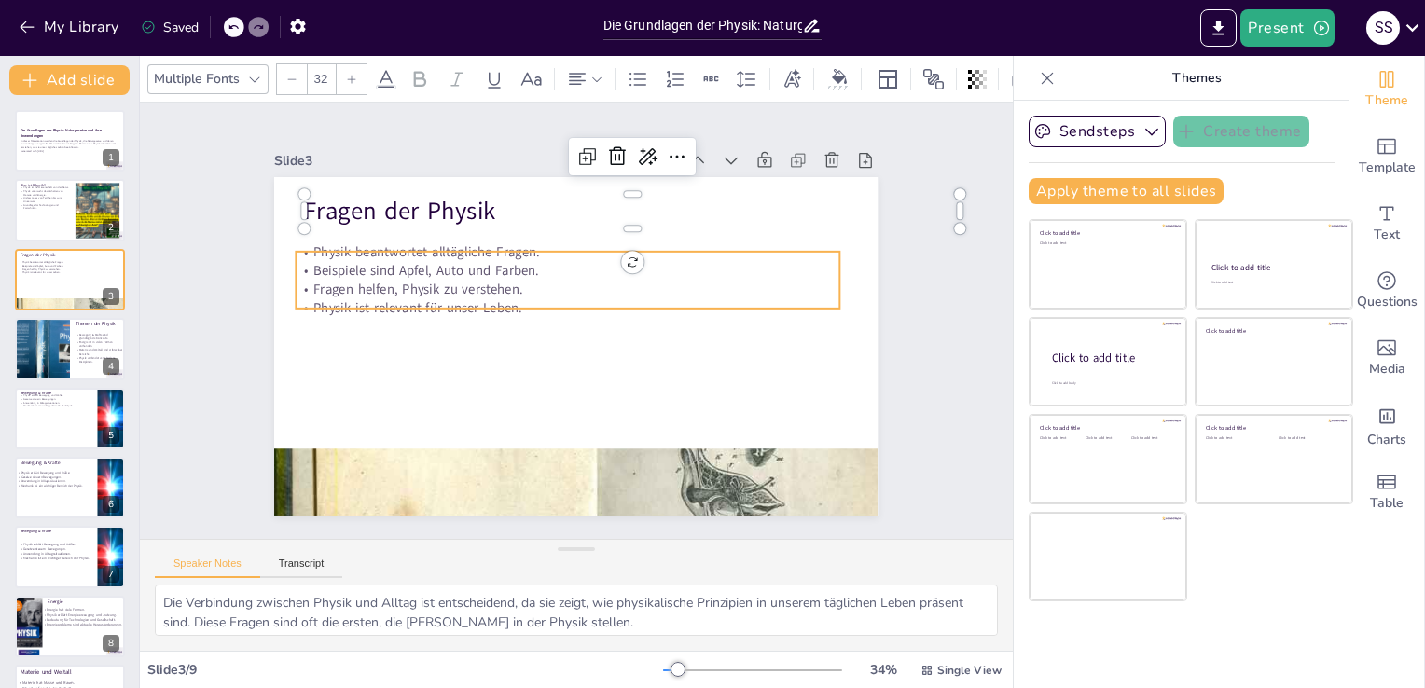
click at [478, 280] on p "Fragen helfen, Physik zu verstehen." at bounding box center [584, 289] width 479 height 288
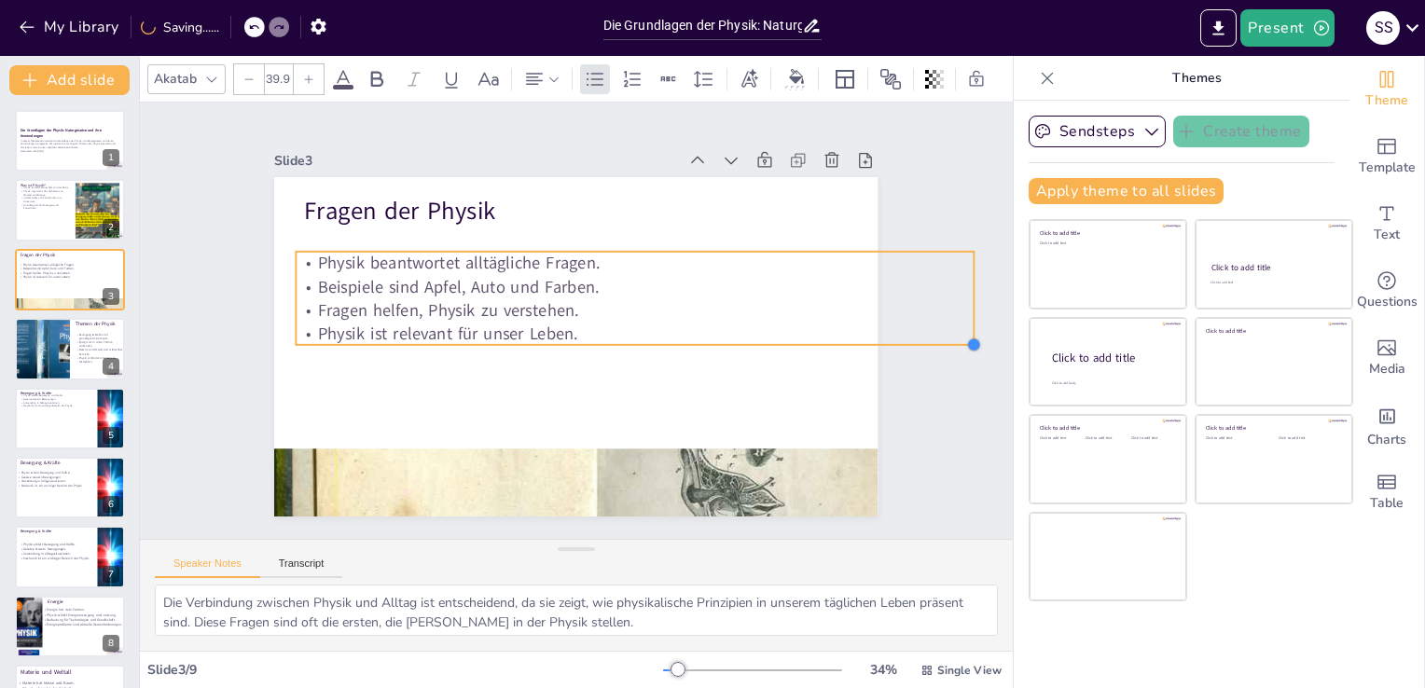
type input "41.5"
drag, startPoint x: 826, startPoint y: 298, endPoint x: 830, endPoint y: 315, distance: 17.2
click at [830, 315] on div "Fragen der Physik Physik beantwortet alltägliche Fragen. Beispiele sind Apfel, …" at bounding box center [567, 345] width 679 height 509
click at [939, 405] on div "Slide 1 Die Grundlagen der Physik: Naturgesetze und ihre Anwendungen In dieser …" at bounding box center [576, 321] width 965 height 684
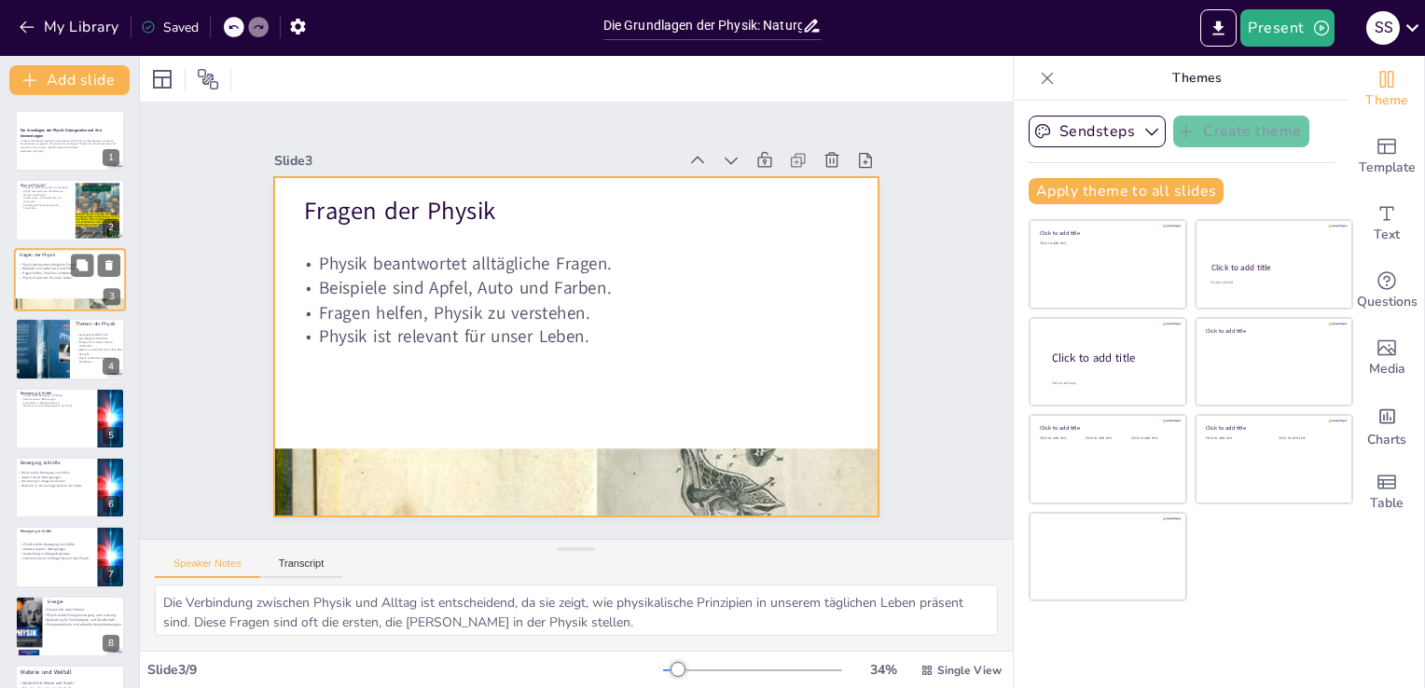
click at [34, 259] on div at bounding box center [70, 279] width 112 height 63
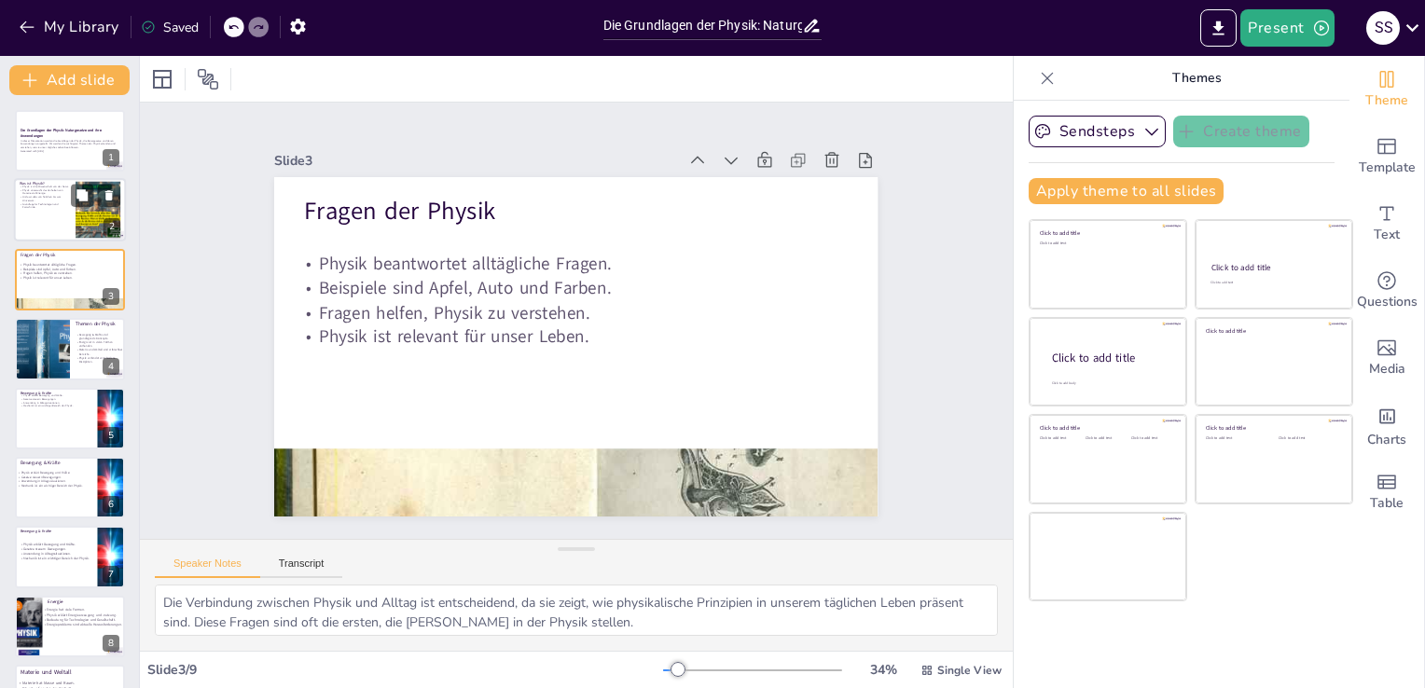
click at [55, 203] on p "Grundlage für Technologien und Fortschritte." at bounding box center [45, 205] width 50 height 7
type textarea "Physik ist nicht nur eine akademische Disziplin, sondern eine Wissenschaft, die…"
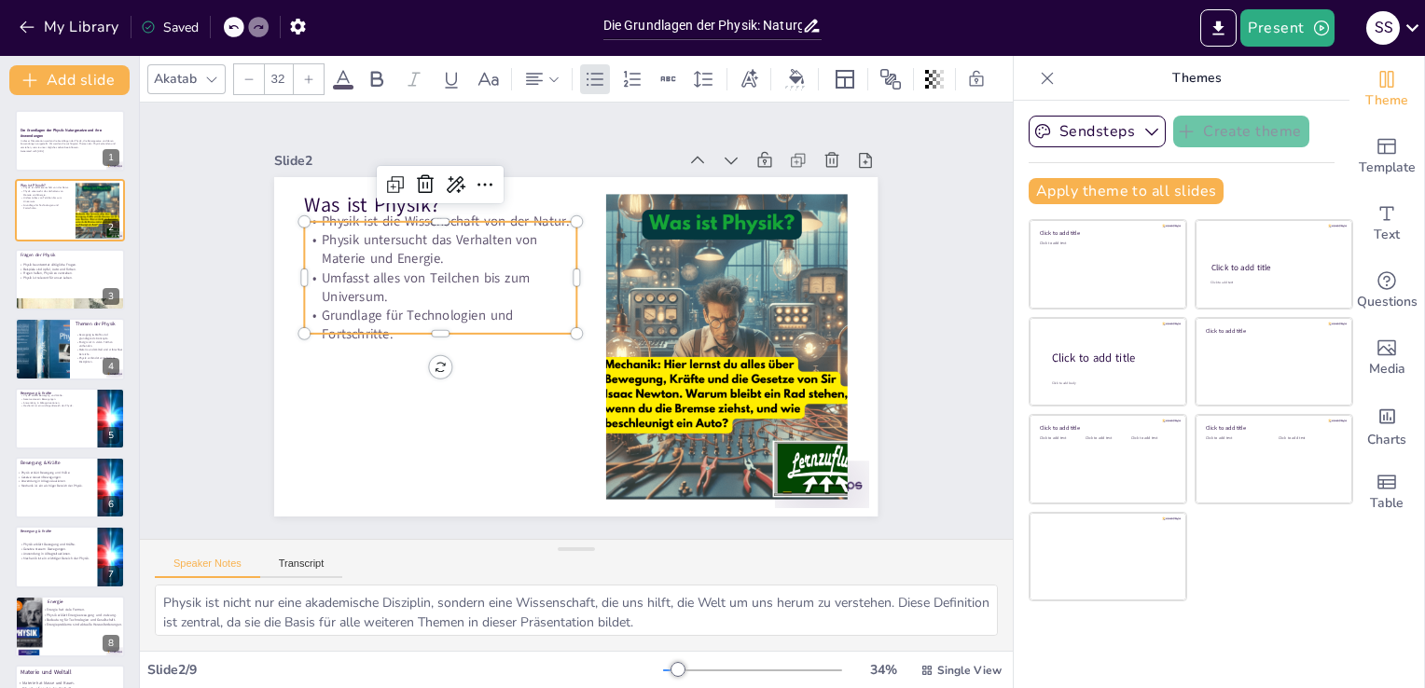
click at [349, 309] on p "Grundlage für Technologien und Fortschritte." at bounding box center [463, 244] width 241 height 190
click at [561, 325] on div at bounding box center [571, 333] width 20 height 20
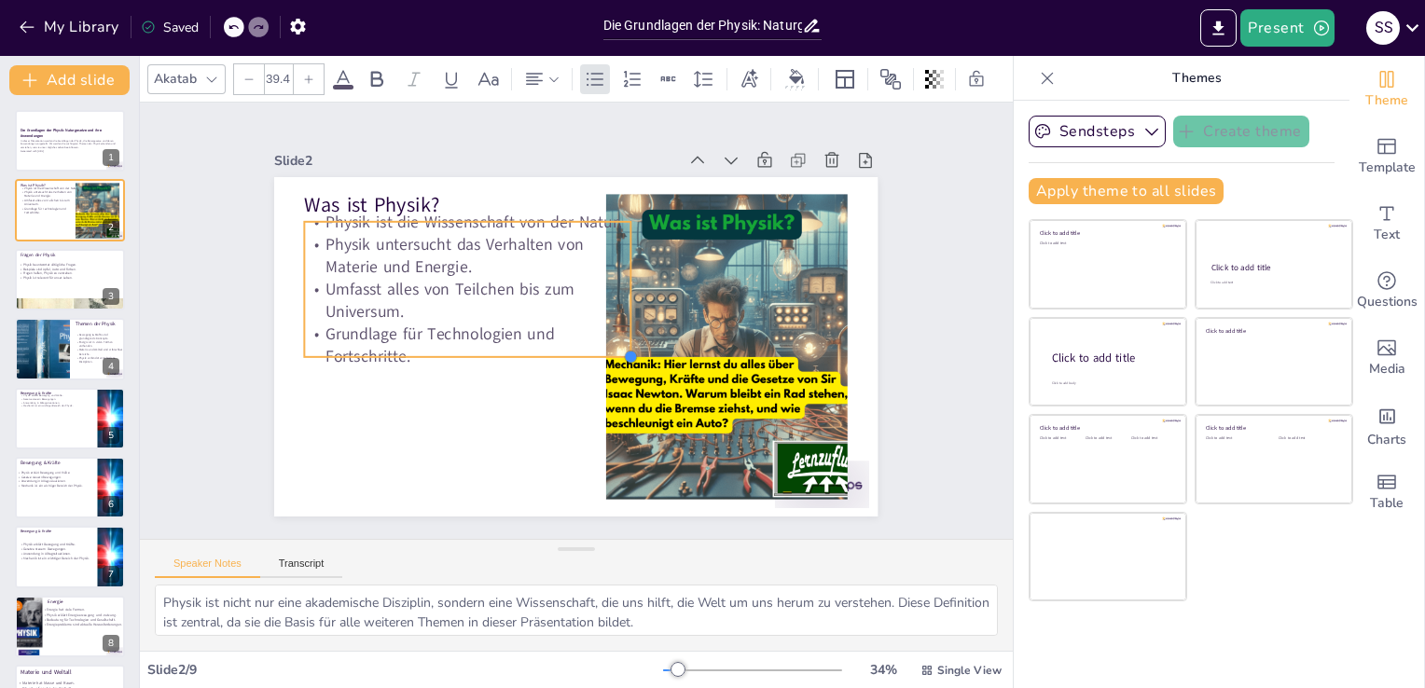
drag, startPoint x: 563, startPoint y: 330, endPoint x: 571, endPoint y: 357, distance: 28.0
click at [571, 357] on div "Was ist Physik? Physik ist die Wissenschaft von der Natur. Physik untersucht da…" at bounding box center [571, 346] width 661 height 458
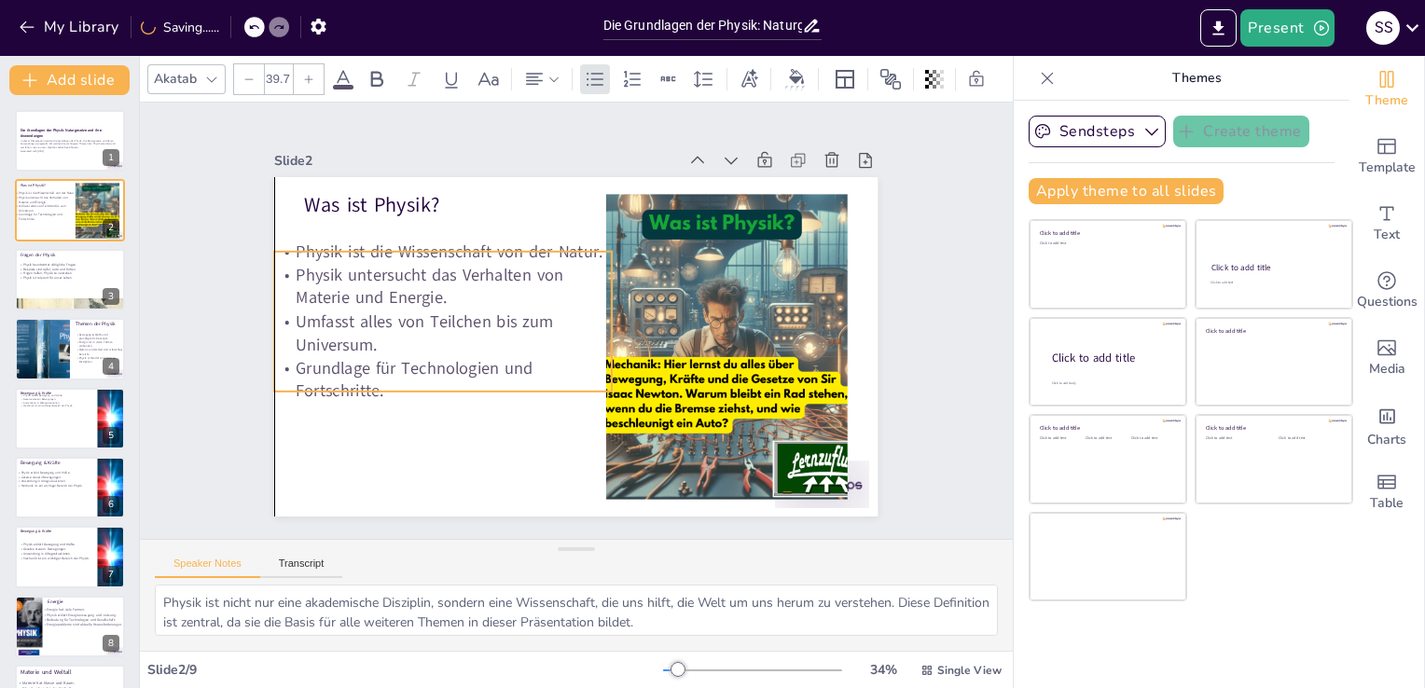
drag, startPoint x: 522, startPoint y: 216, endPoint x: 499, endPoint y: 246, distance: 37.9
click at [499, 246] on p "Physik ist die Wissenschaft von der Natur." at bounding box center [508, 186] width 286 height 216
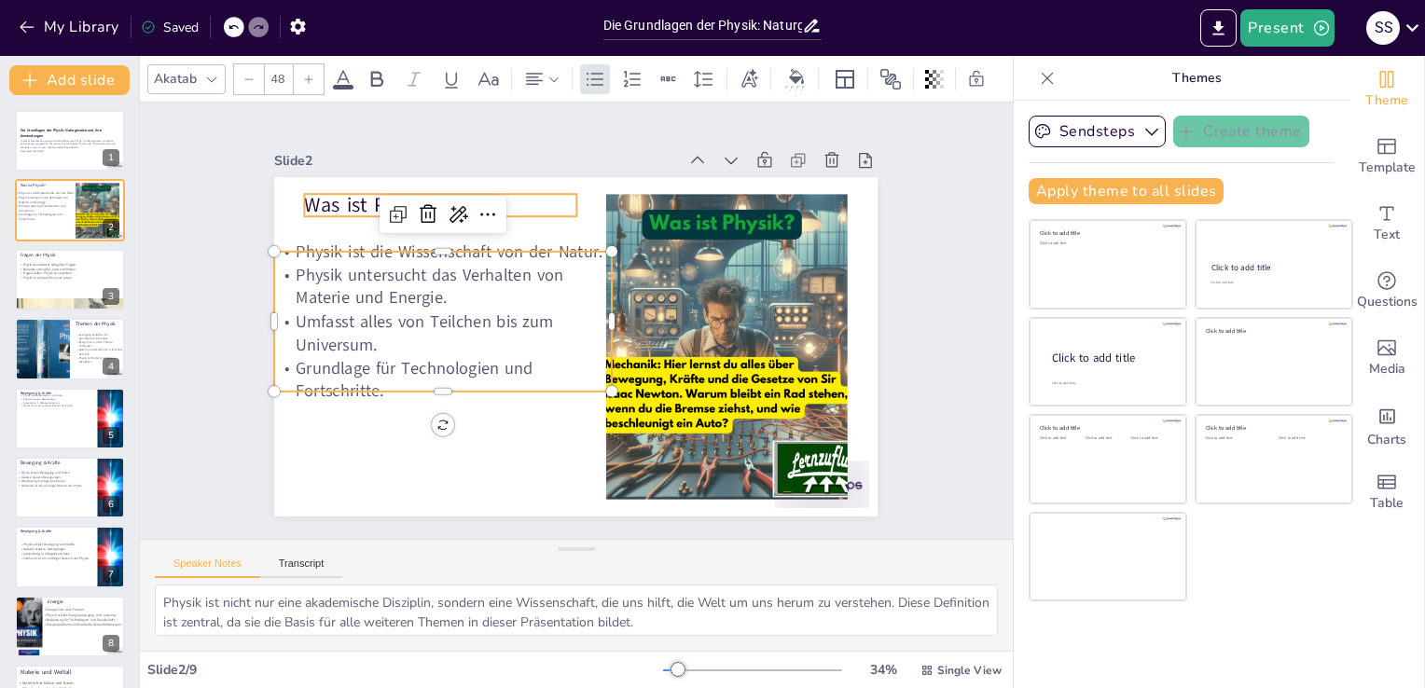
click at [528, 196] on p "Was ist Physik?" at bounding box center [608, 145] width 160 height 249
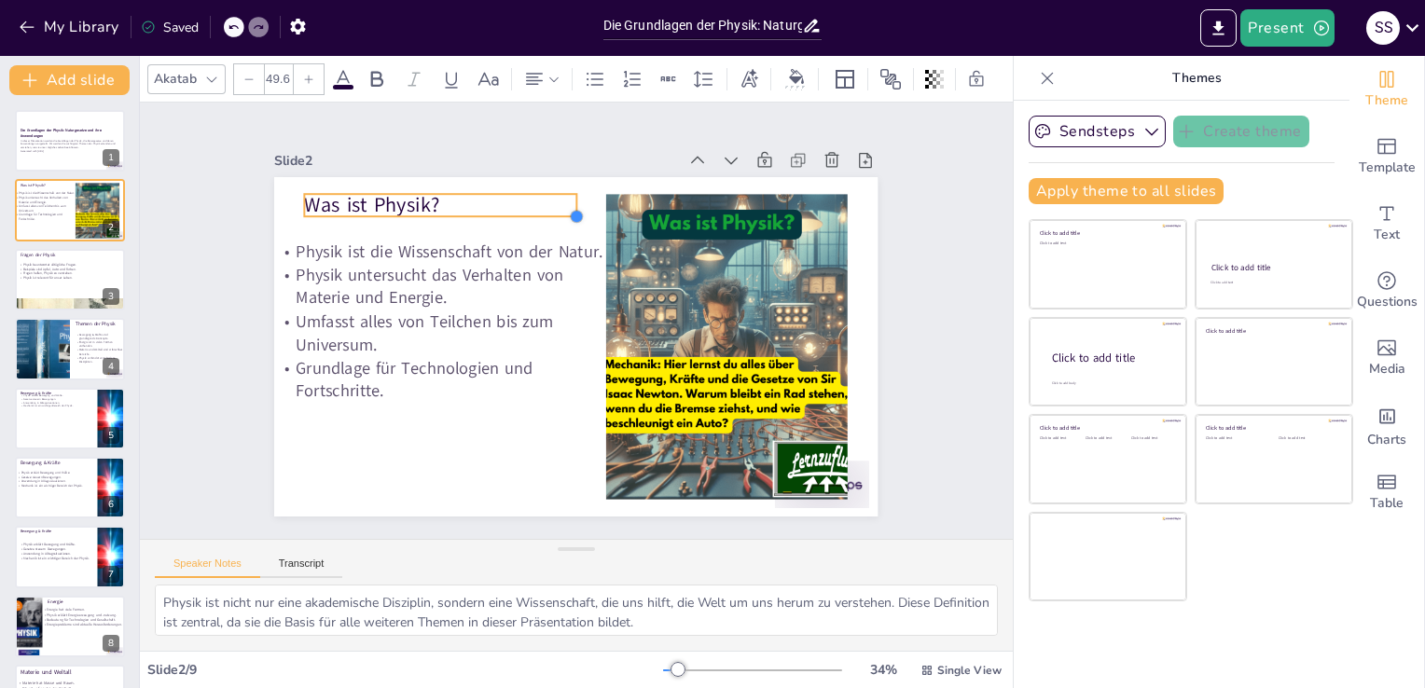
type input "52"
drag, startPoint x: 560, startPoint y: 213, endPoint x: 582, endPoint y: 214, distance: 21.5
click at [663, 292] on div at bounding box center [673, 302] width 20 height 20
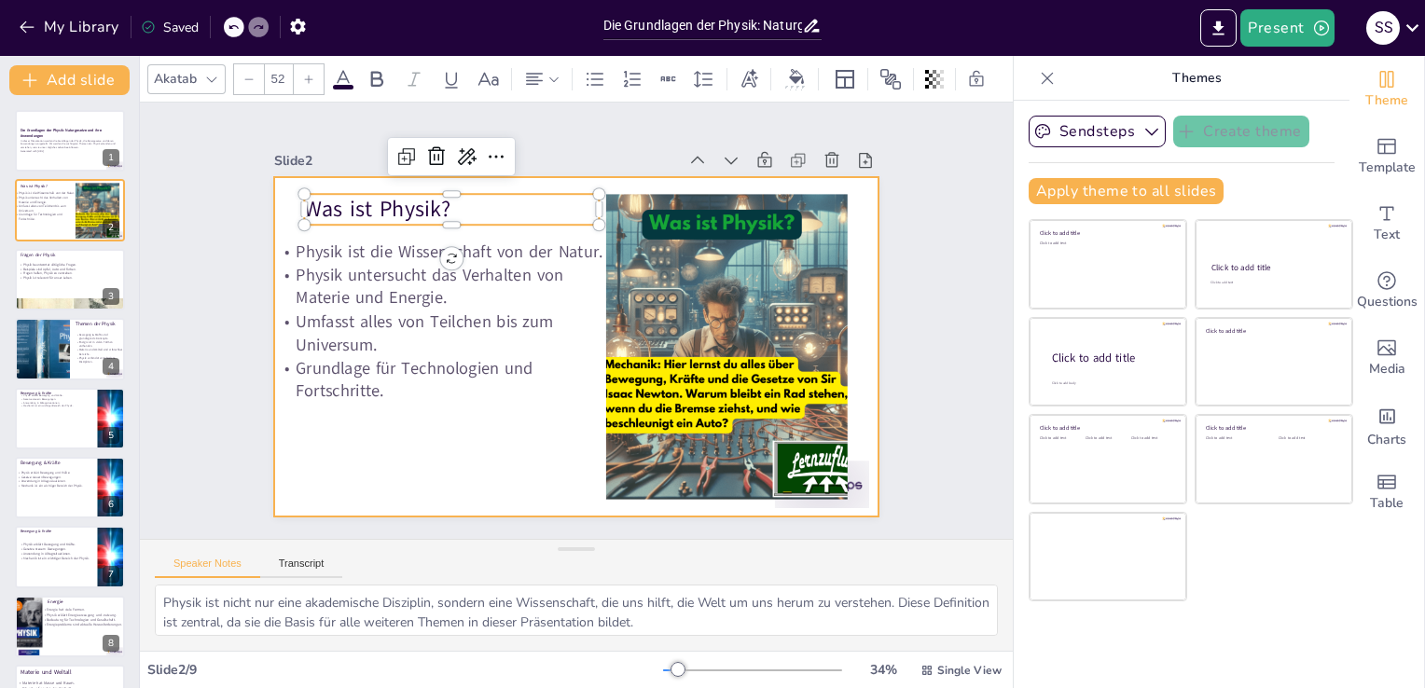
click at [498, 429] on div at bounding box center [565, 345] width 689 height 556
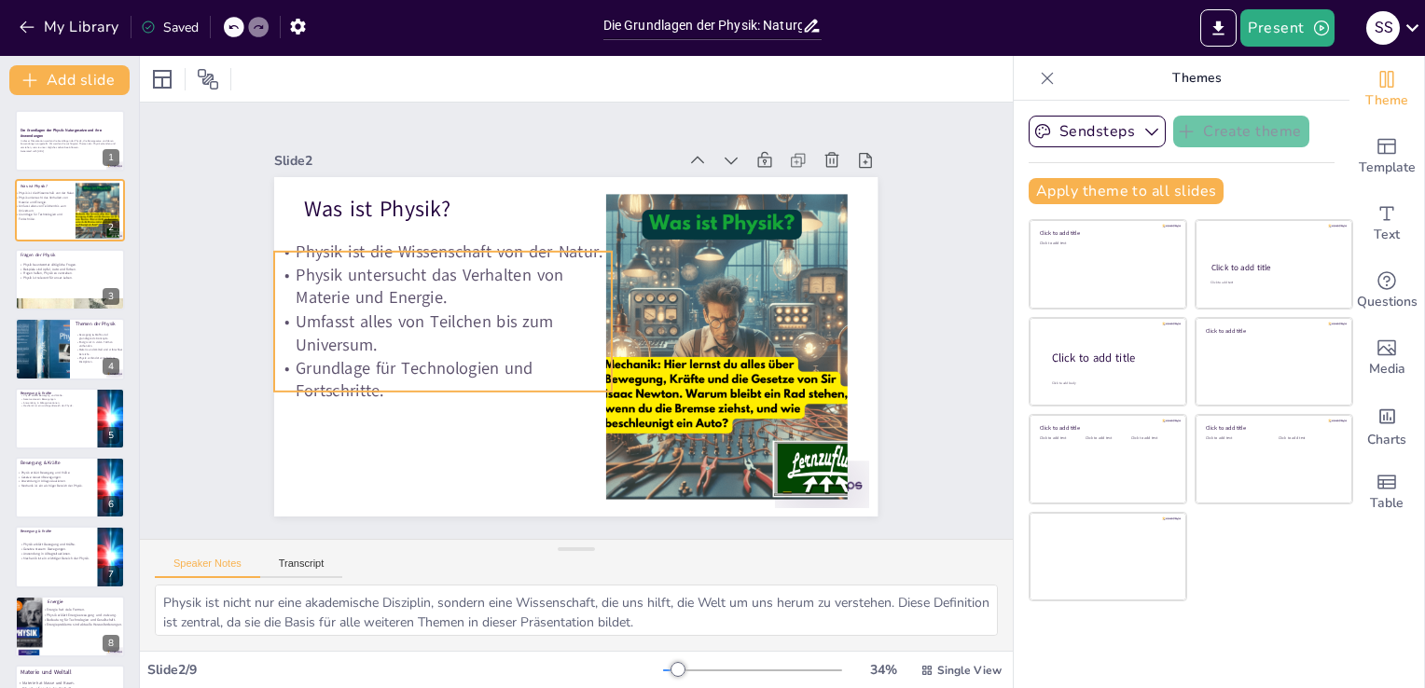
click at [408, 360] on p "Grundlage für Technologien und Fortschritte." at bounding box center [438, 275] width 282 height 260
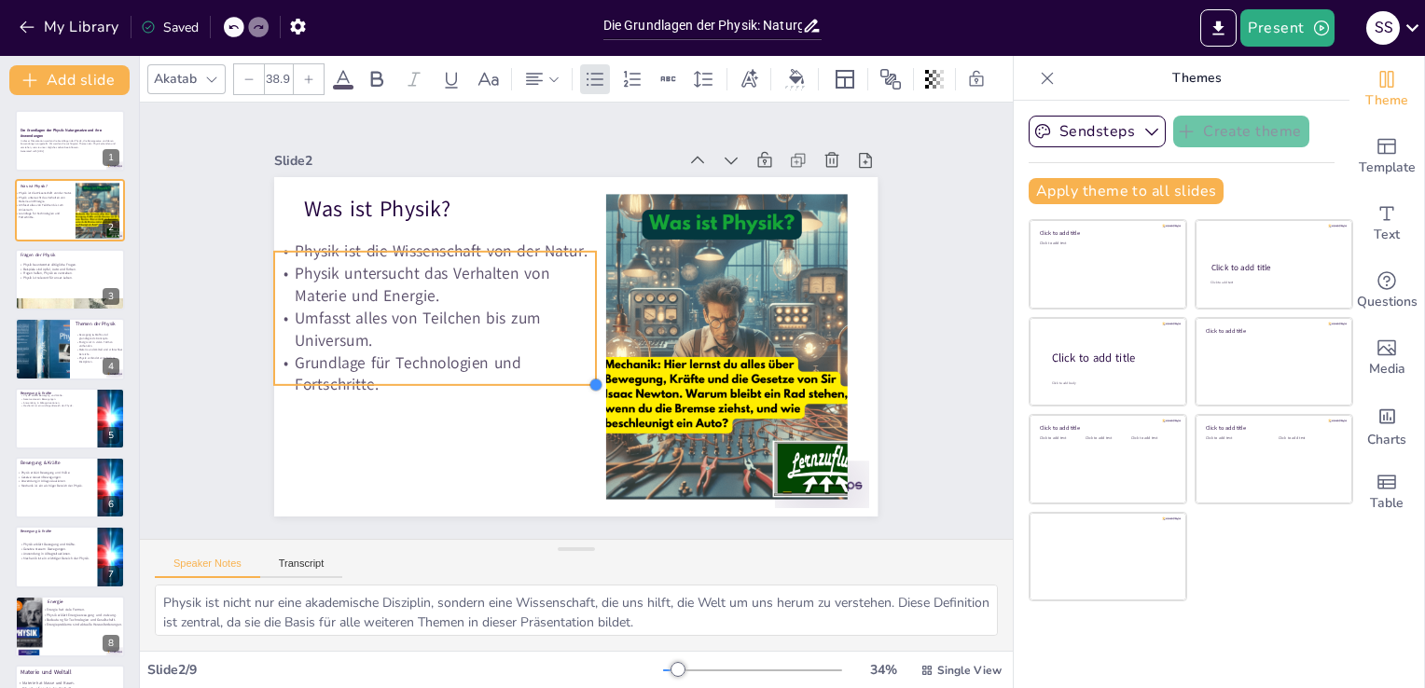
type input "39.1"
drag, startPoint x: 596, startPoint y: 385, endPoint x: 591, endPoint y: 367, distance: 18.3
click at [591, 367] on div "Was ist Physik? Physik ist die Wissenschaft von der Natur. Physik untersucht da…" at bounding box center [565, 345] width 689 height 556
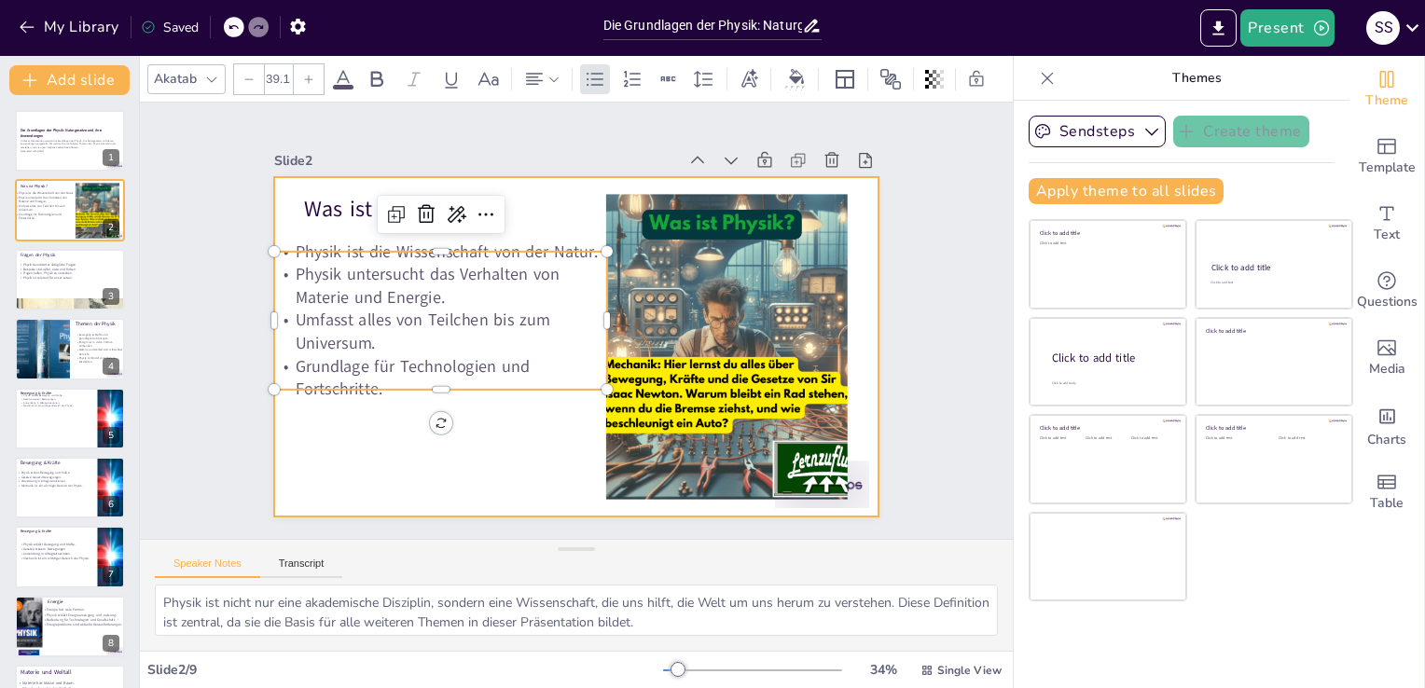
click at [503, 438] on div at bounding box center [563, 298] width 692 height 596
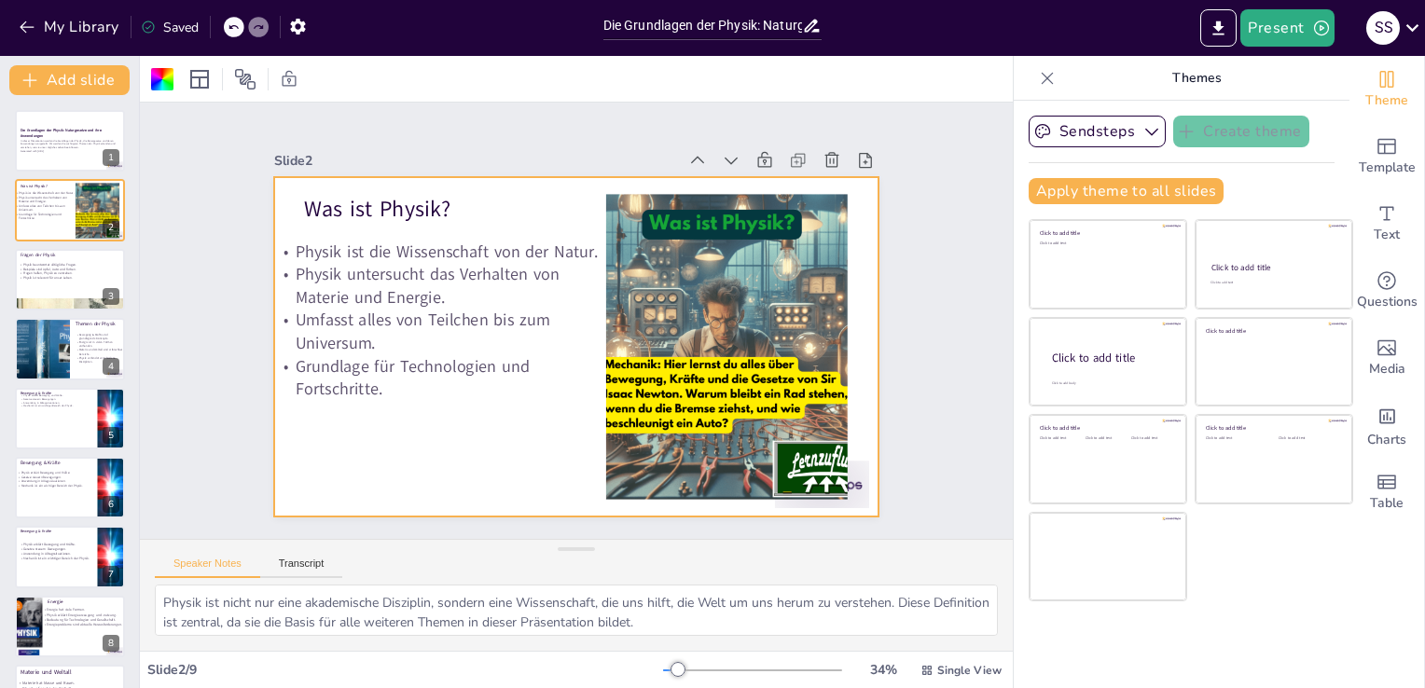
click at [489, 427] on div at bounding box center [567, 345] width 679 height 509
drag, startPoint x: 1231, startPoint y: 36, endPoint x: 1221, endPoint y: 58, distance: 23.4
click at [1230, 35] on button "Export to PowerPoint" at bounding box center [1218, 27] width 36 height 37
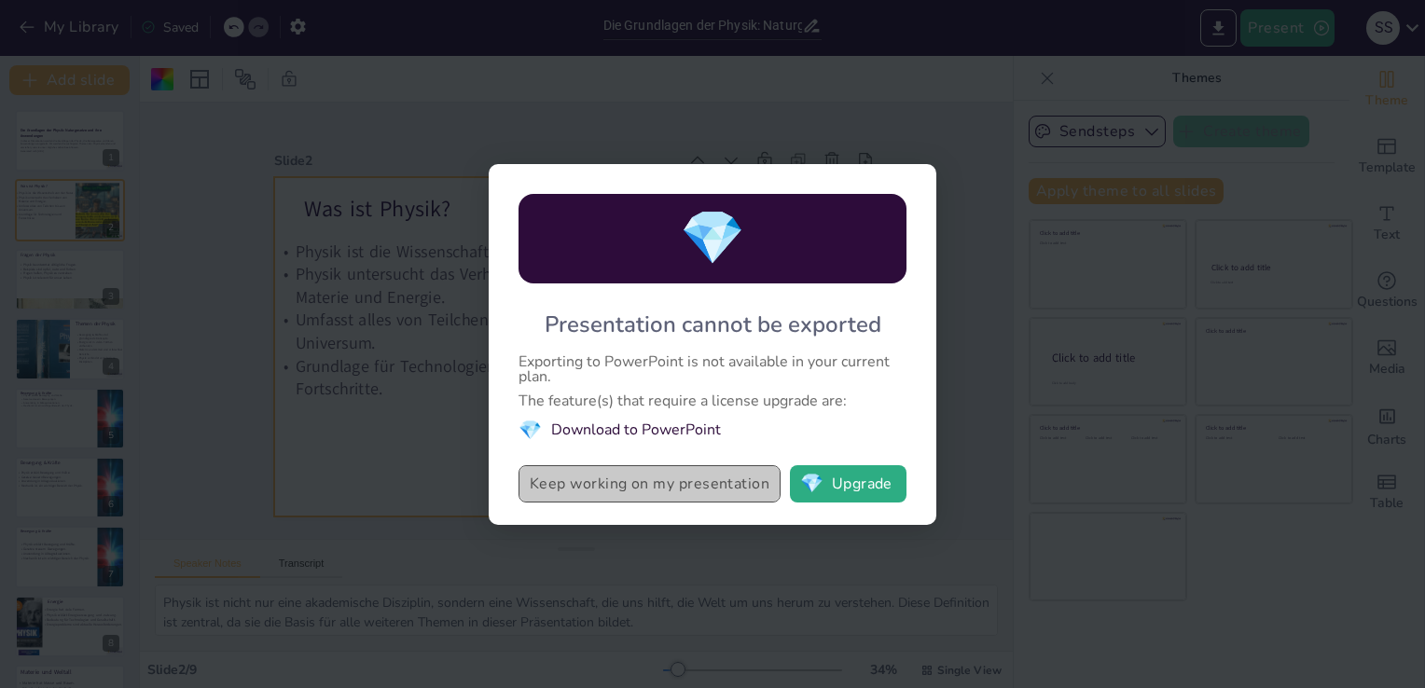
click at [773, 489] on button "Keep working on my presentation" at bounding box center [649, 483] width 262 height 37
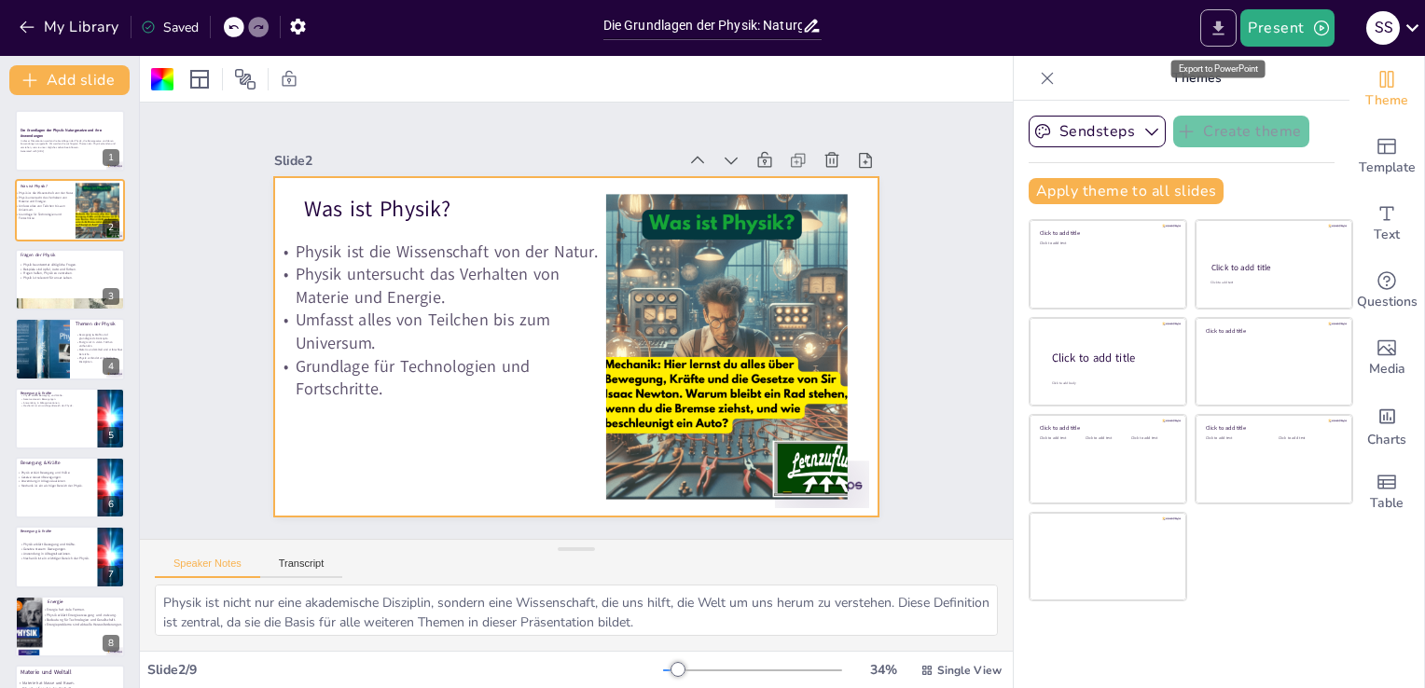
click at [1231, 24] on button "Export to PowerPoint" at bounding box center [1218, 27] width 36 height 37
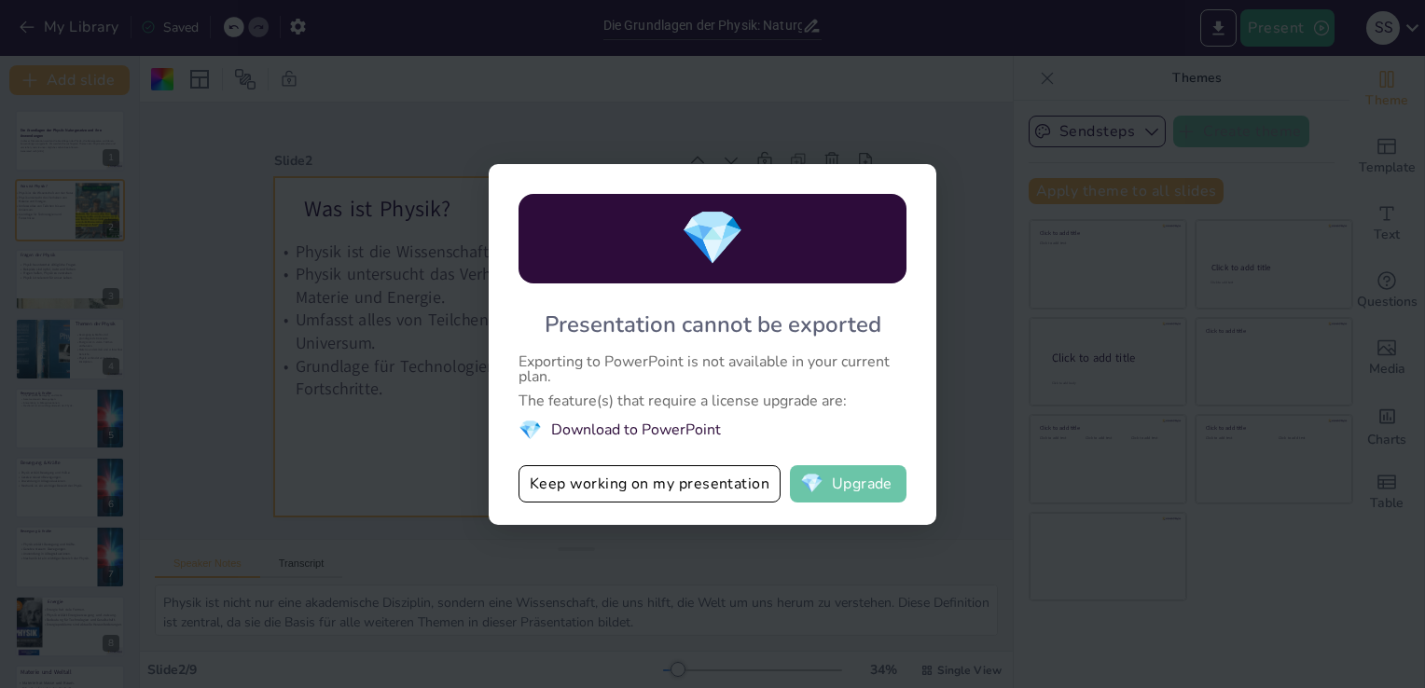
click at [839, 472] on button "💎 Upgrade" at bounding box center [848, 483] width 117 height 37
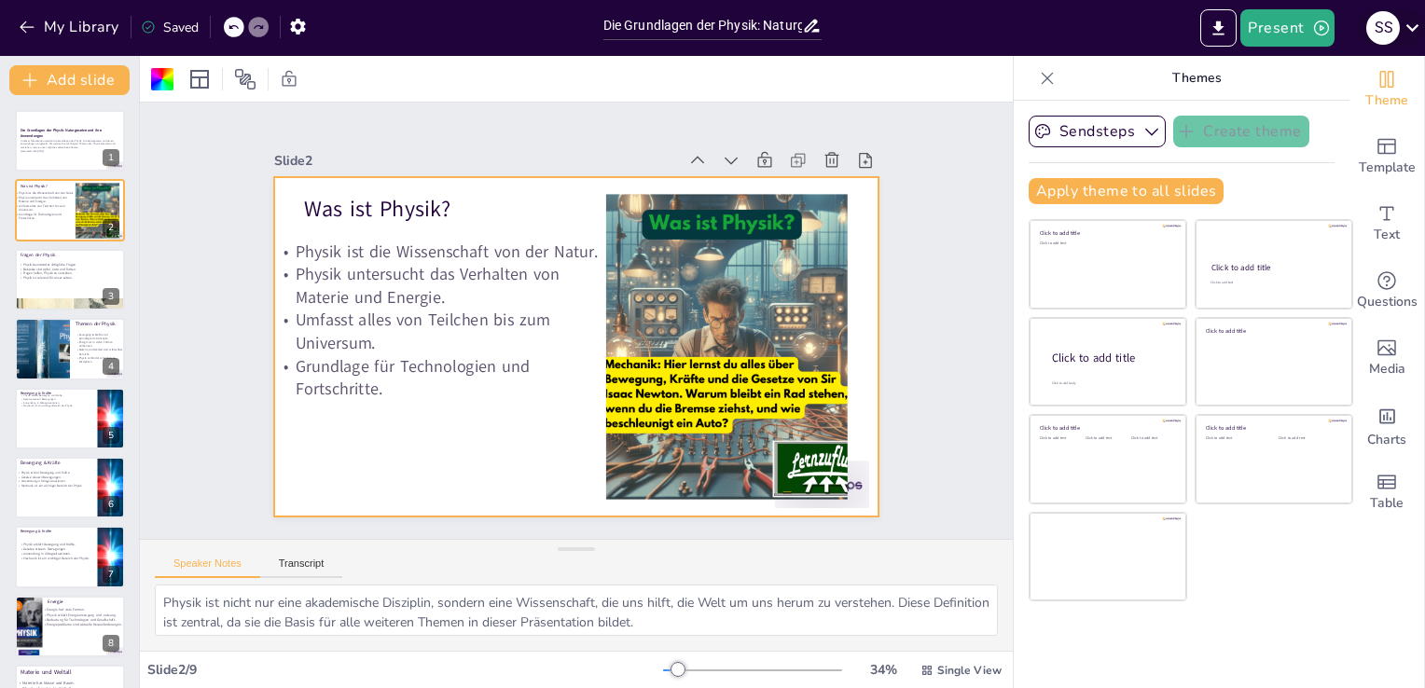
click at [1413, 30] on icon at bounding box center [1411, 27] width 25 height 25
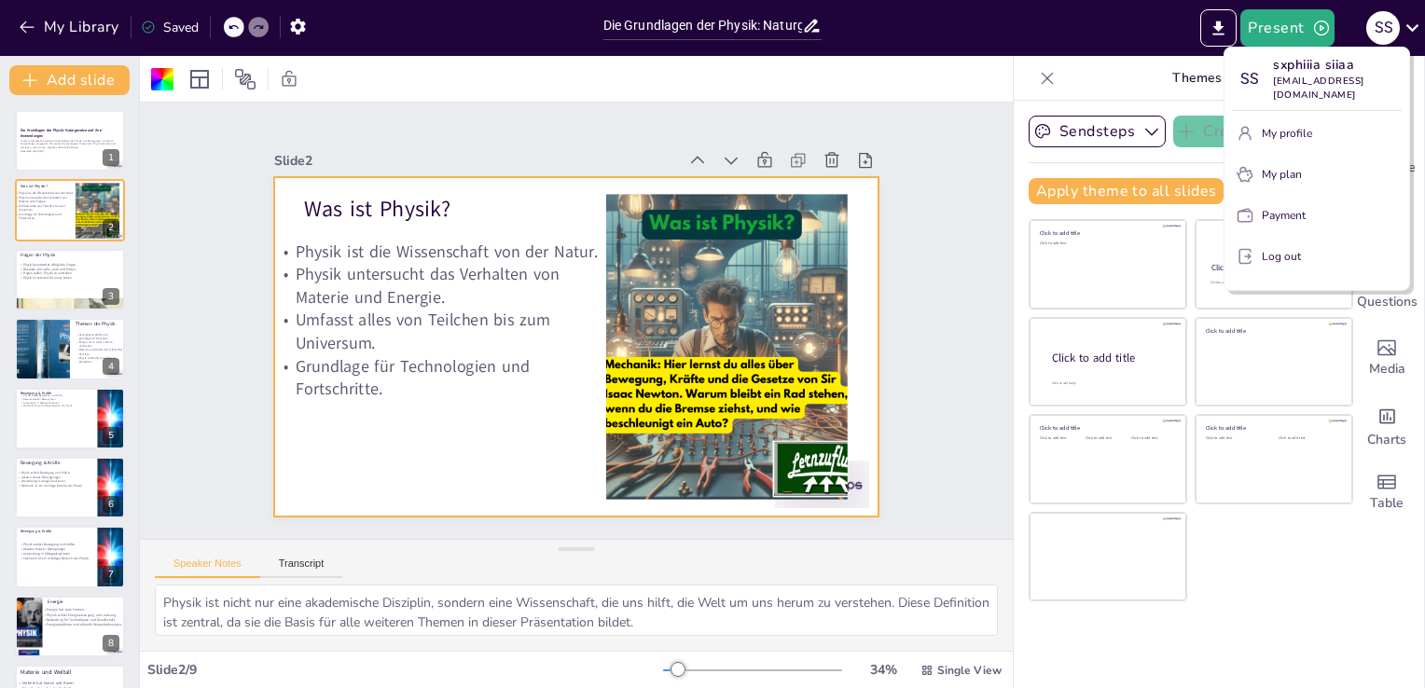
click at [1174, 43] on div at bounding box center [712, 344] width 1425 height 688
